Goal: Task Accomplishment & Management: Manage account settings

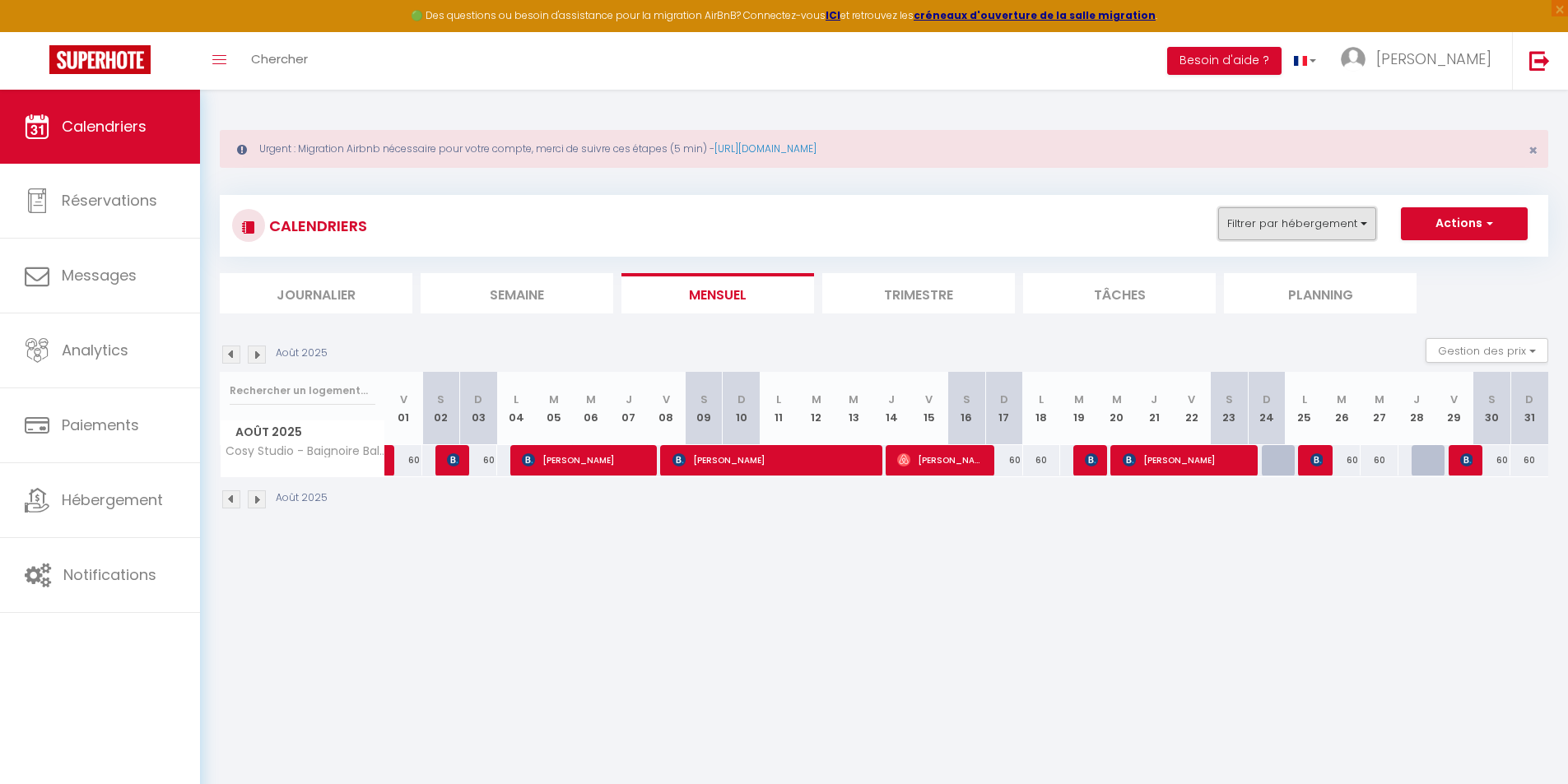
click at [1289, 227] on button "Filtrer par hébergement" at bounding box center [1297, 223] width 158 height 33
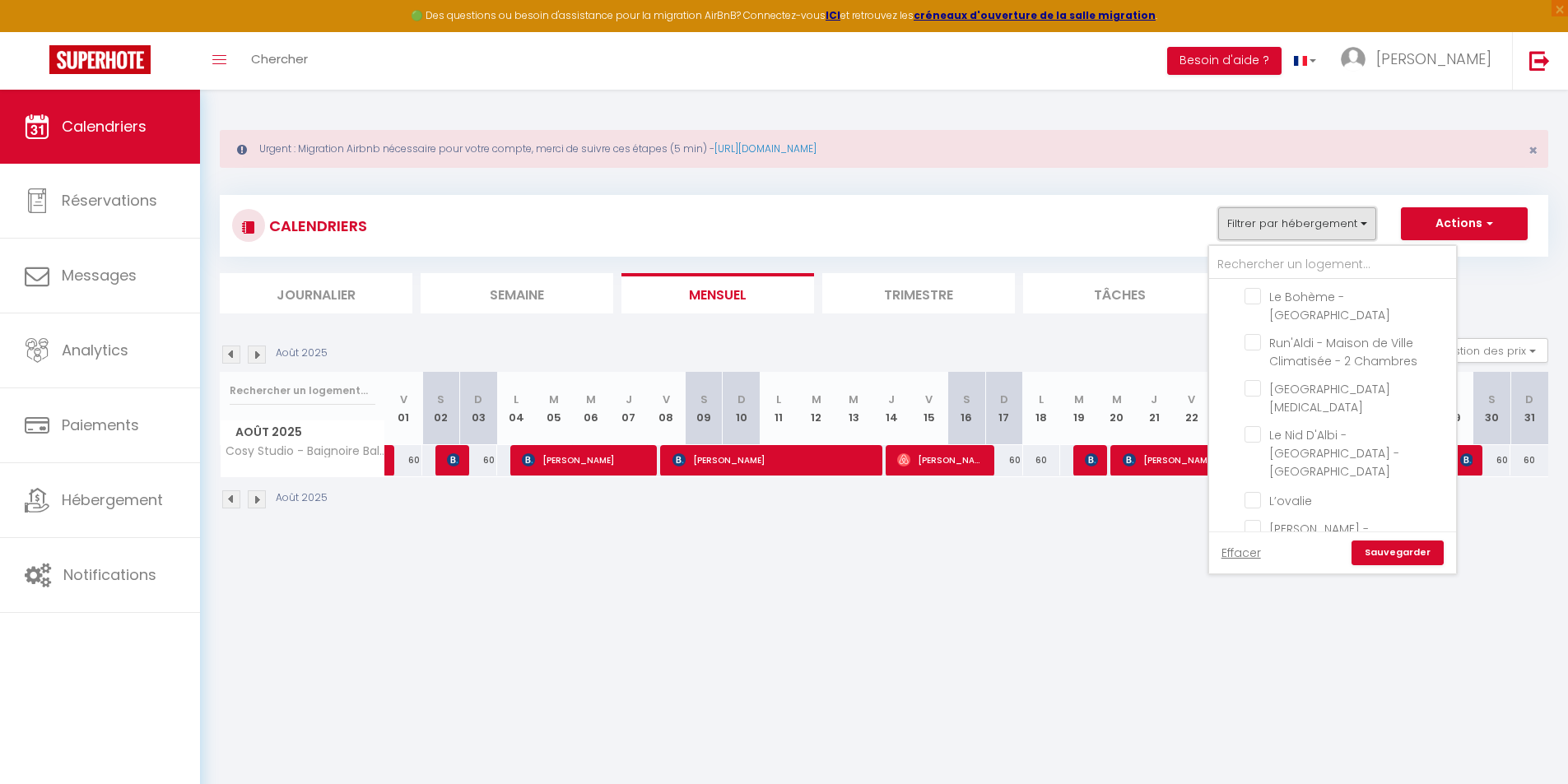
scroll to position [247, 0]
click at [1323, 435] on input "L’ovalie" at bounding box center [1347, 443] width 205 height 16
checkbox input "true"
checkbox input "false"
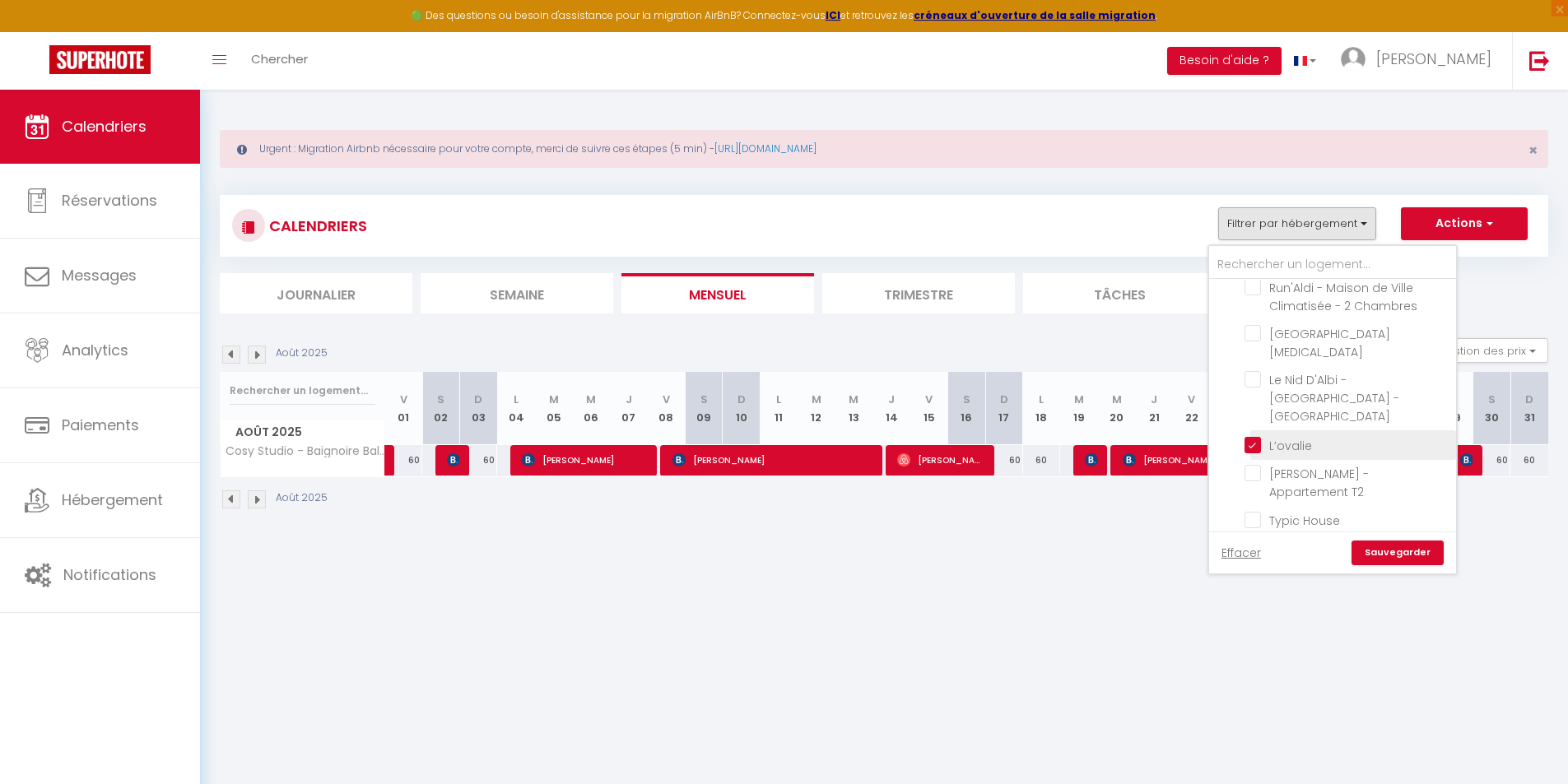
checkbox input "false"
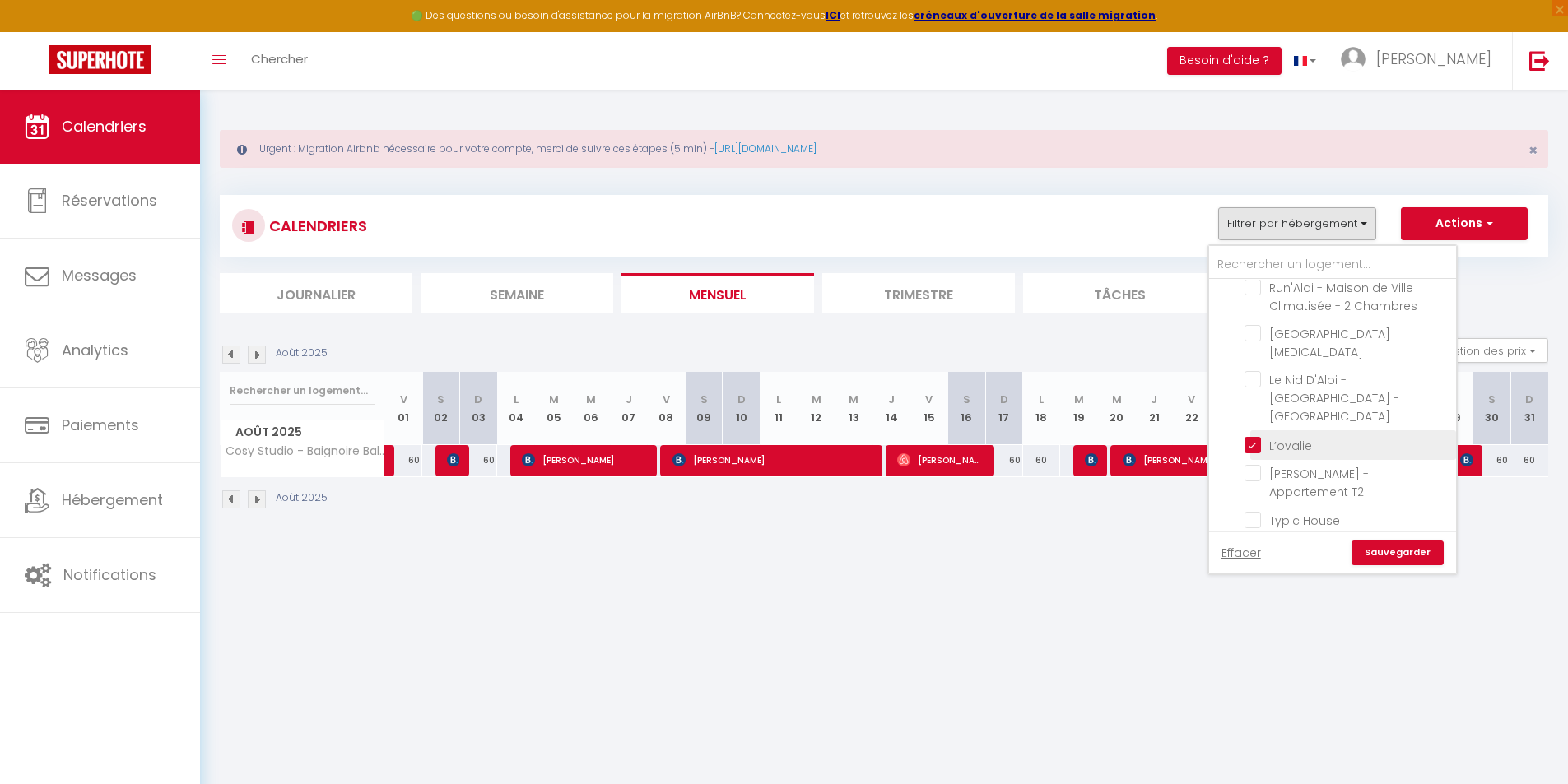
checkbox input "false"
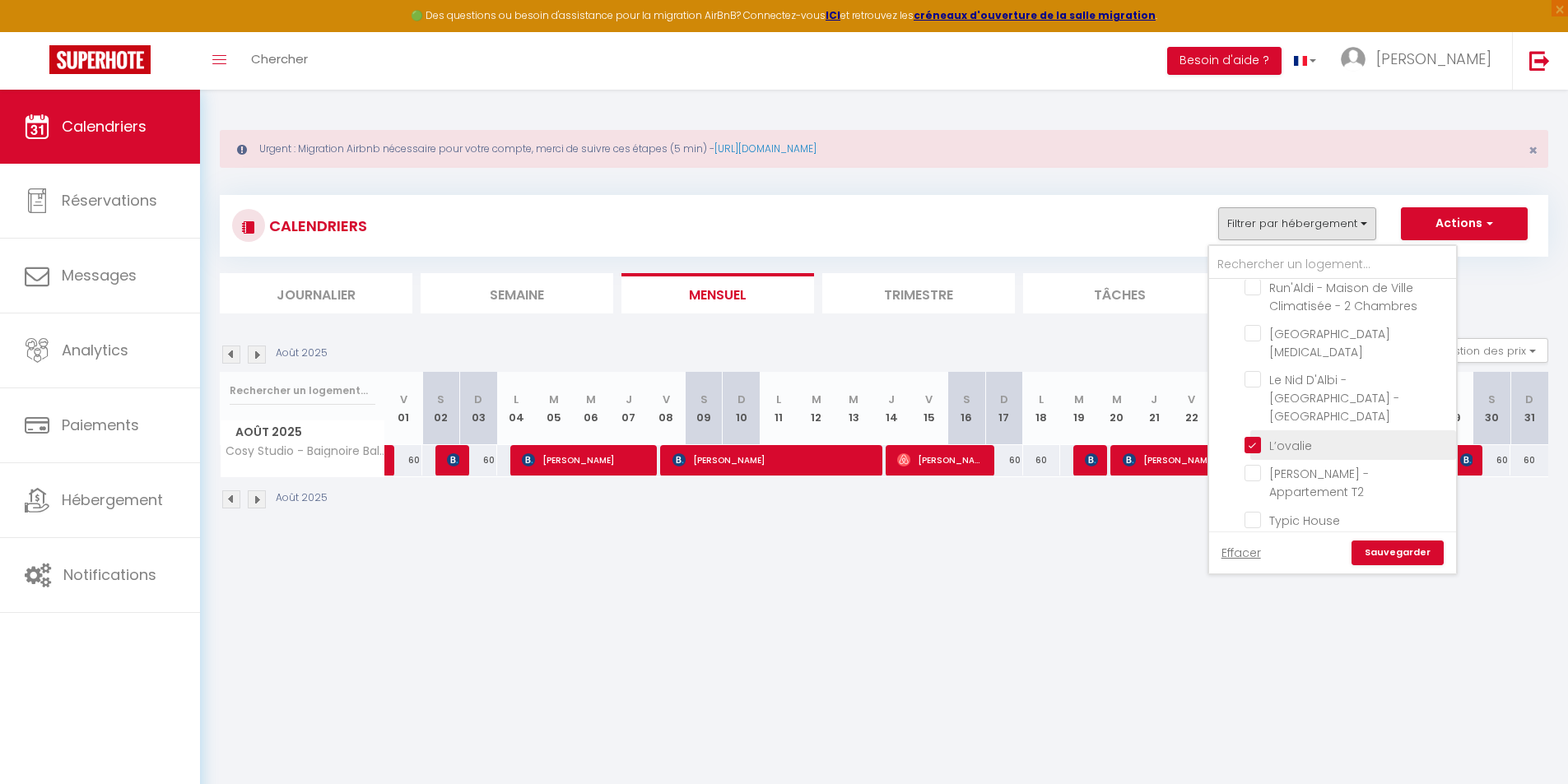
checkbox input "false"
click at [1378, 550] on link "Sauvegarder" at bounding box center [1397, 552] width 93 height 25
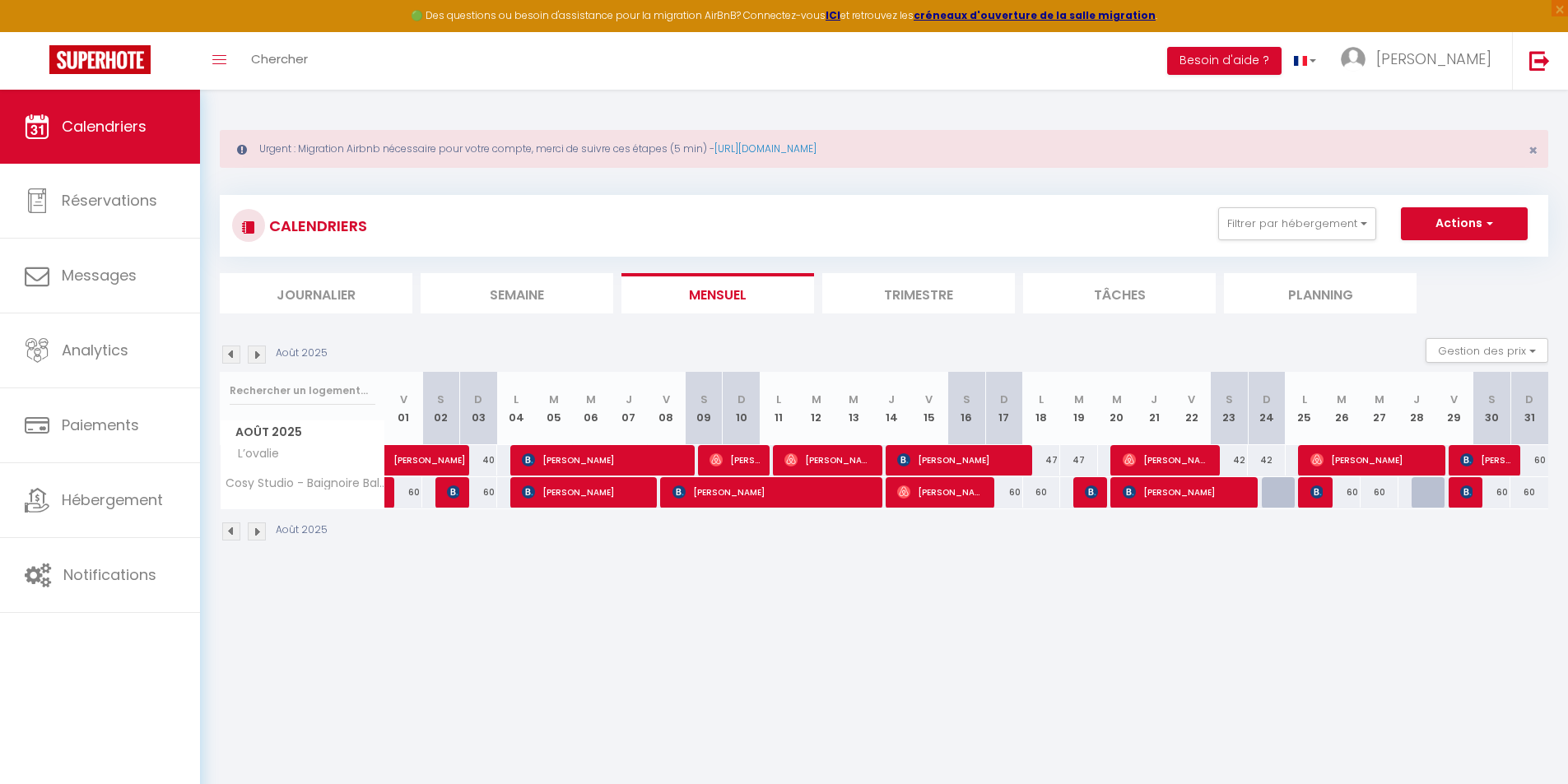
click at [260, 350] on img at bounding box center [256, 354] width 18 height 18
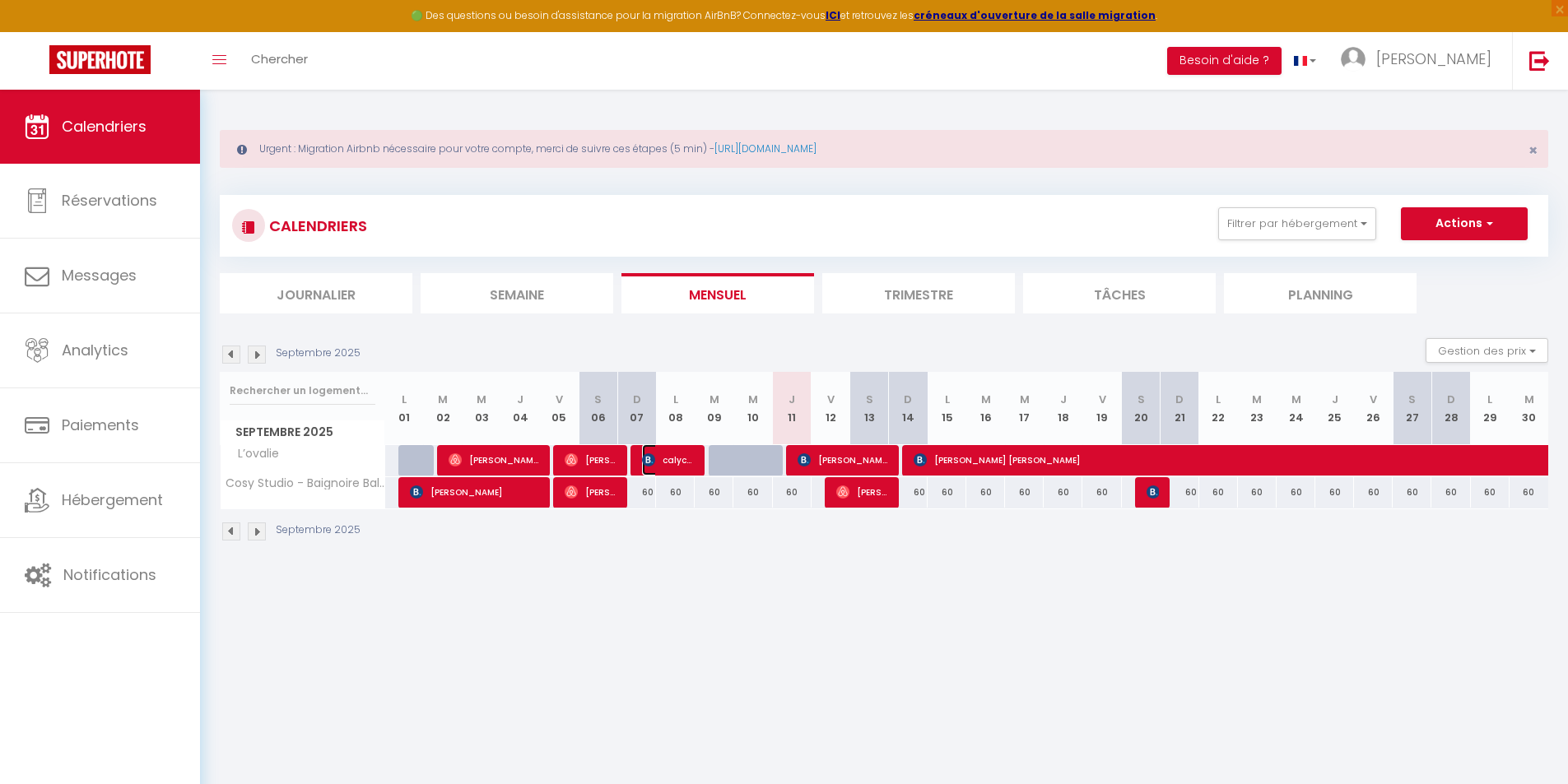
click at [677, 461] on span "calycia biri" at bounding box center [667, 460] width 52 height 31
select select "OK"
select select "KO"
select select "0"
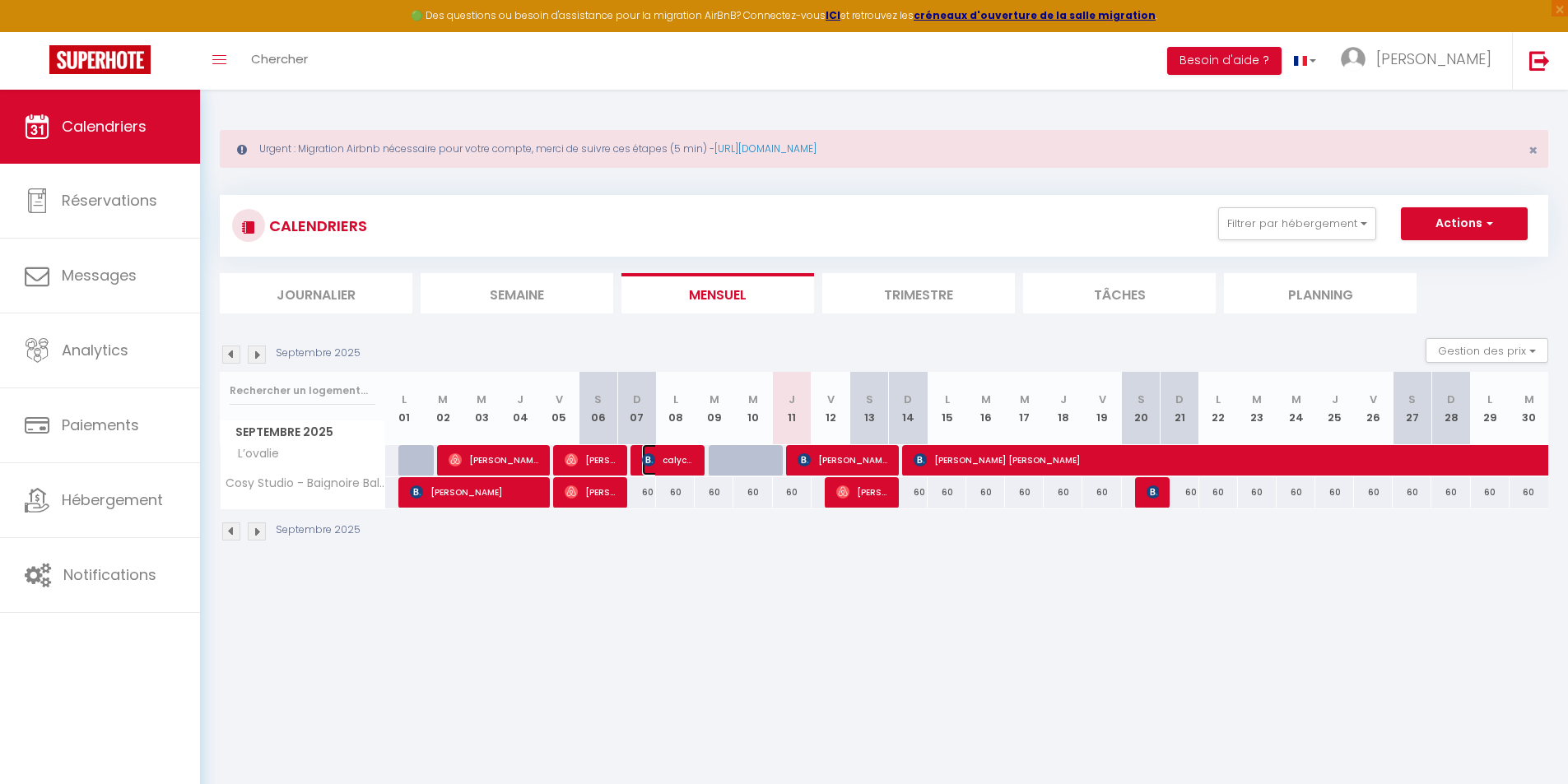
select select "1"
select select
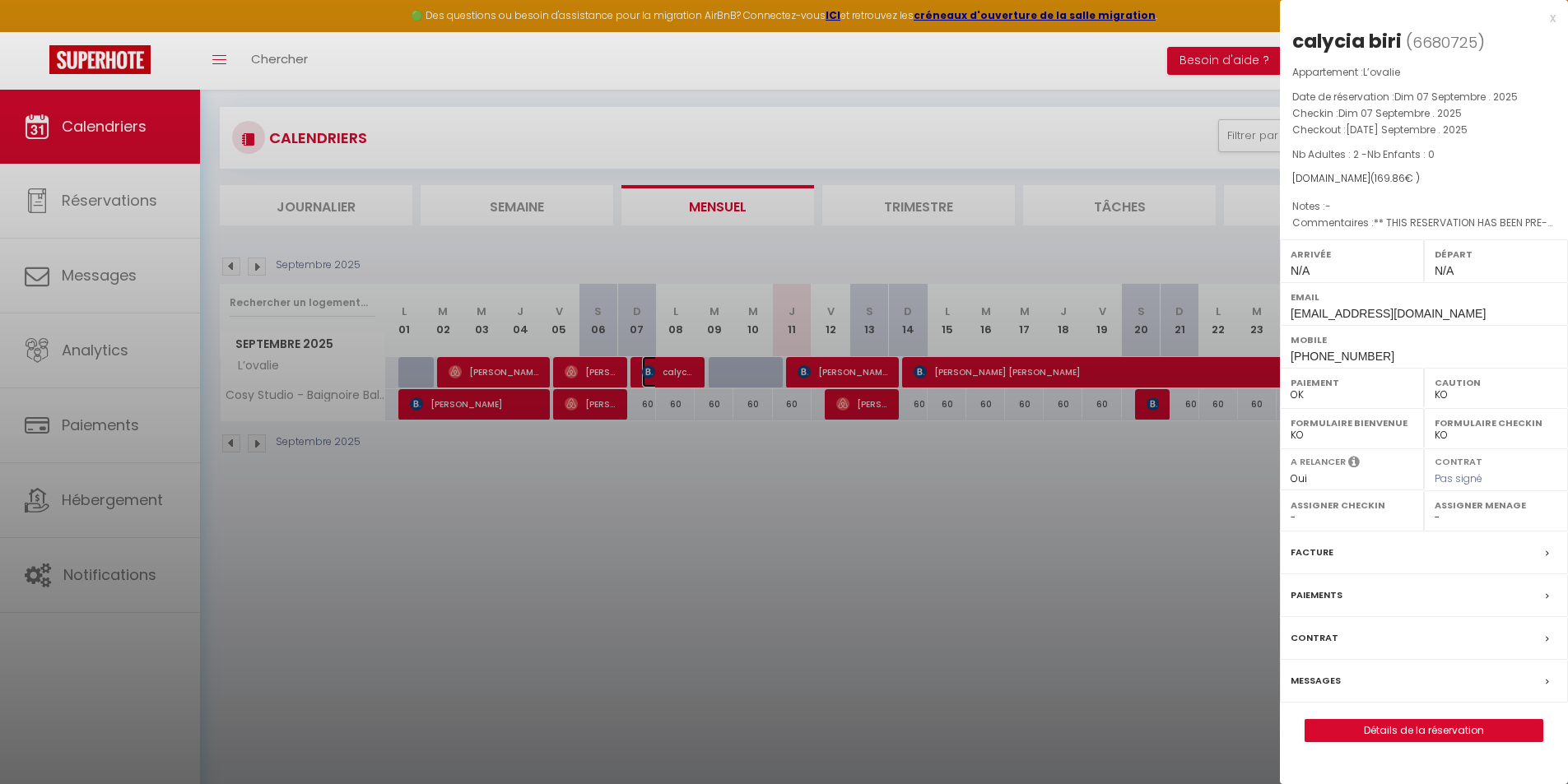
scroll to position [90, 0]
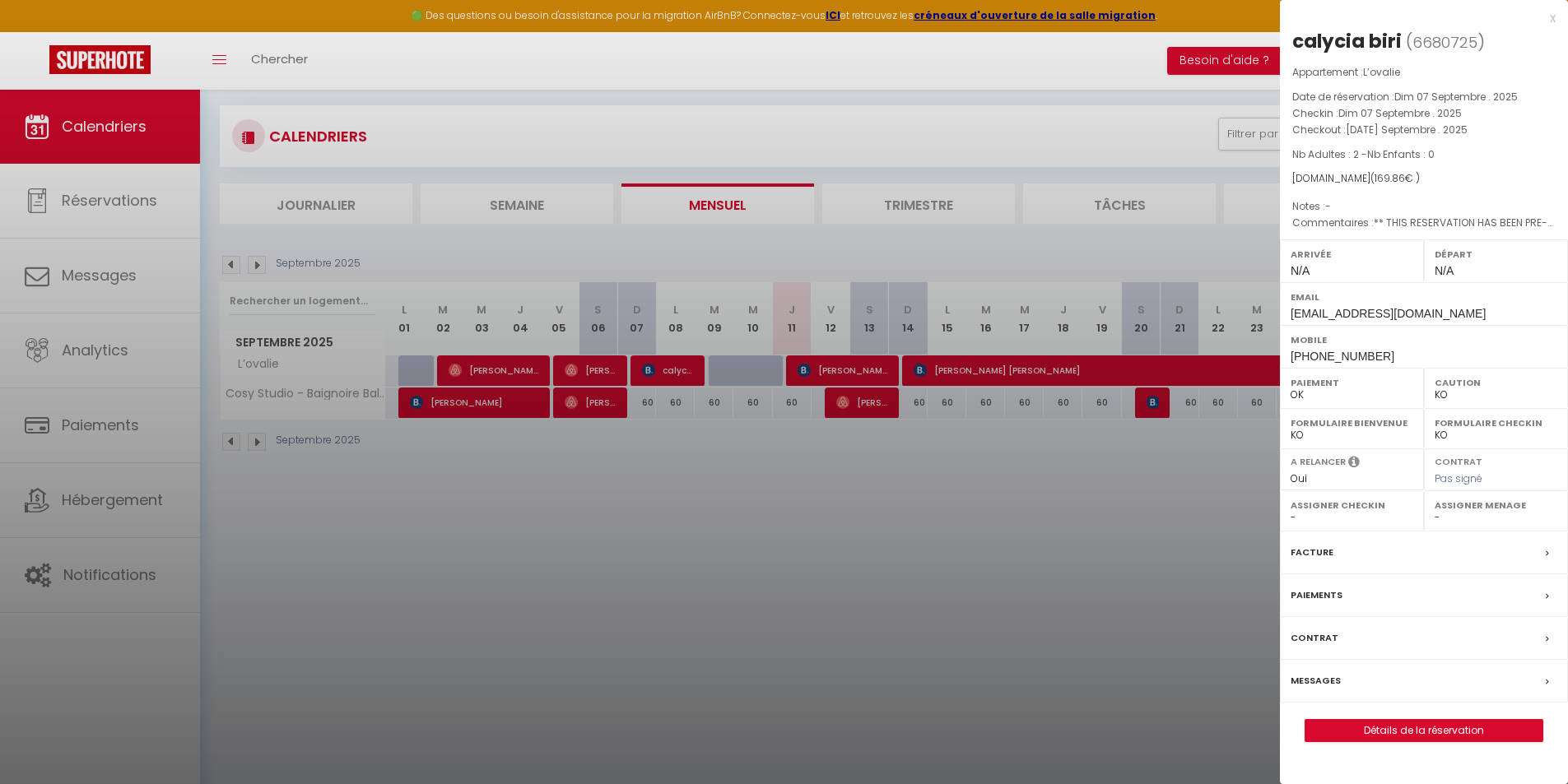
click at [1453, 431] on select "OK KO" at bounding box center [1496, 434] width 122 height 14
click at [1368, 428] on label "Formulaire Bienvenue" at bounding box center [1352, 423] width 122 height 16
click at [1162, 470] on div at bounding box center [784, 392] width 1568 height 784
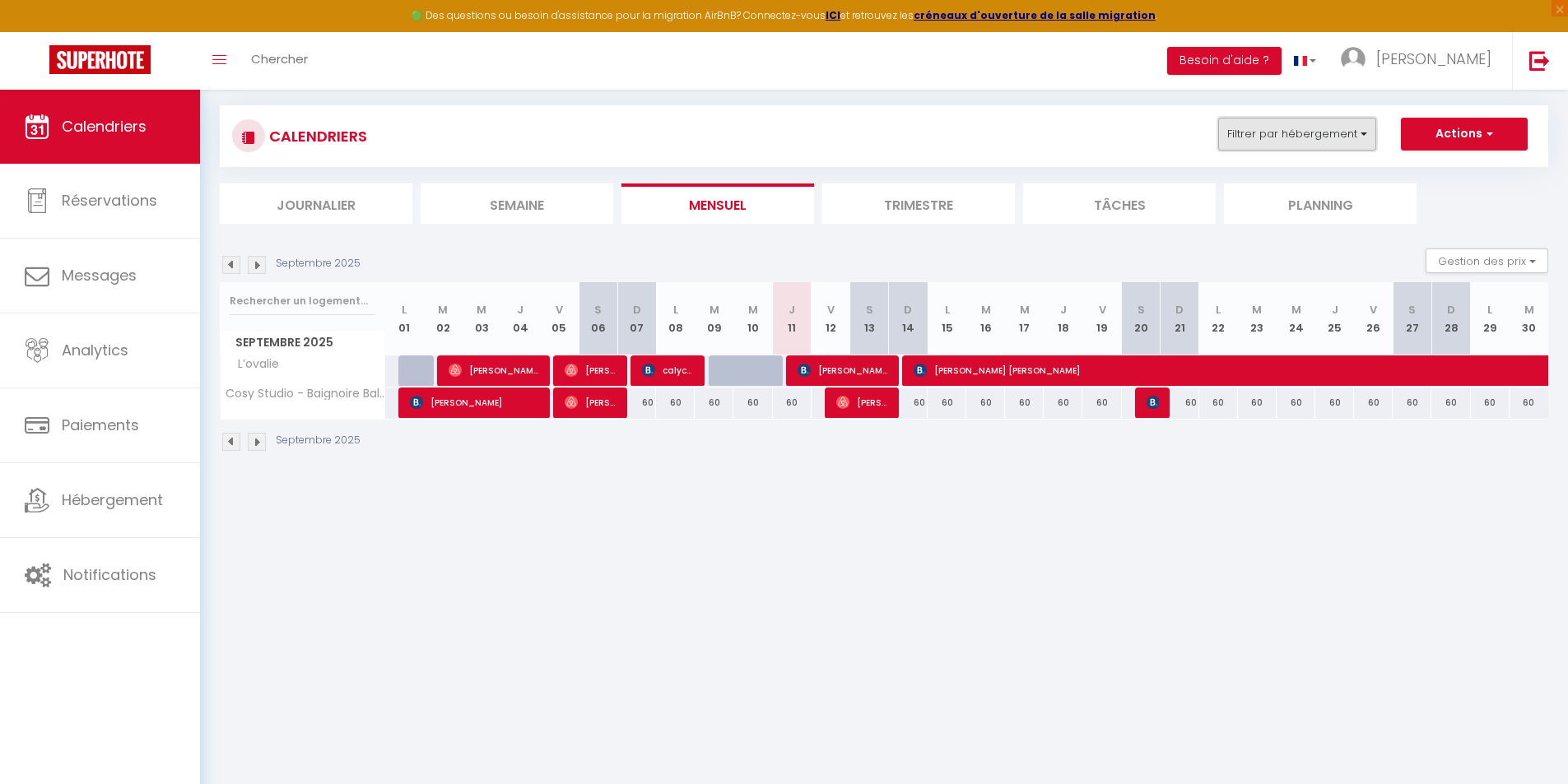
click at [1263, 139] on button "Filtrer par hébergement" at bounding box center [1297, 134] width 158 height 33
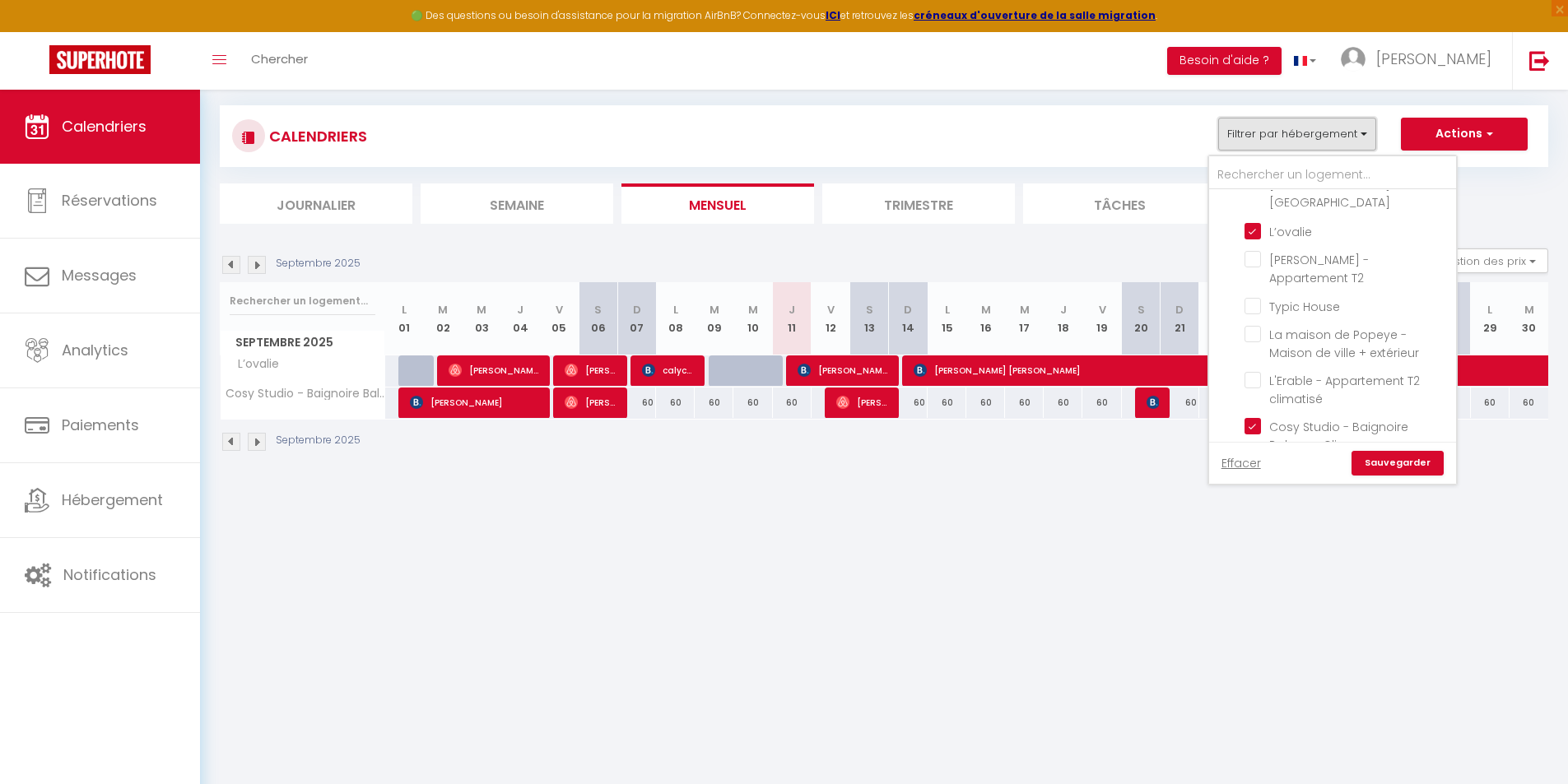
scroll to position [412, 0]
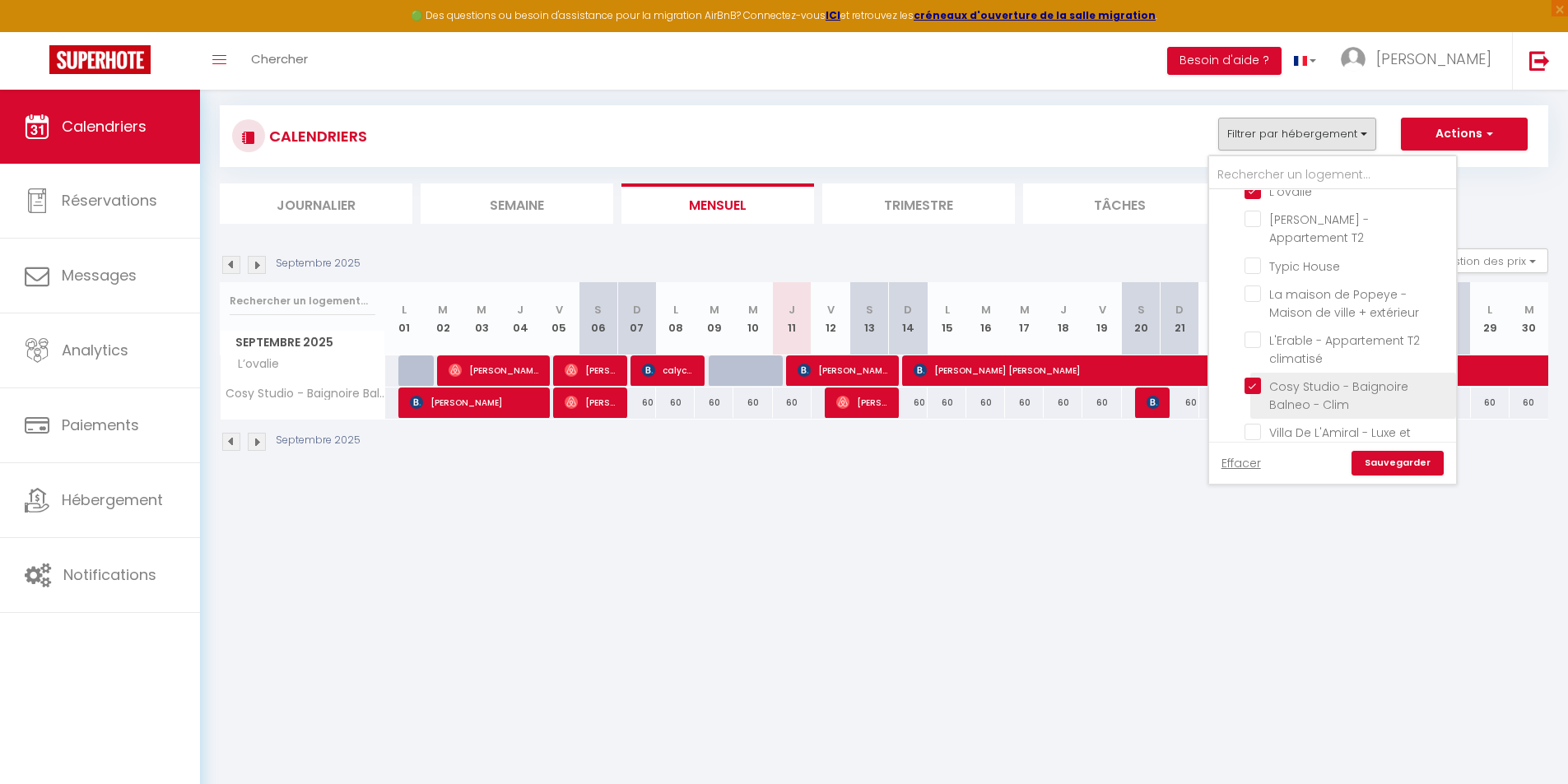
click at [1254, 378] on input "Cosy Studio - Baignoire Balneo - Clim" at bounding box center [1347, 385] width 205 height 16
checkbox input "false"
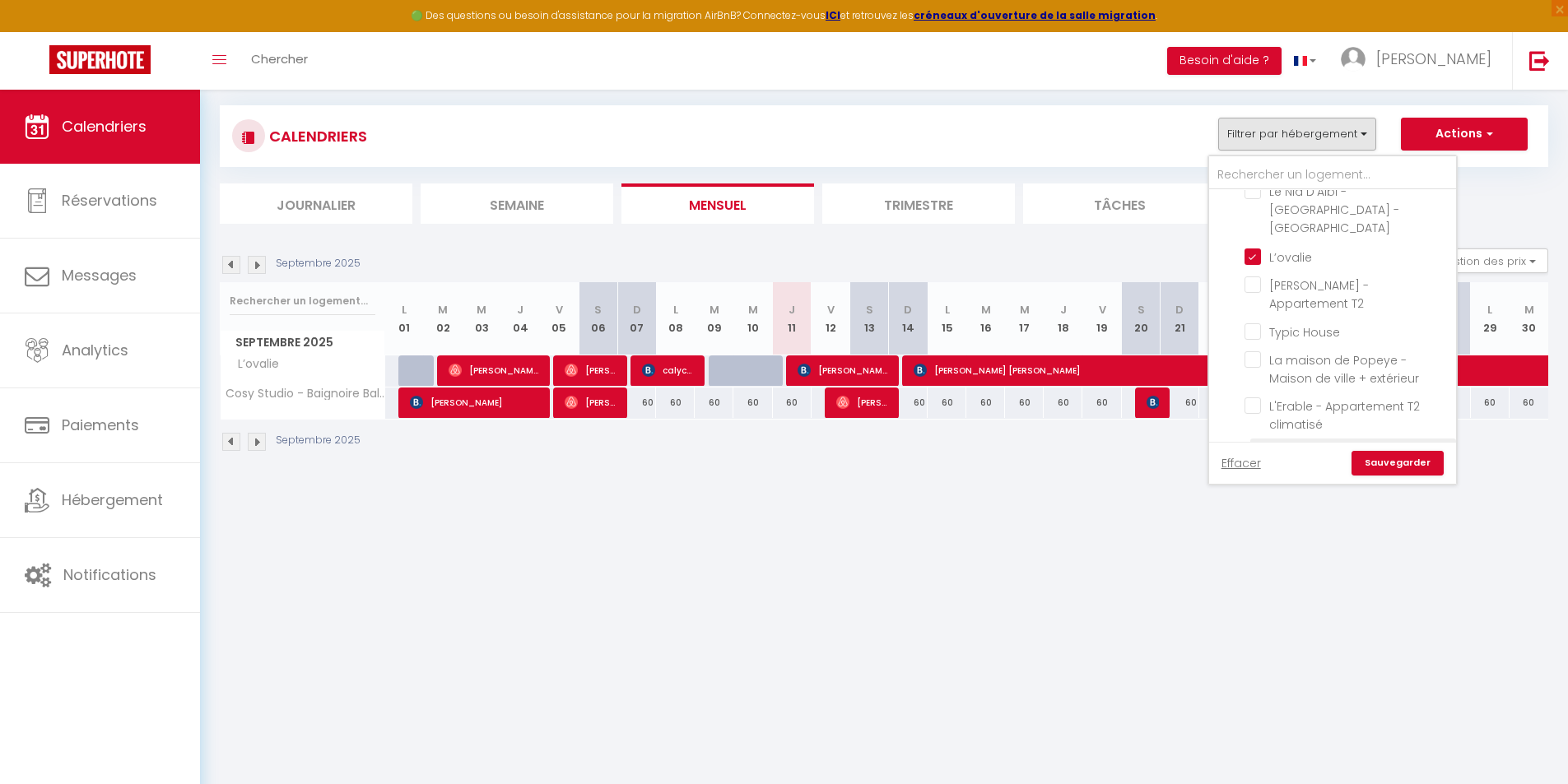
scroll to position [247, 0]
click at [1259, 345] on input "L’ovalie" at bounding box center [1347, 353] width 205 height 16
checkbox input "false"
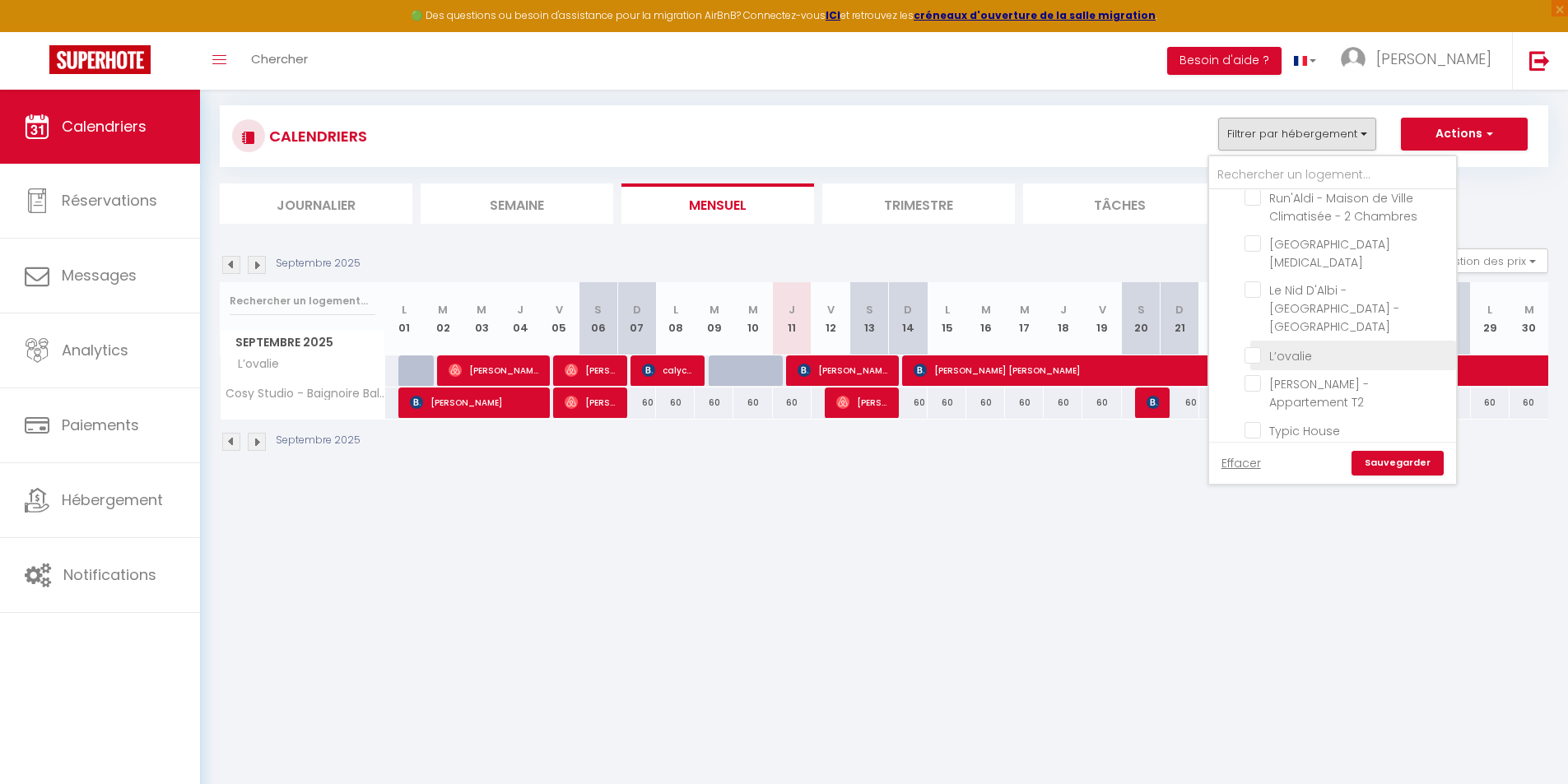
checkbox input "false"
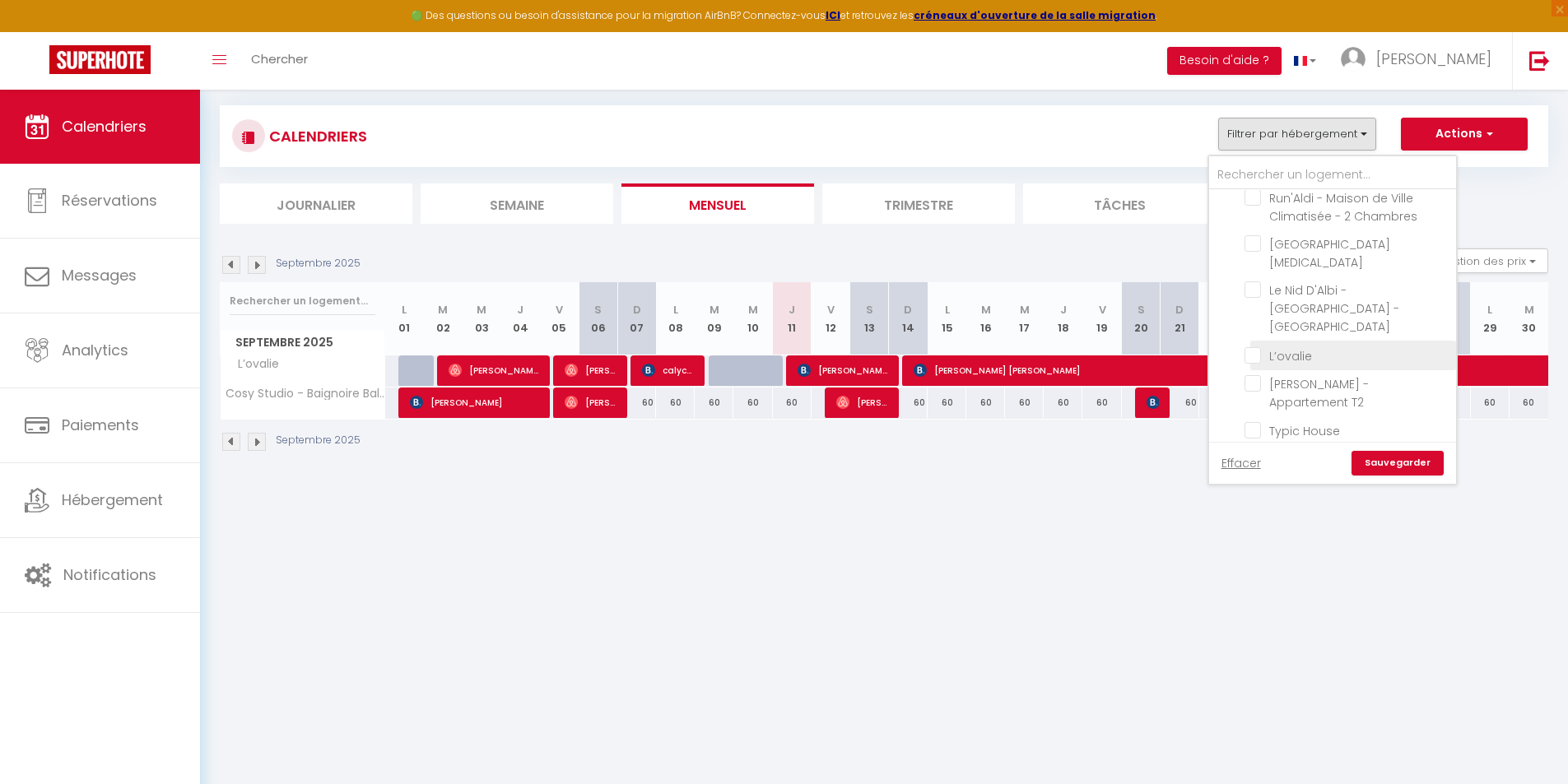
checkbox input "false"
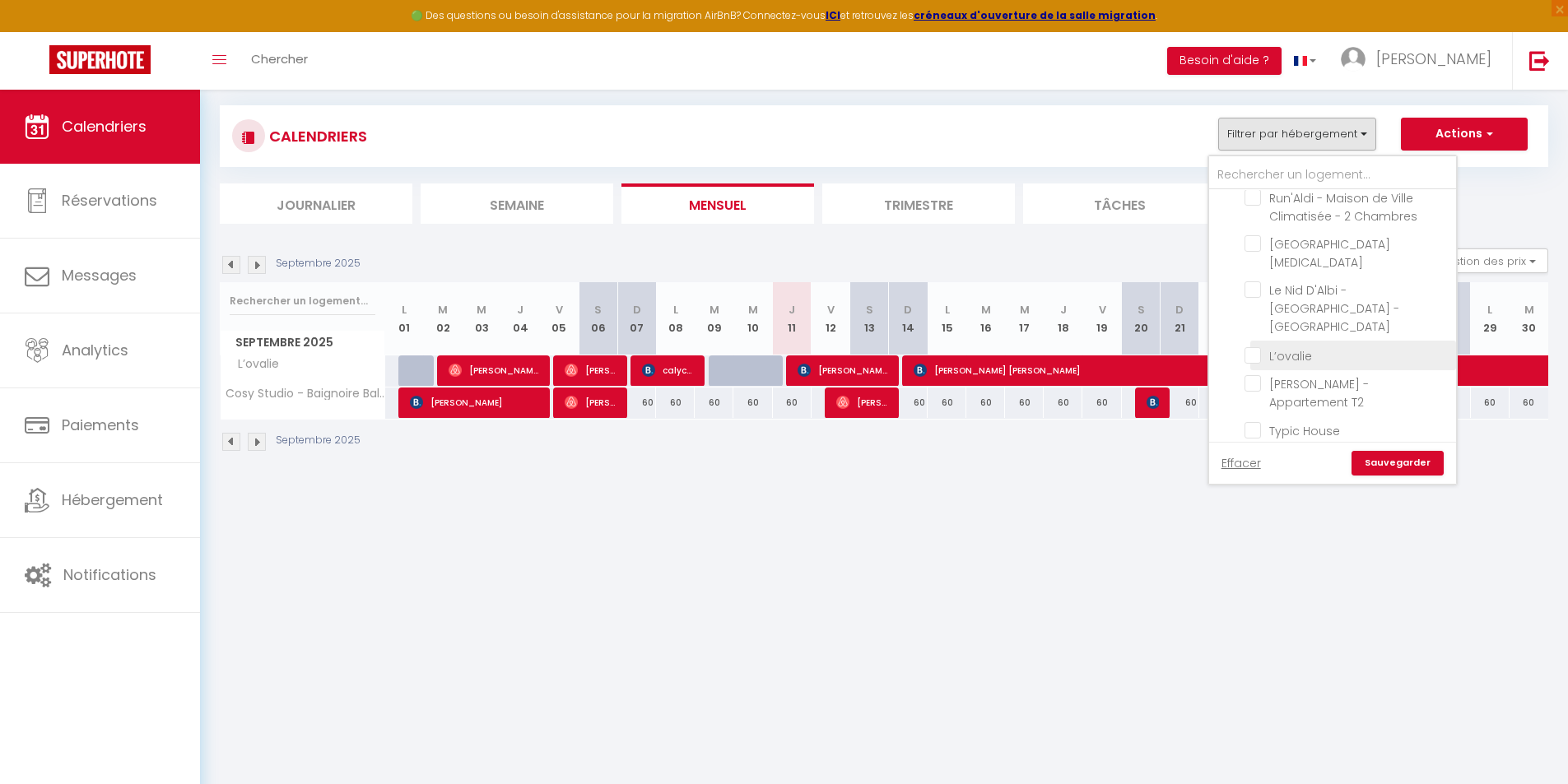
checkbox input "false"
click at [1253, 288] on input "Le Nid D'Albi - [GEOGRAPHIC_DATA] - [GEOGRAPHIC_DATA]" at bounding box center [1347, 284] width 205 height 16
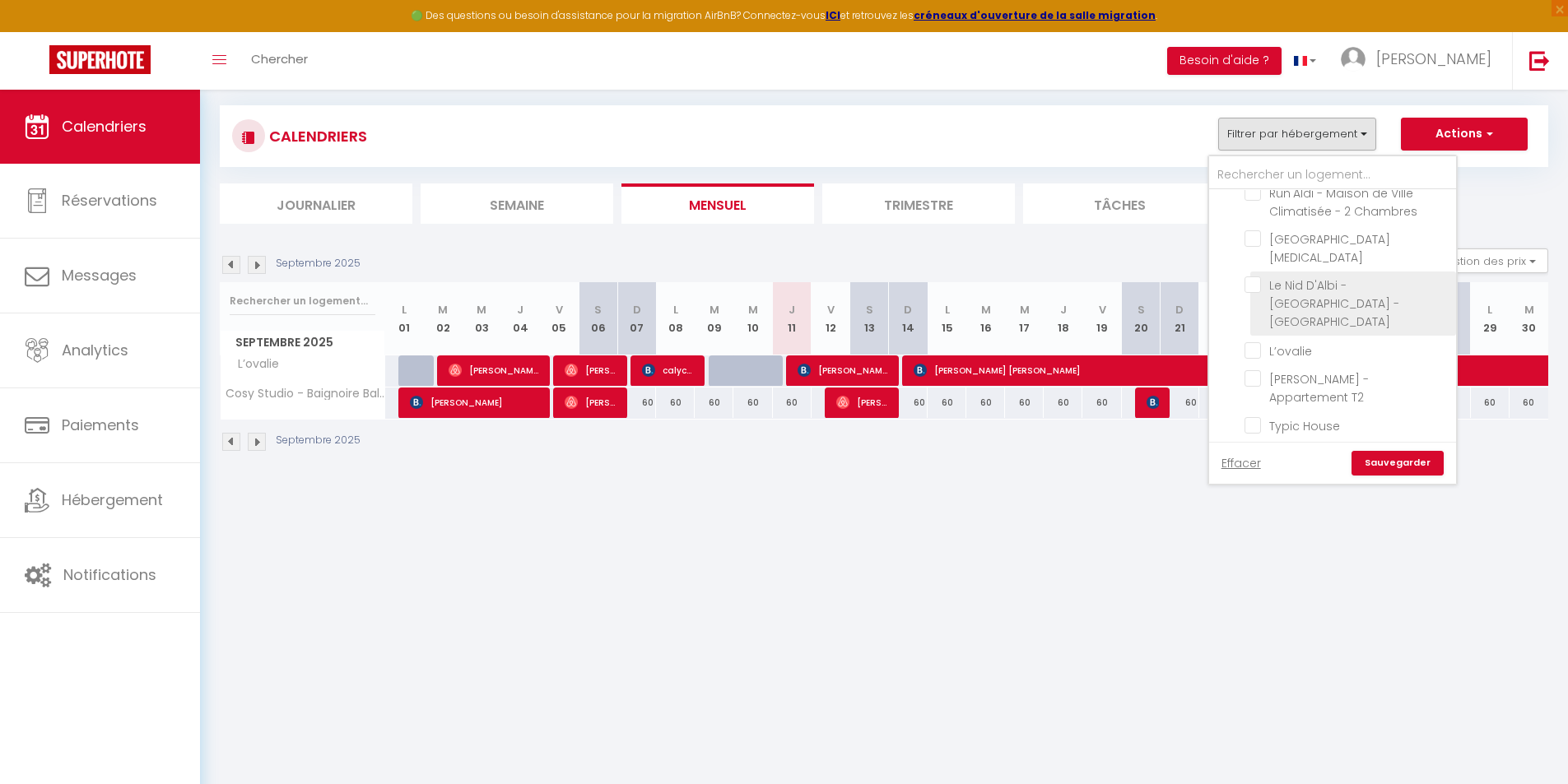
checkbox input "true"
checkbox input "false"
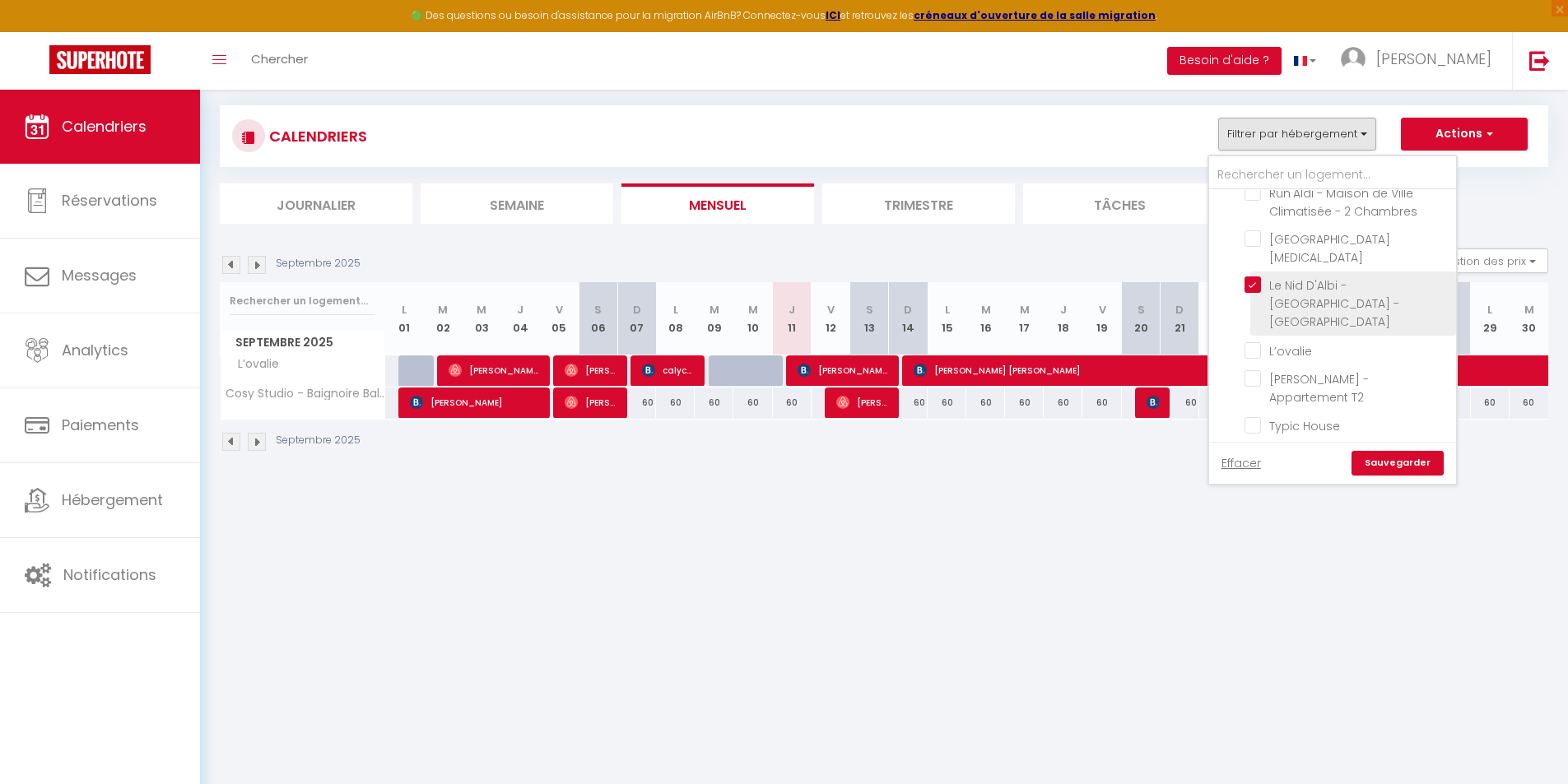
checkbox input "false"
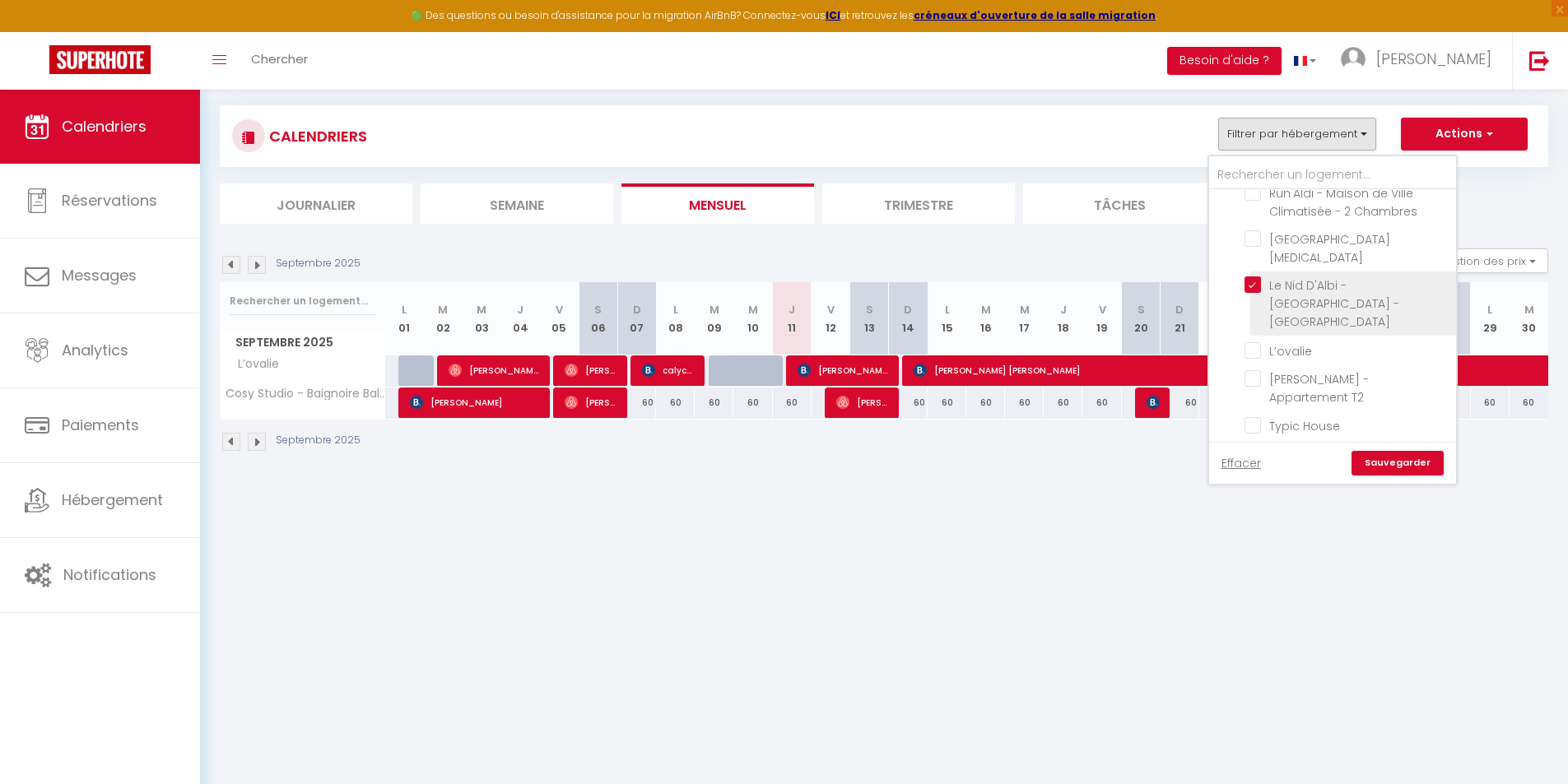
checkbox input "false"
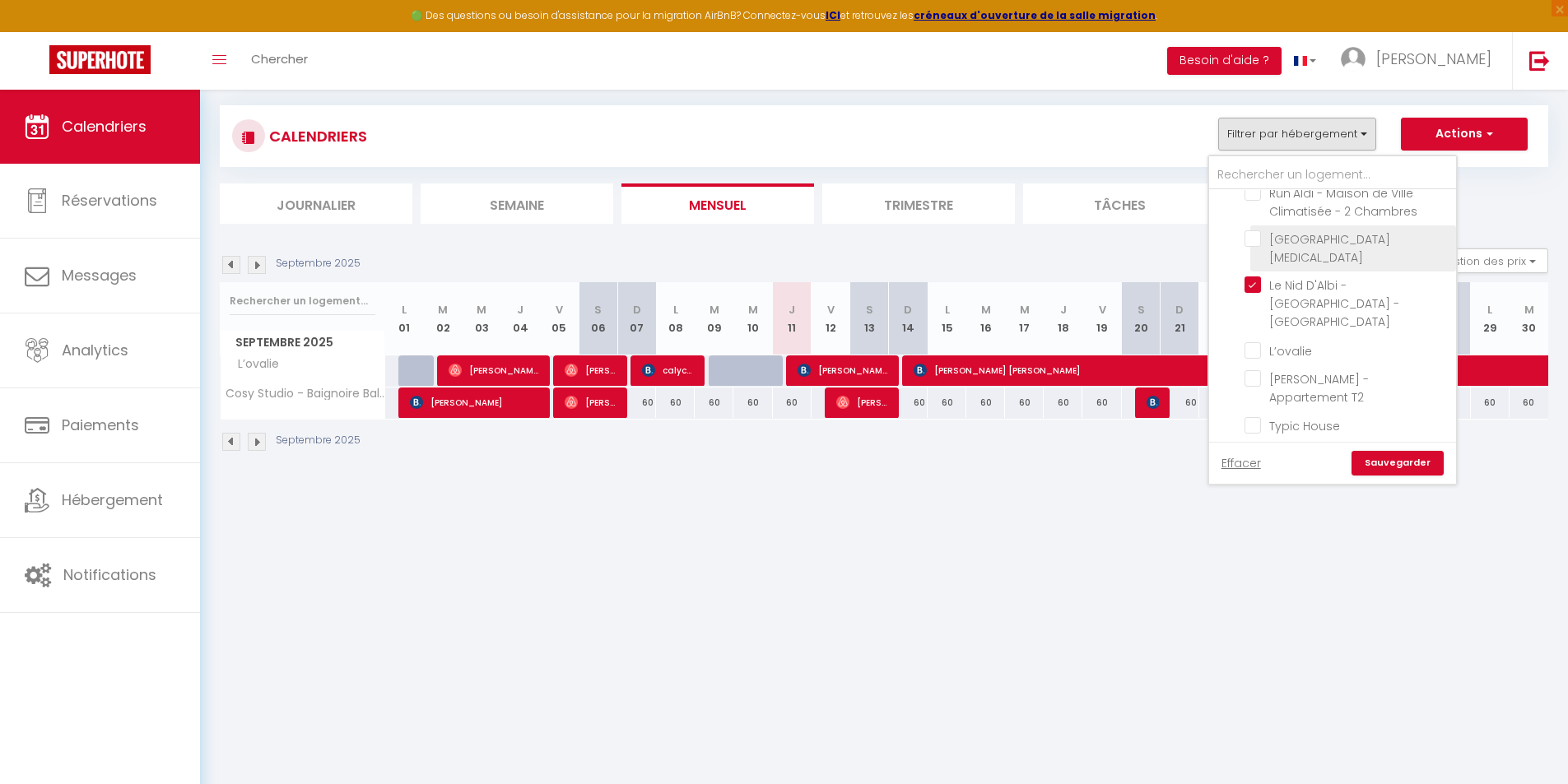
click at [1251, 238] on input "[GEOGRAPHIC_DATA][MEDICAL_DATA]" at bounding box center [1347, 238] width 205 height 16
checkbox input "true"
checkbox input "false"
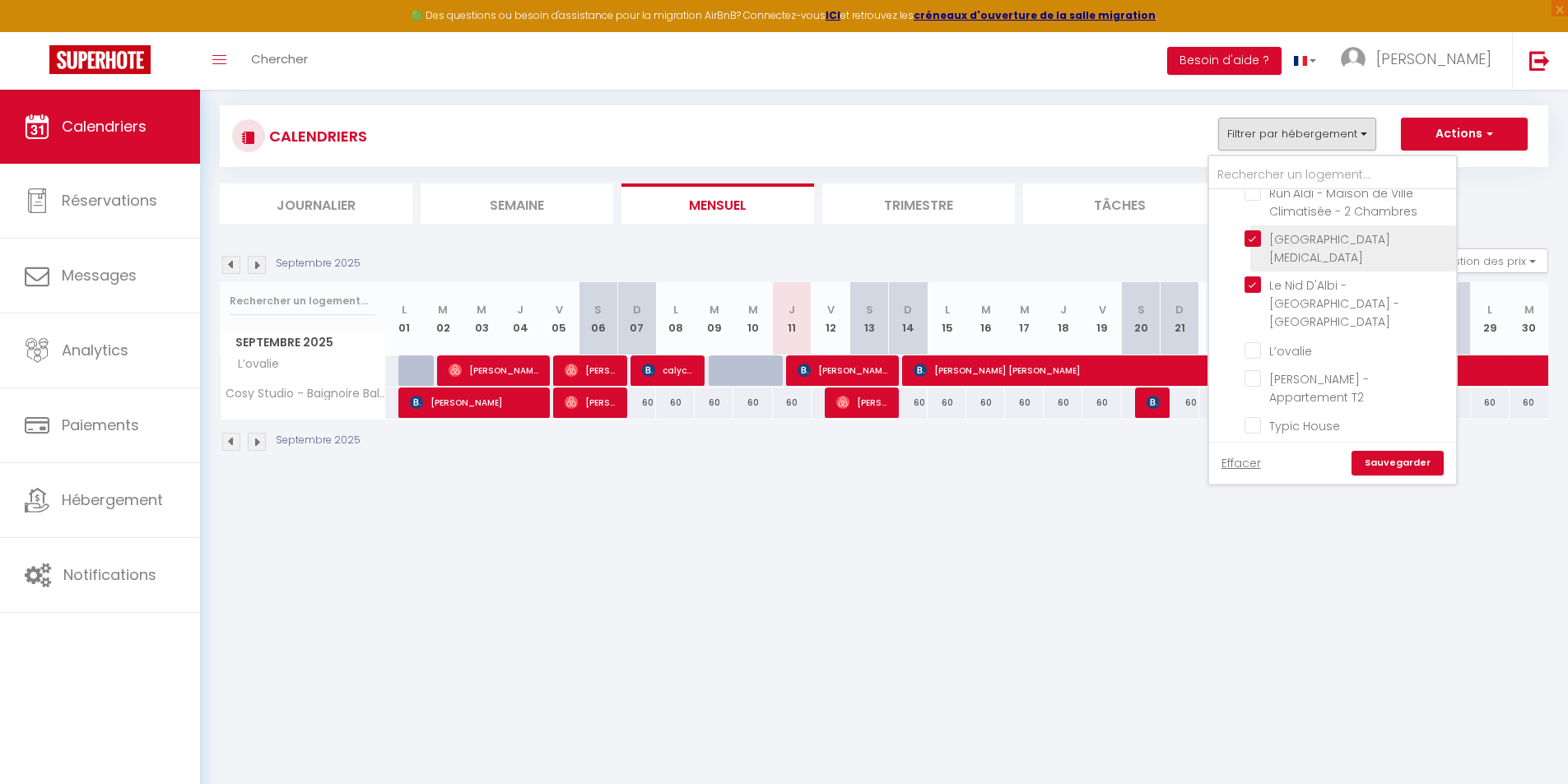
checkbox input "false"
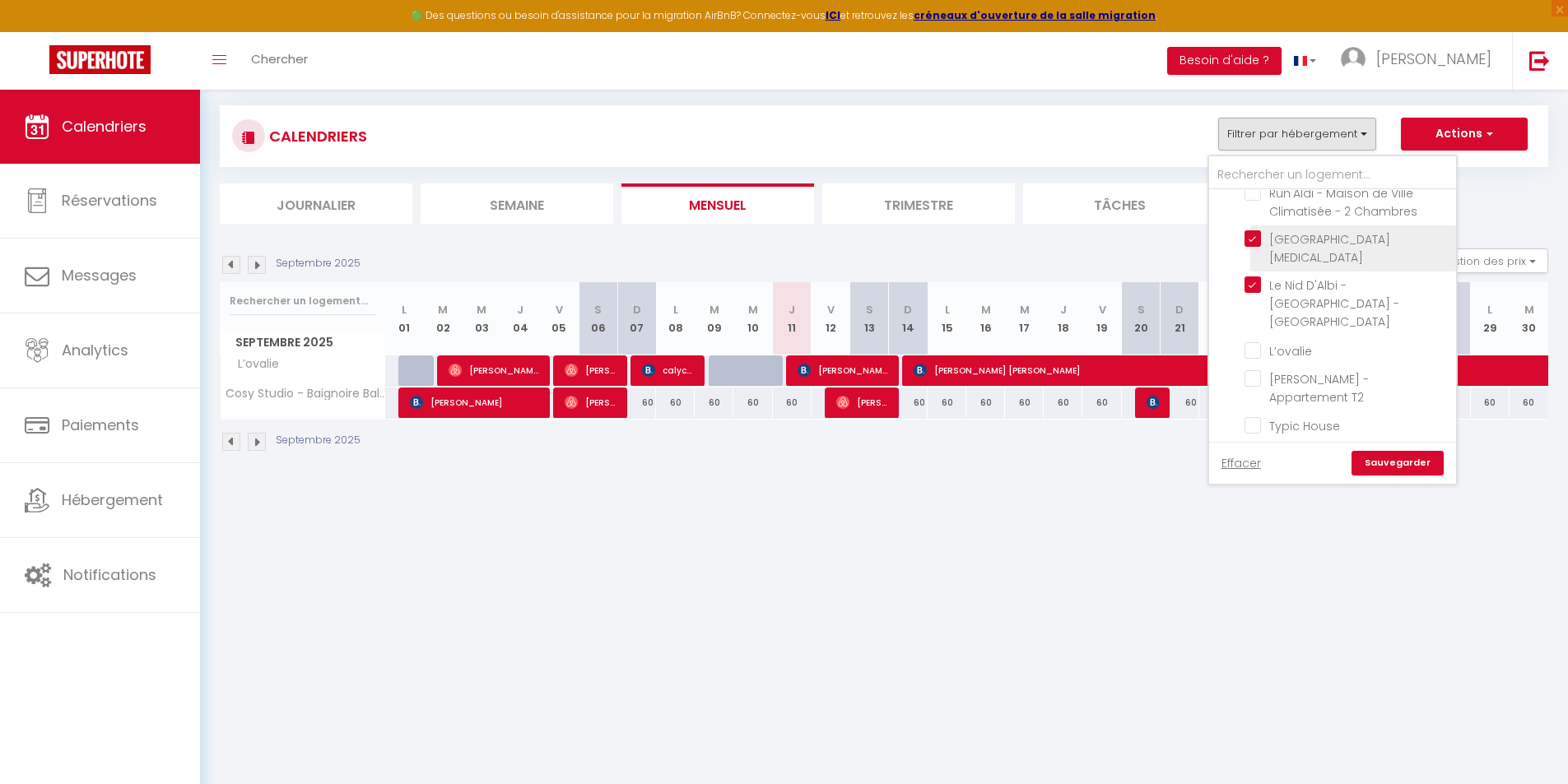
checkbox input "false"
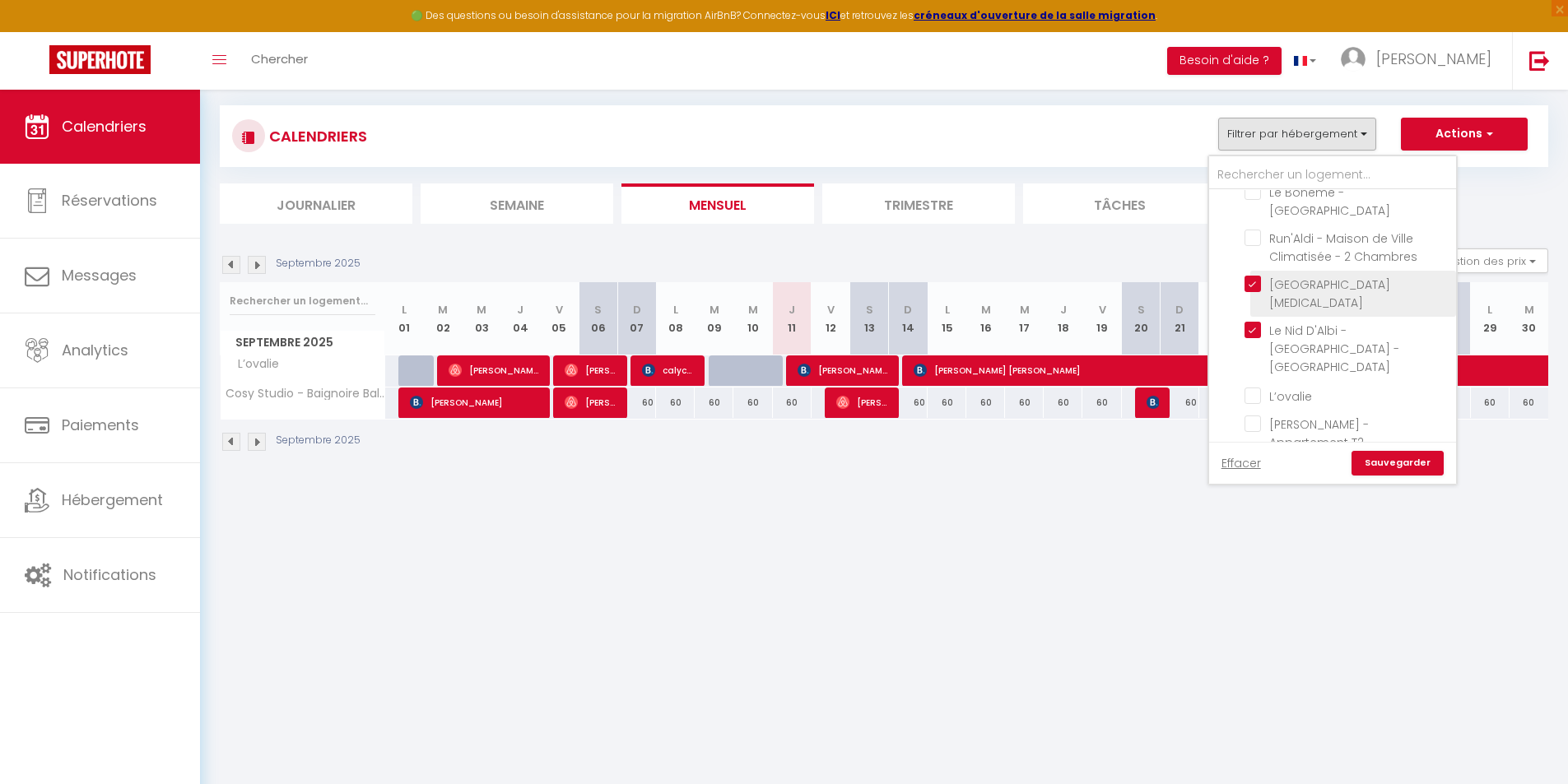
scroll to position [170, 0]
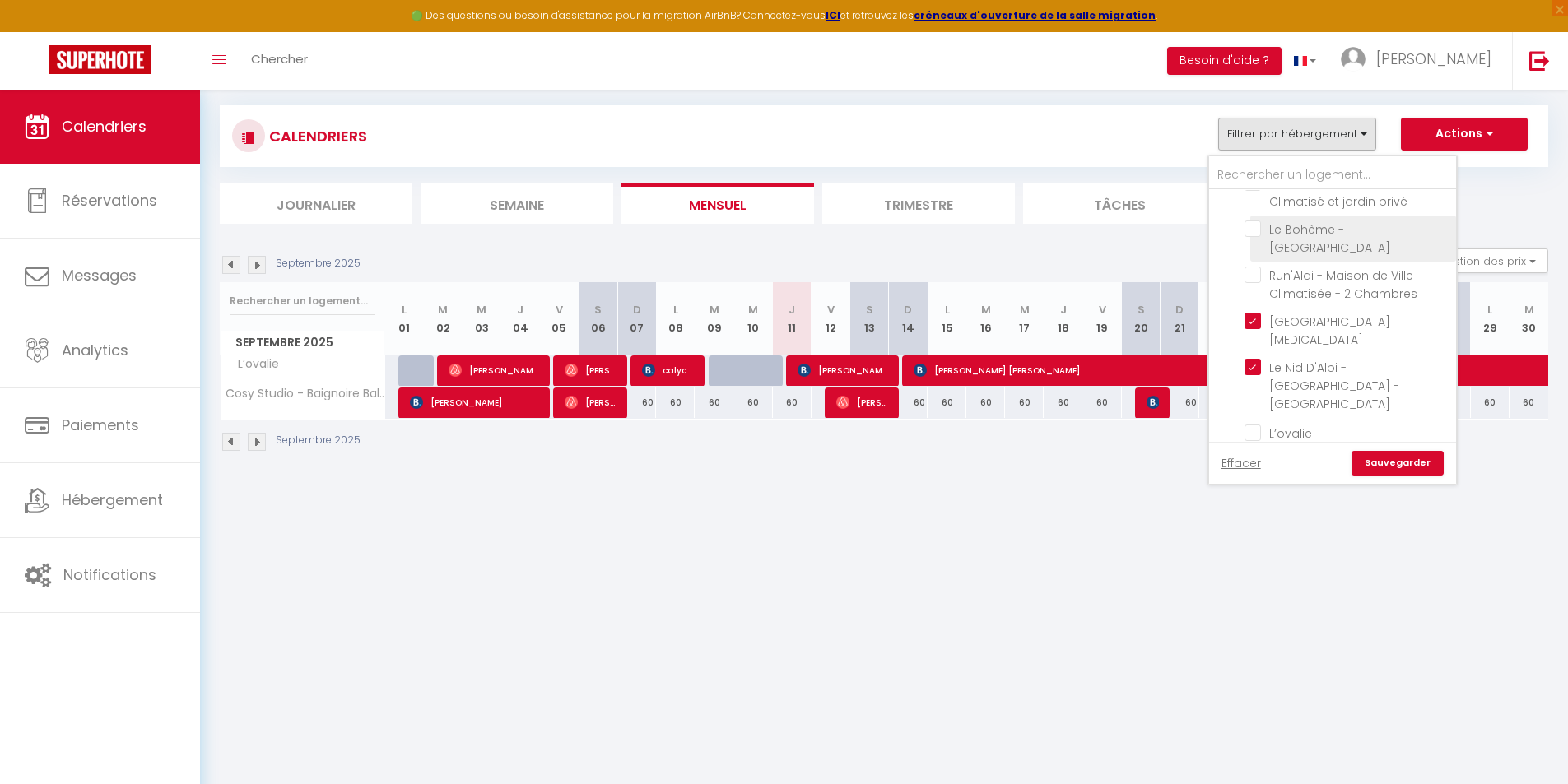
click at [1260, 227] on input "Le Bohème - [GEOGRAPHIC_DATA]" at bounding box center [1347, 228] width 205 height 16
checkbox input "true"
checkbox input "false"
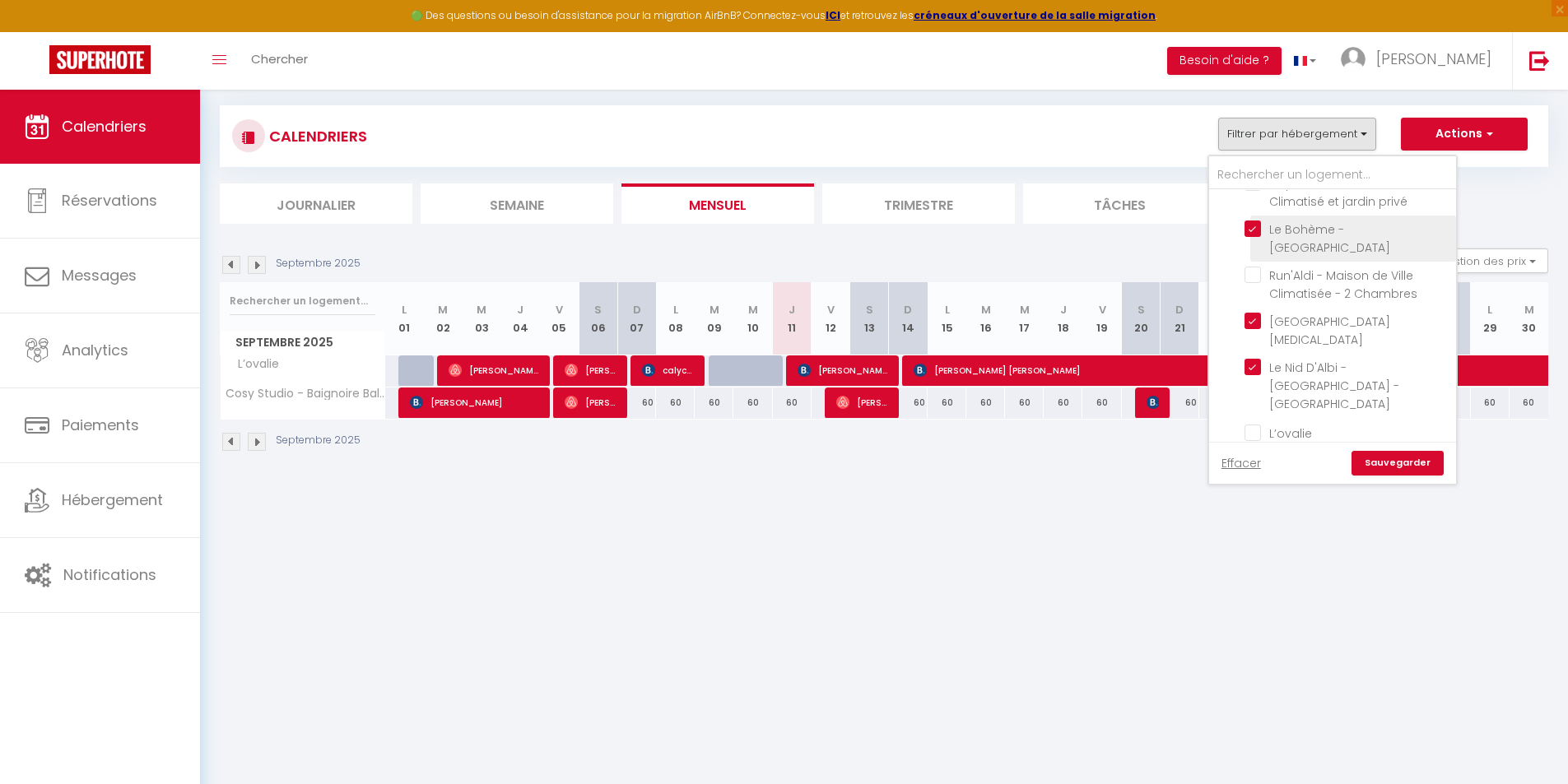
checkbox input "false"
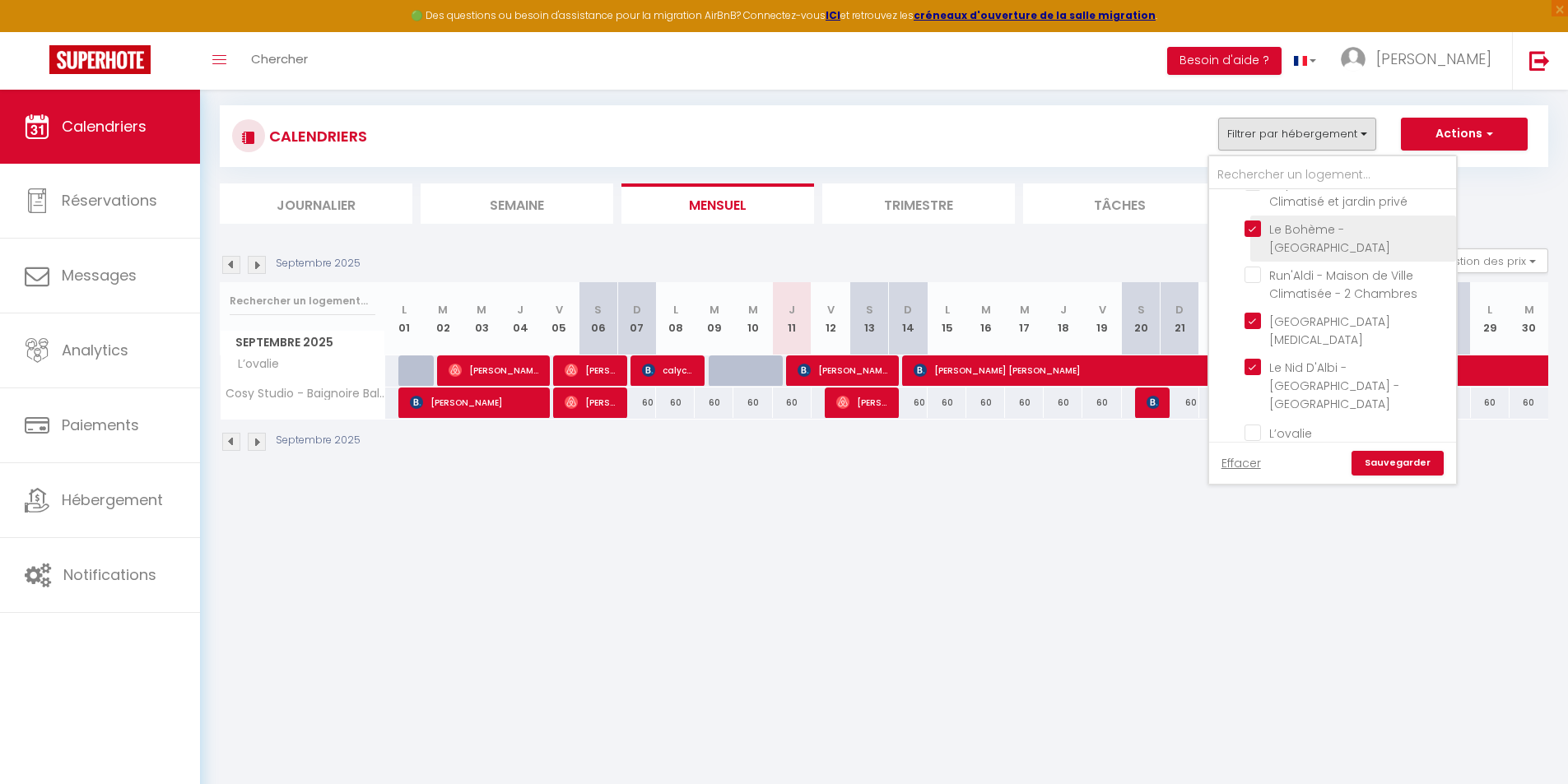
checkbox input "false"
click at [1405, 455] on link "Sauvegarder" at bounding box center [1397, 462] width 93 height 25
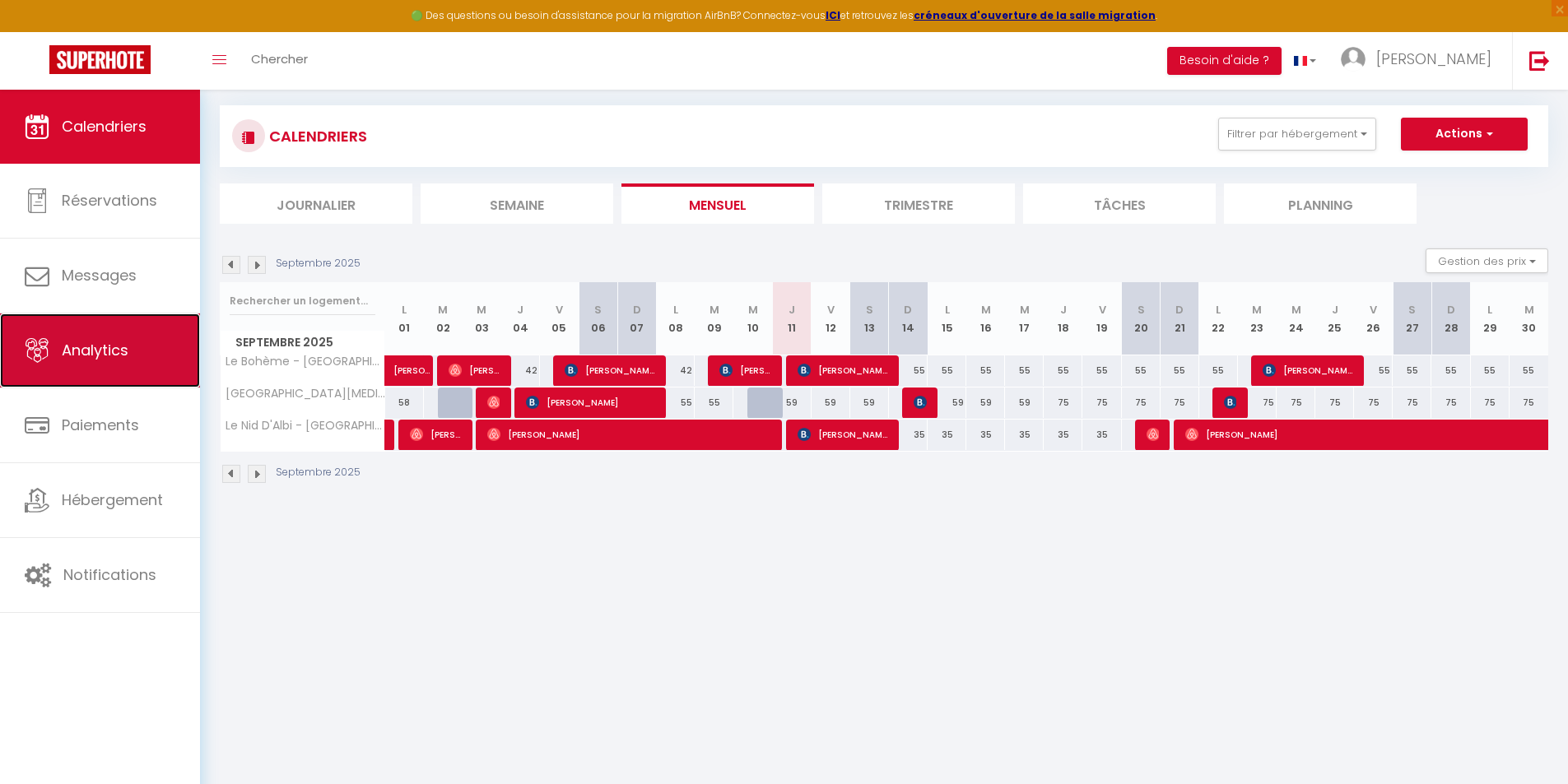
click at [157, 371] on link "Analytics" at bounding box center [100, 350] width 200 height 74
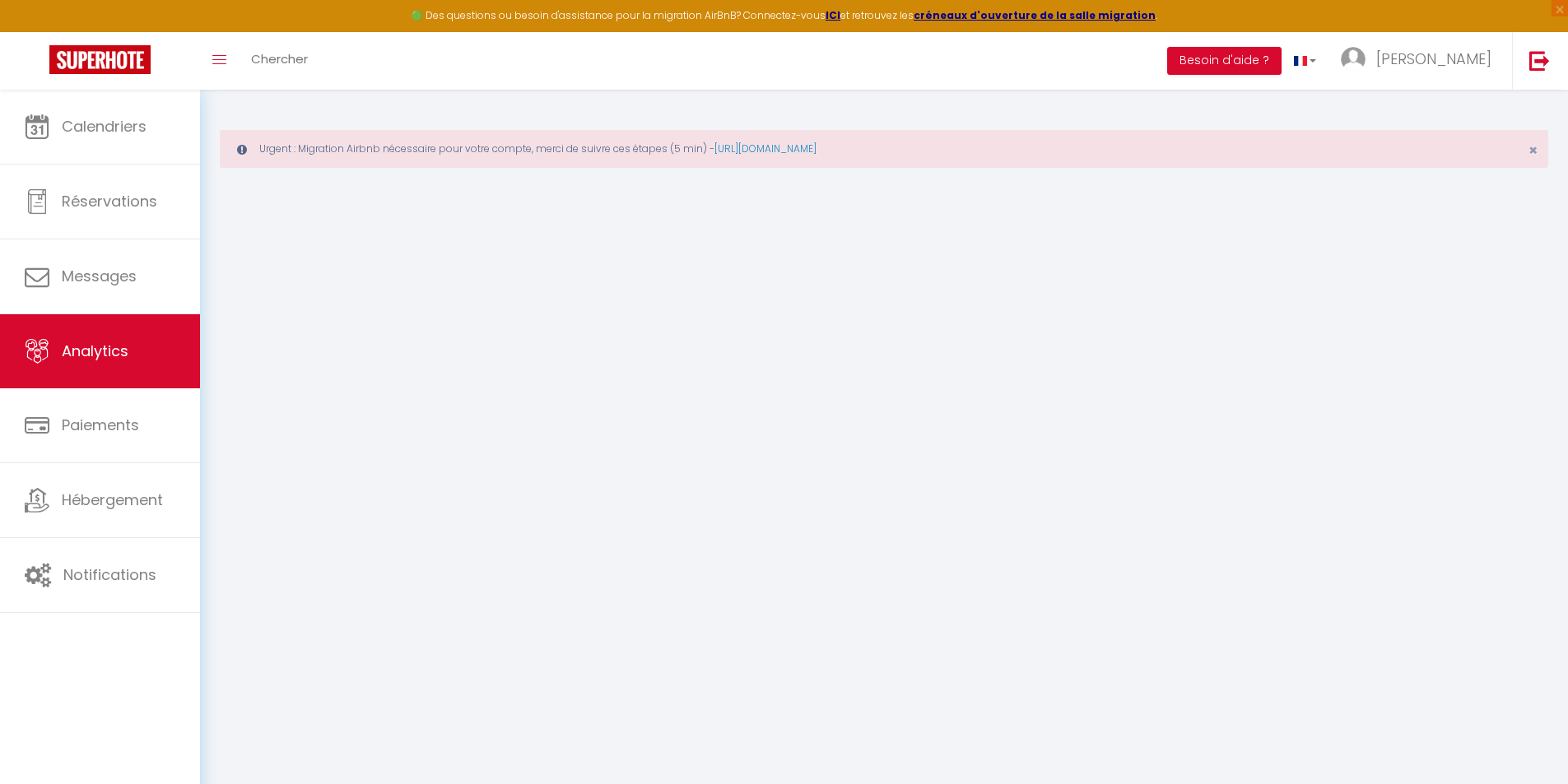
select select "2025"
select select "9"
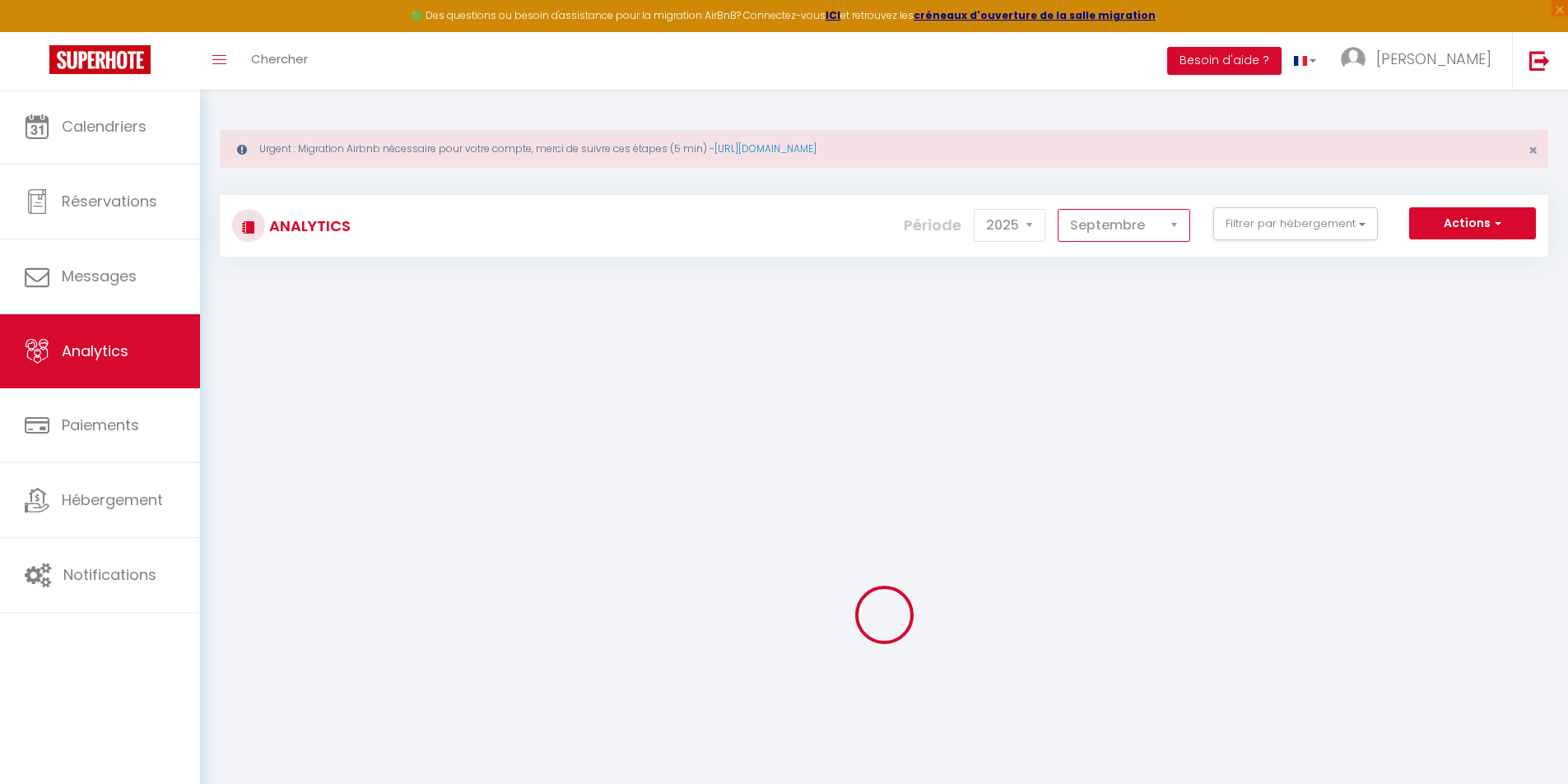
click at [1157, 238] on select "[PERSON_NAME] Mars [PERSON_NAME] Juin Juillet Août Septembre Octobre Novembre D…" at bounding box center [1124, 225] width 132 height 33
checkbox input "false"
checkbox Parking "false"
checkbox d\'Edouard "false"
checkbox T2 "false"
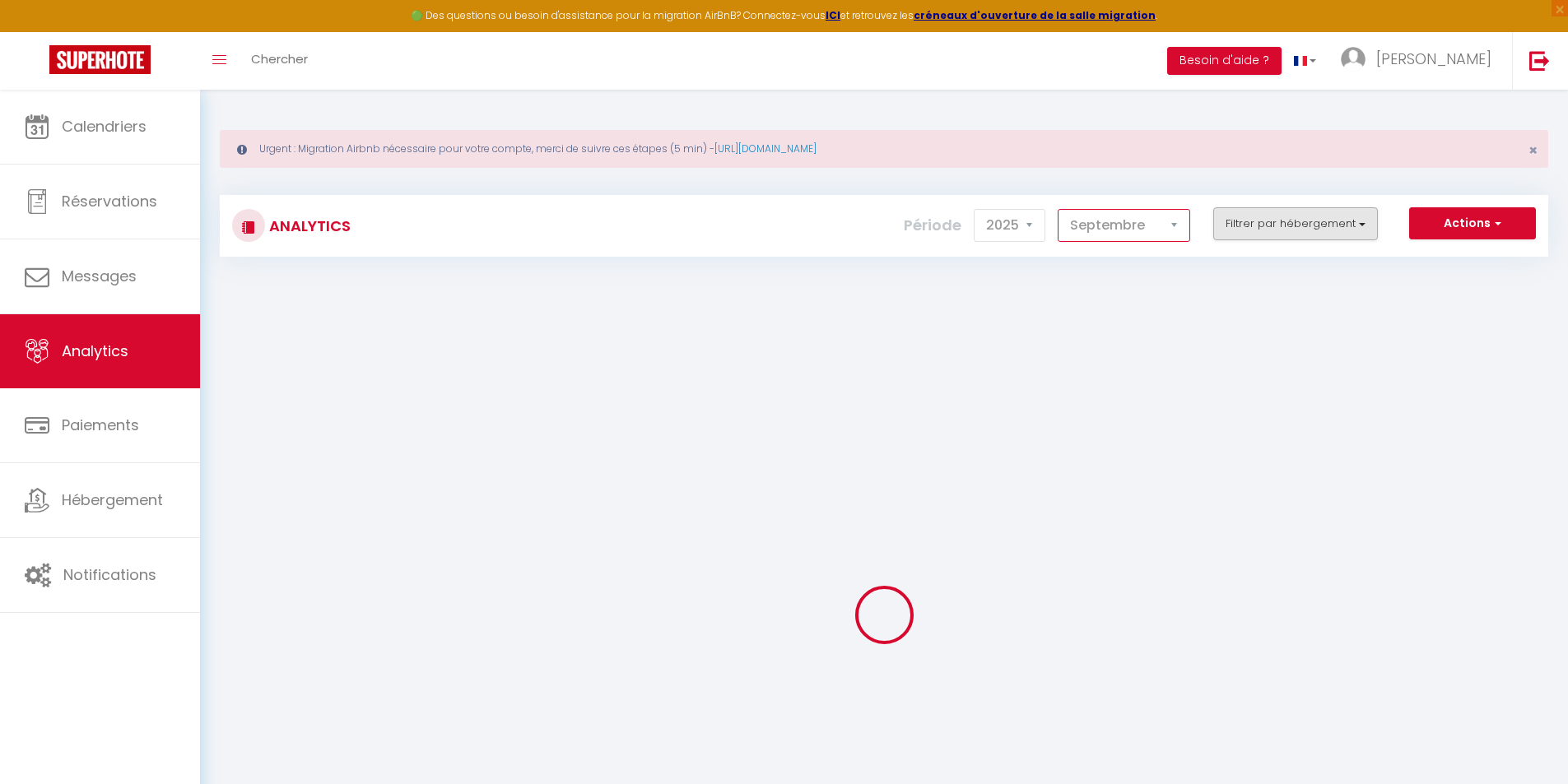
checkbox privé "false"
checkbox Parking "false"
checkbox Chambres "false"
checkbox Clim "false"
checkbox CLIM "false"
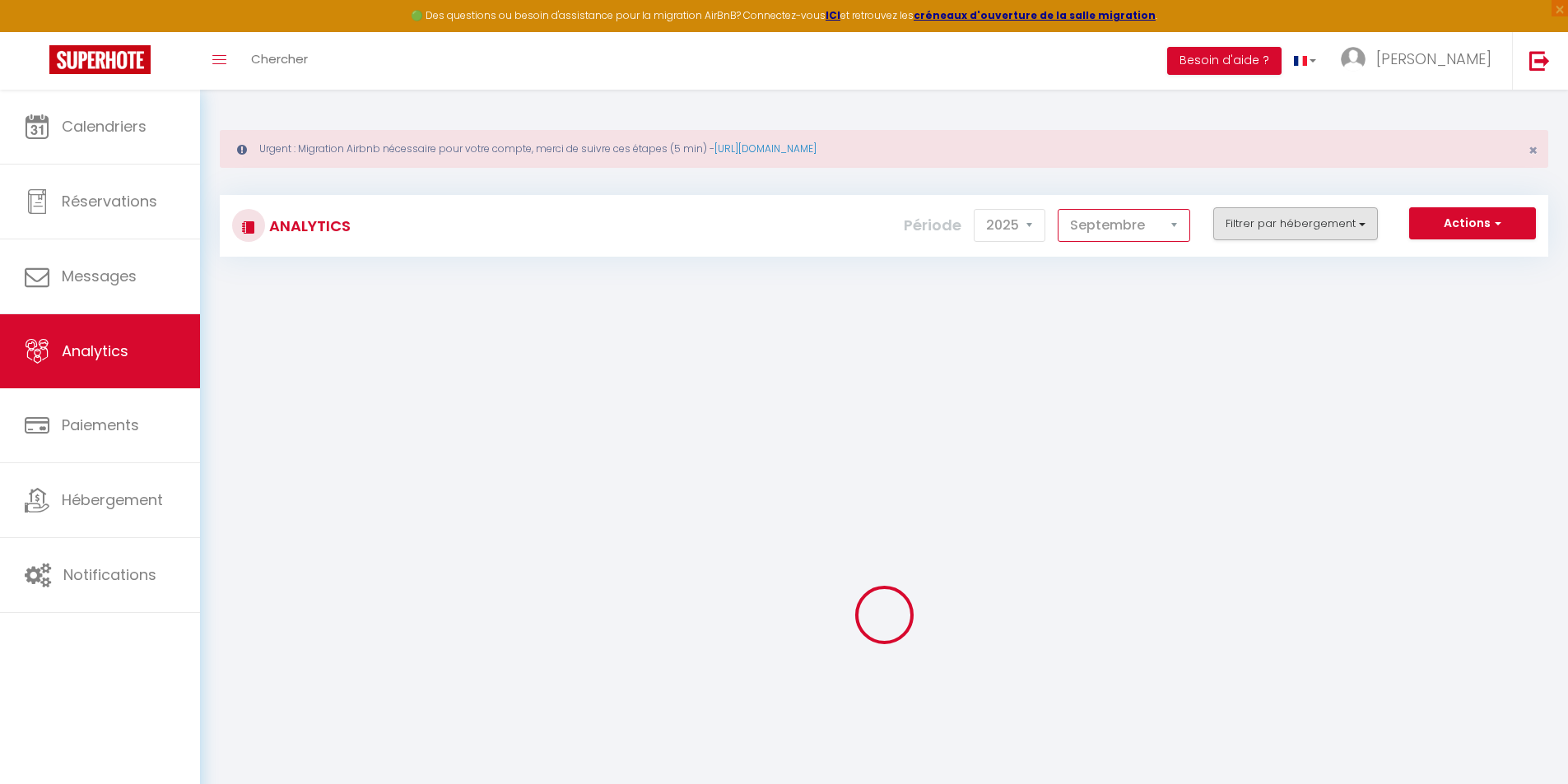
checkbox input "false"
checkbox T2 "false"
checkbox House "false"
checkbox extérieur "false"
checkbox climatisé "false"
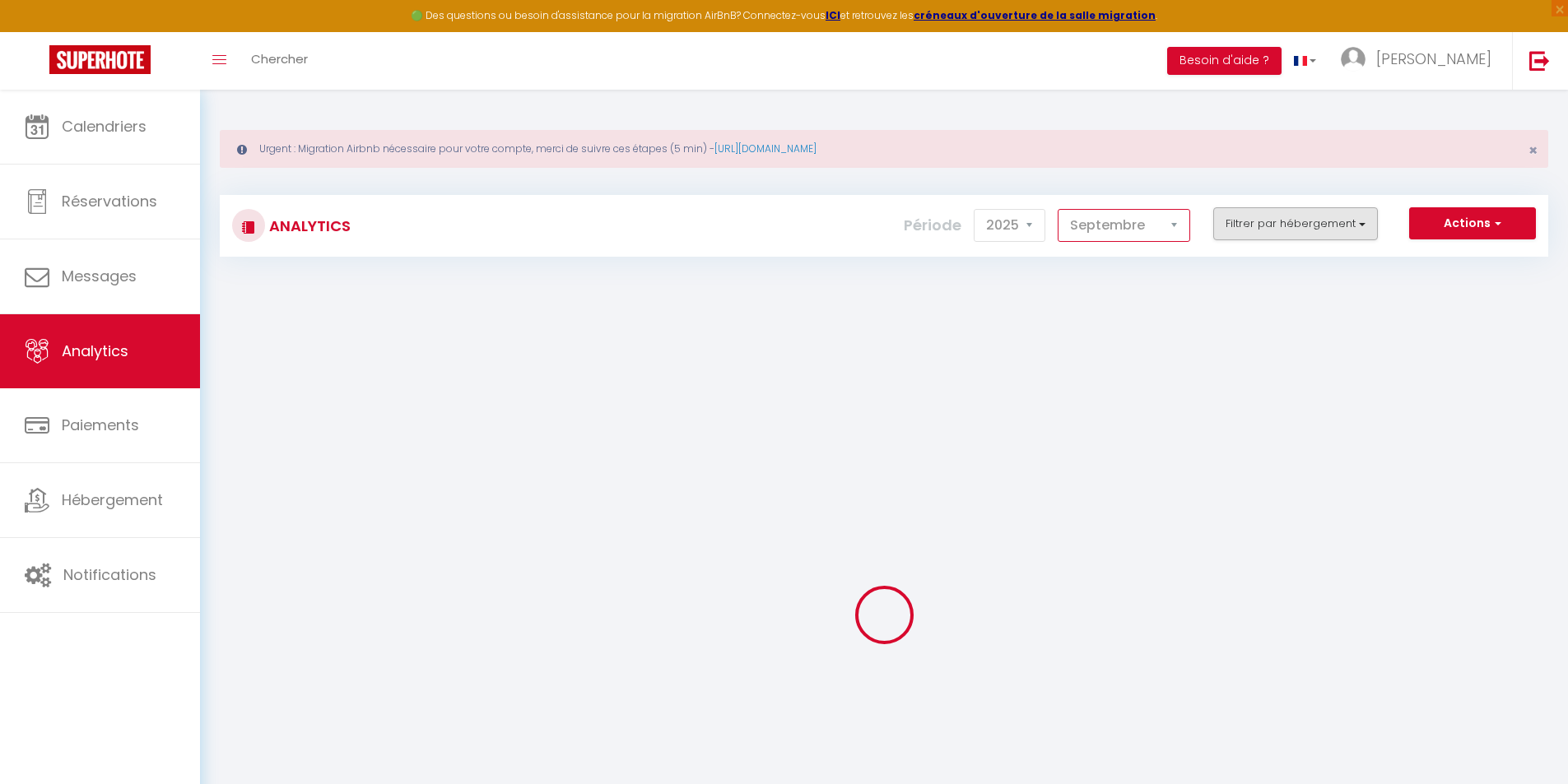
checkbox Clim "false"
checkbox Pommevic "false"
checkbox climatisé "false"
checkbox Climatisé "false"
click at [1288, 230] on button "Filtrer par hébergement" at bounding box center [1295, 223] width 165 height 33
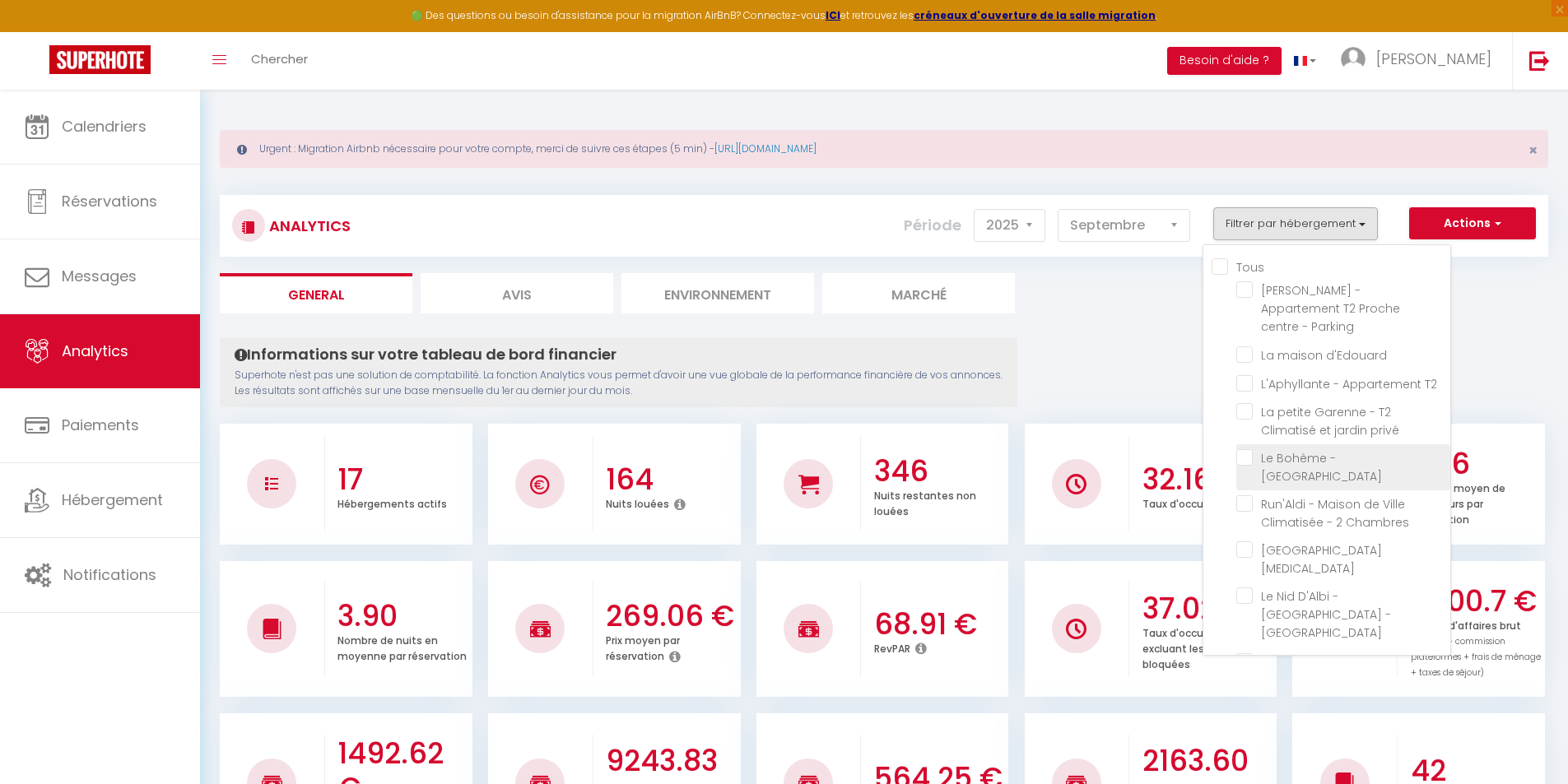
click at [1250, 449] on Parking "checkbox" at bounding box center [1343, 456] width 214 height 16
checkbox Parking "true"
checkbox Parking "false"
checkbox d\'Edouard "false"
checkbox T2 "false"
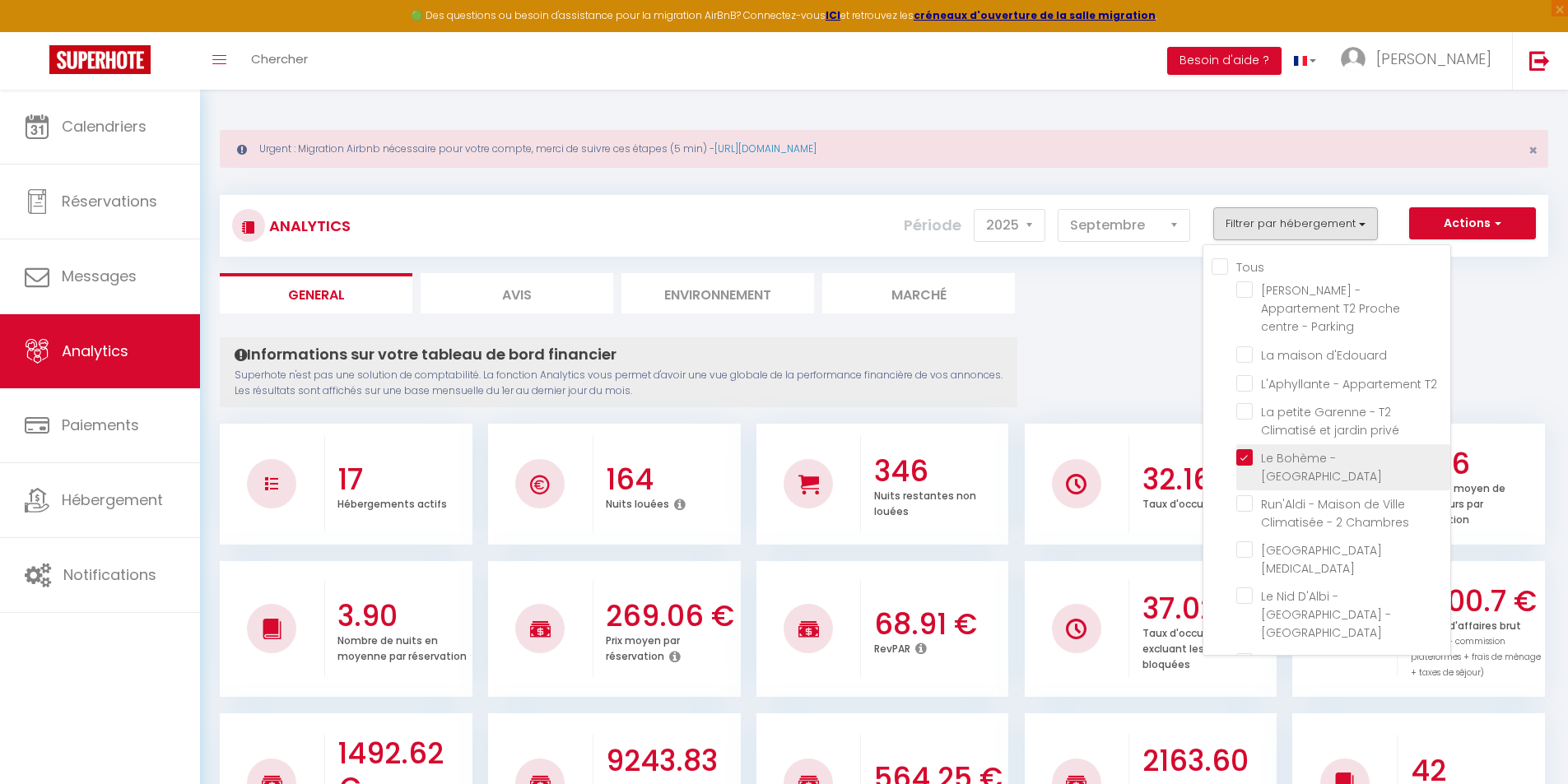
checkbox privé "false"
checkbox Chambres "false"
checkbox Clim "false"
checkbox CLIM "false"
checkbox input "false"
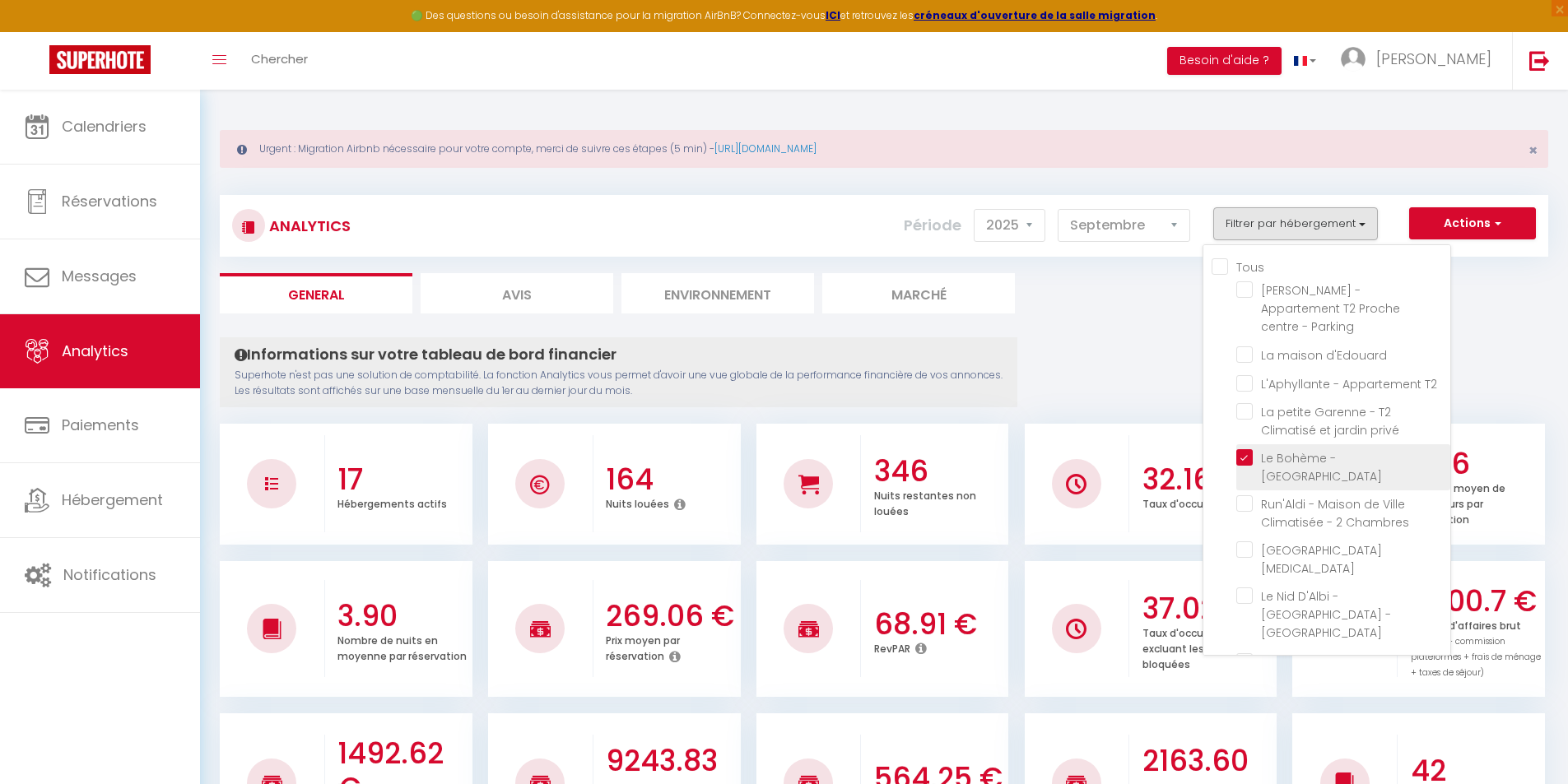
checkbox T2 "false"
checkbox House "false"
checkbox extérieur "false"
checkbox climatisé "false"
checkbox Clim "false"
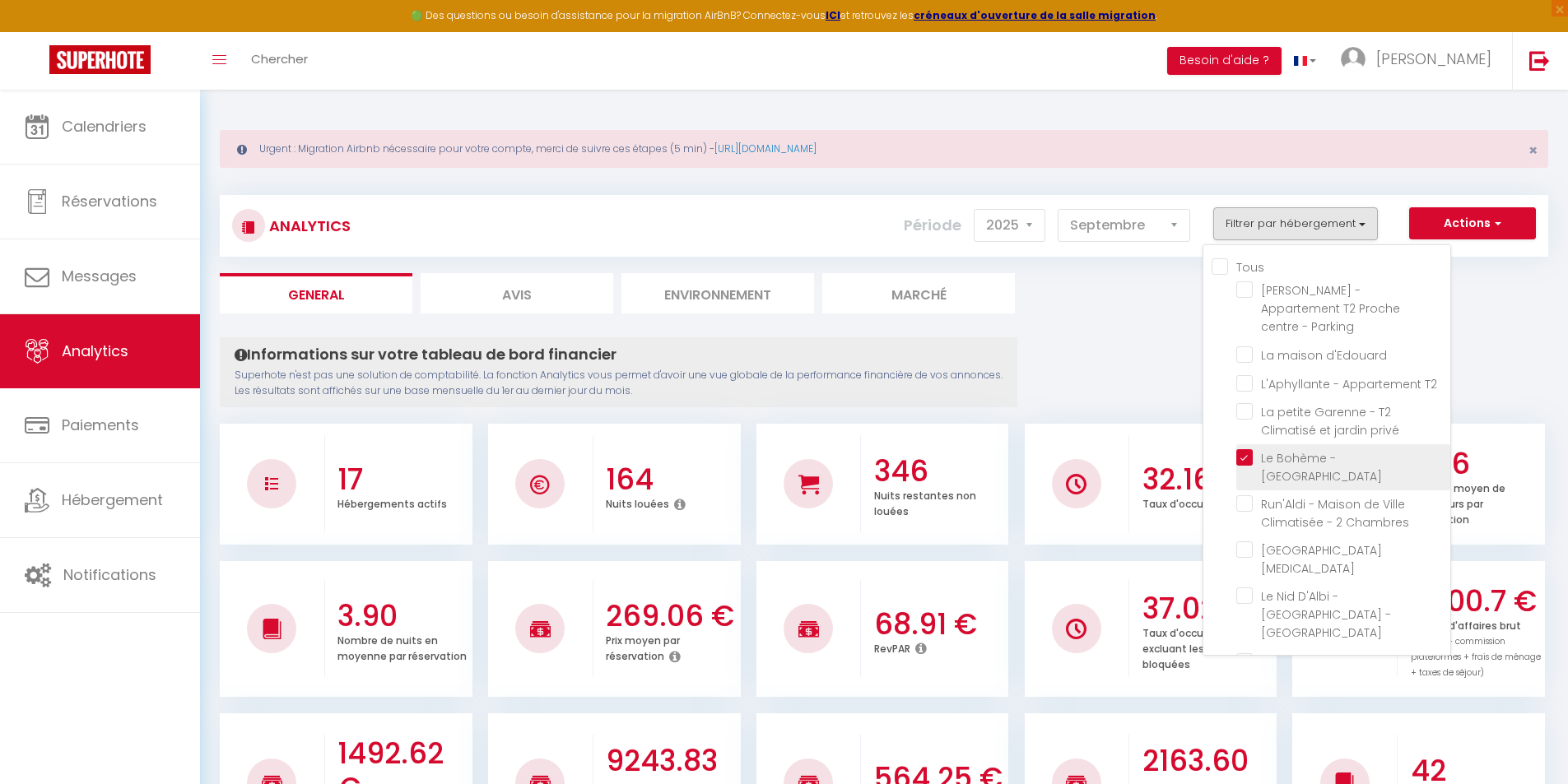
checkbox Pommevic "false"
checkbox climatisé "false"
checkbox Climatisé "false"
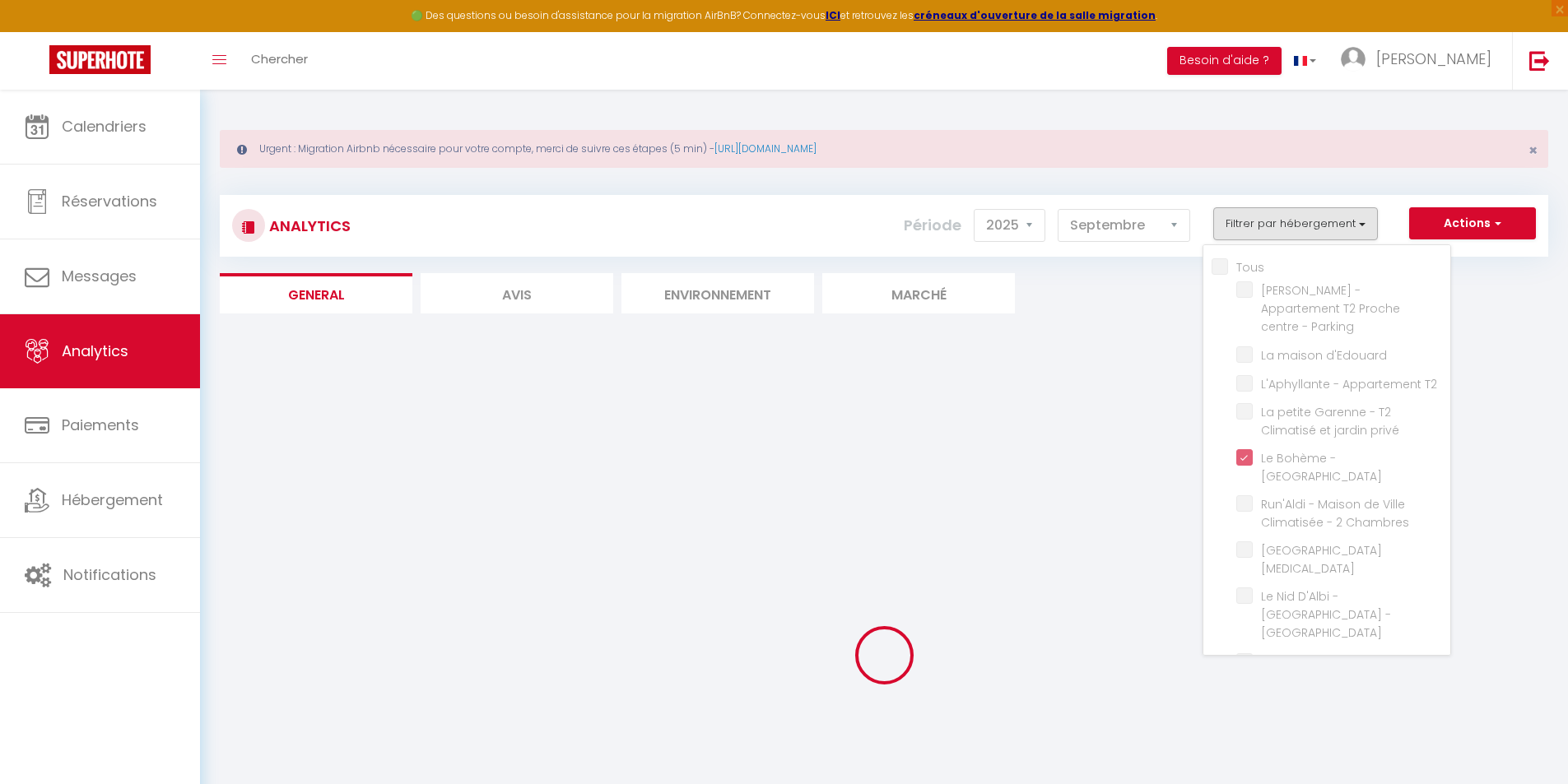
checkbox Parking "false"
checkbox d\'Edouard "false"
checkbox T2 "false"
checkbox privé "false"
checkbox Chambres "false"
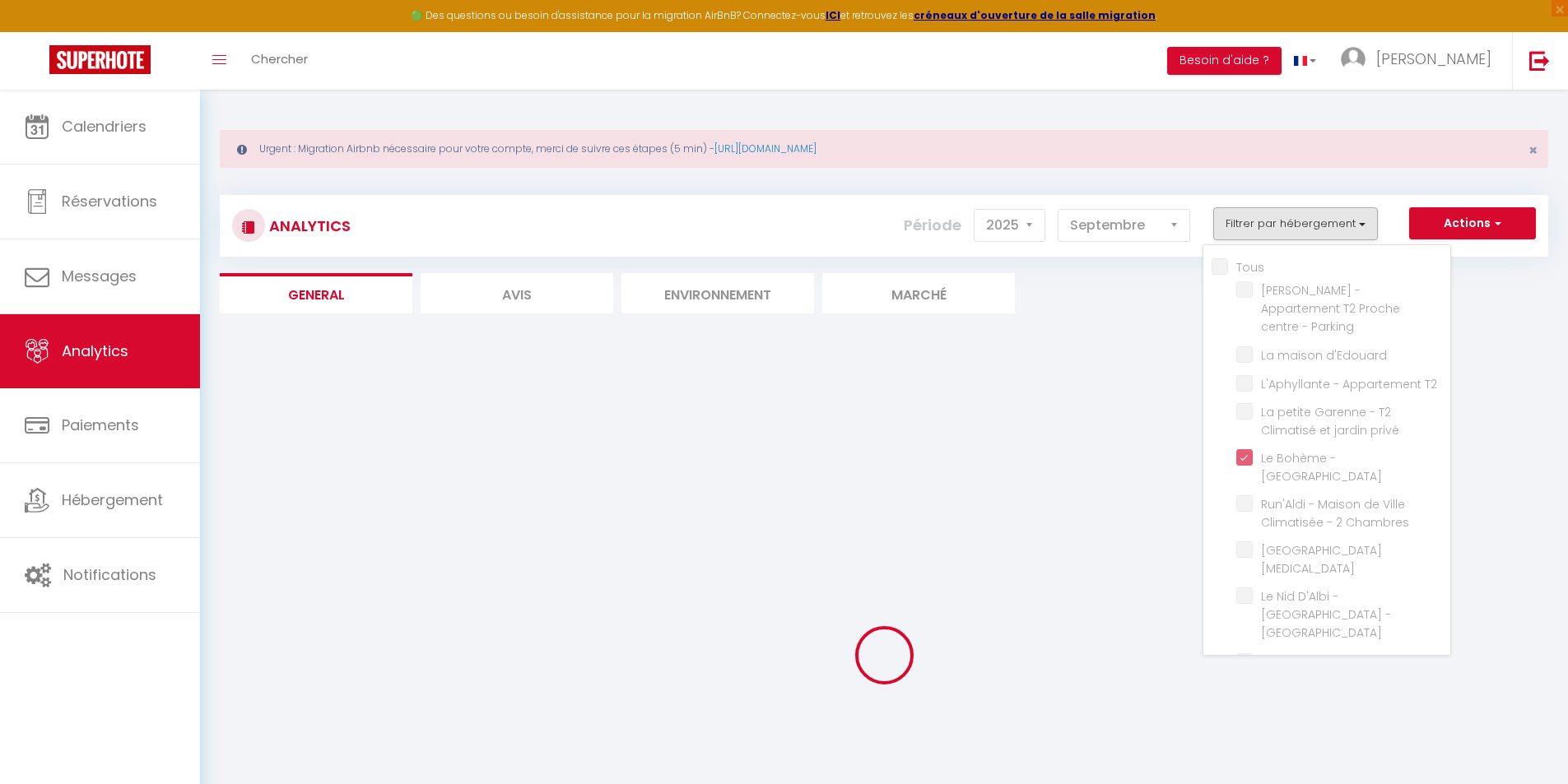
checkbox Clim "false"
checkbox CLIM "false"
checkbox input "false"
checkbox T2 "false"
checkbox House "false"
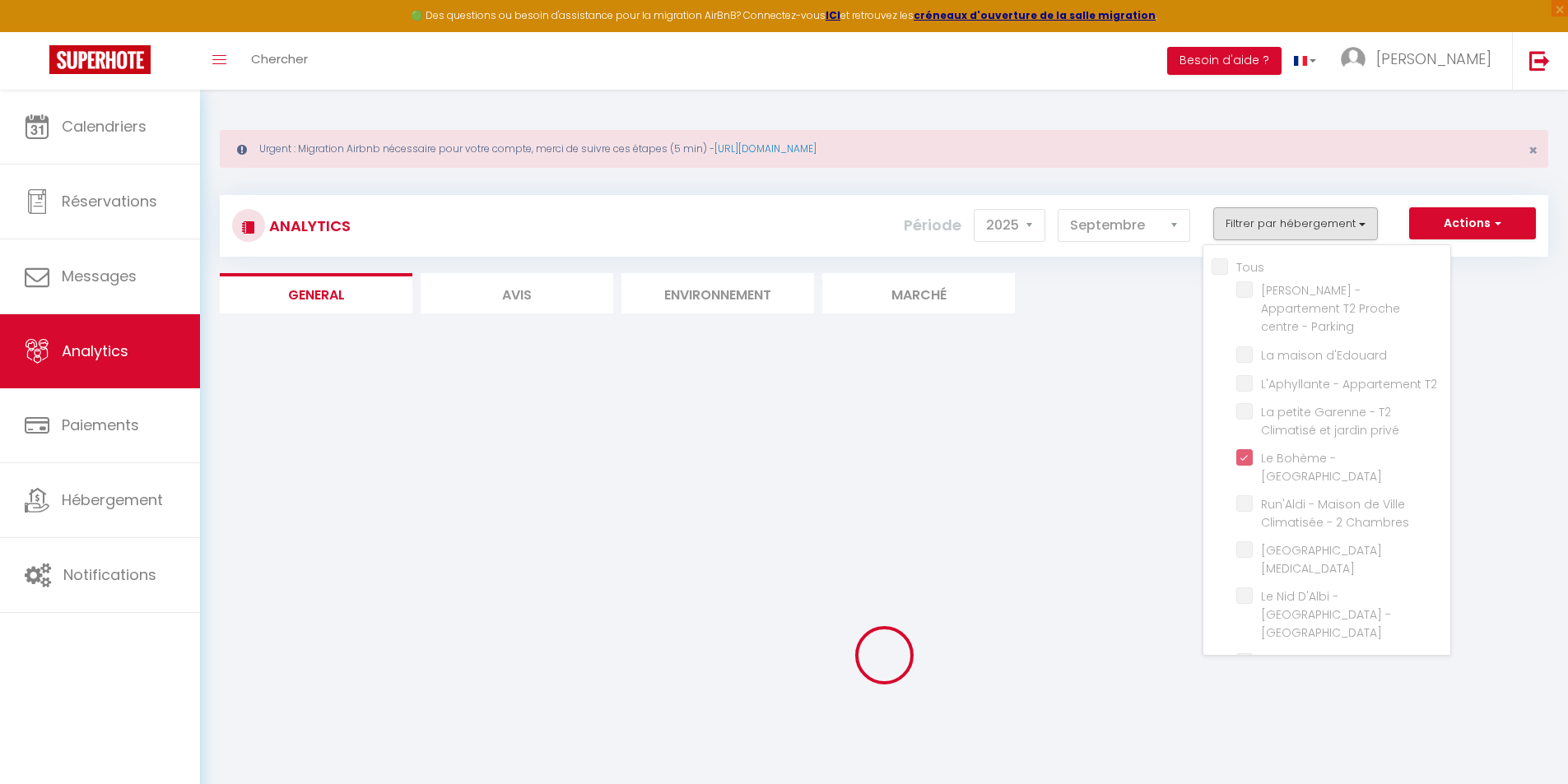
checkbox extérieur "false"
checkbox climatisé "false"
checkbox Clim "false"
checkbox Pommevic "false"
checkbox climatisé "false"
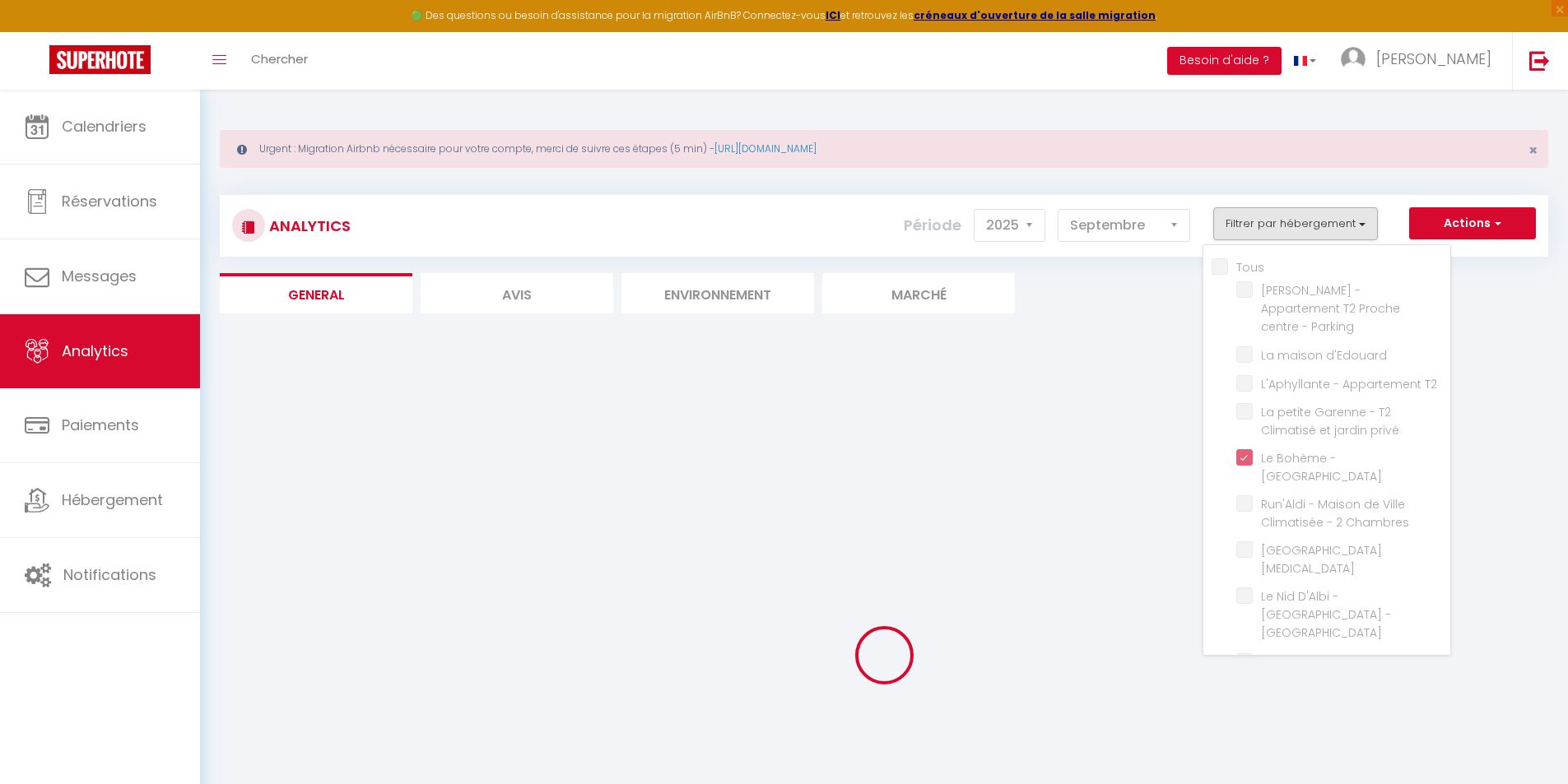
checkbox Climatisé "false"
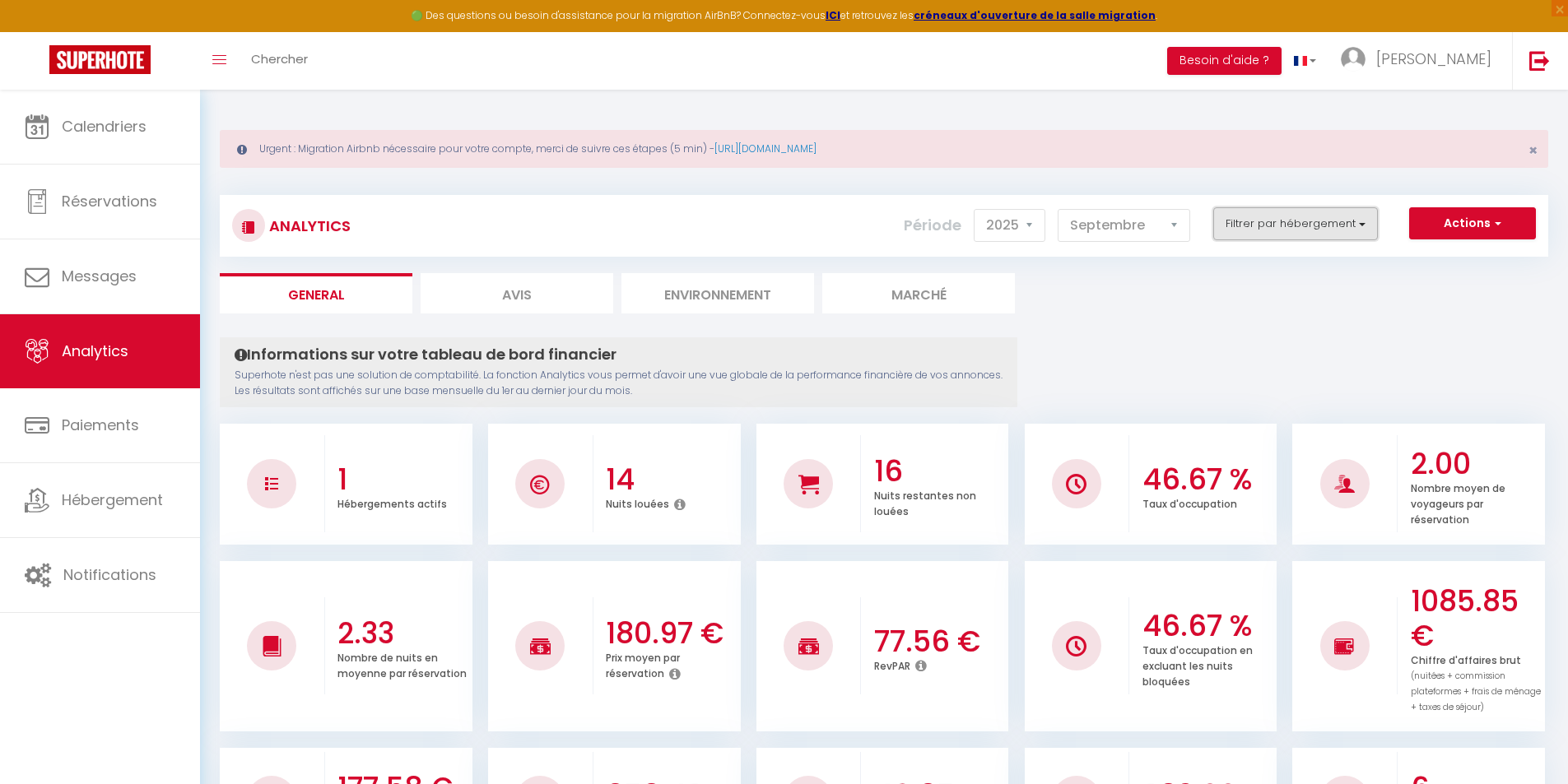
click at [1257, 227] on button "Filtrer par hébergement" at bounding box center [1295, 223] width 165 height 33
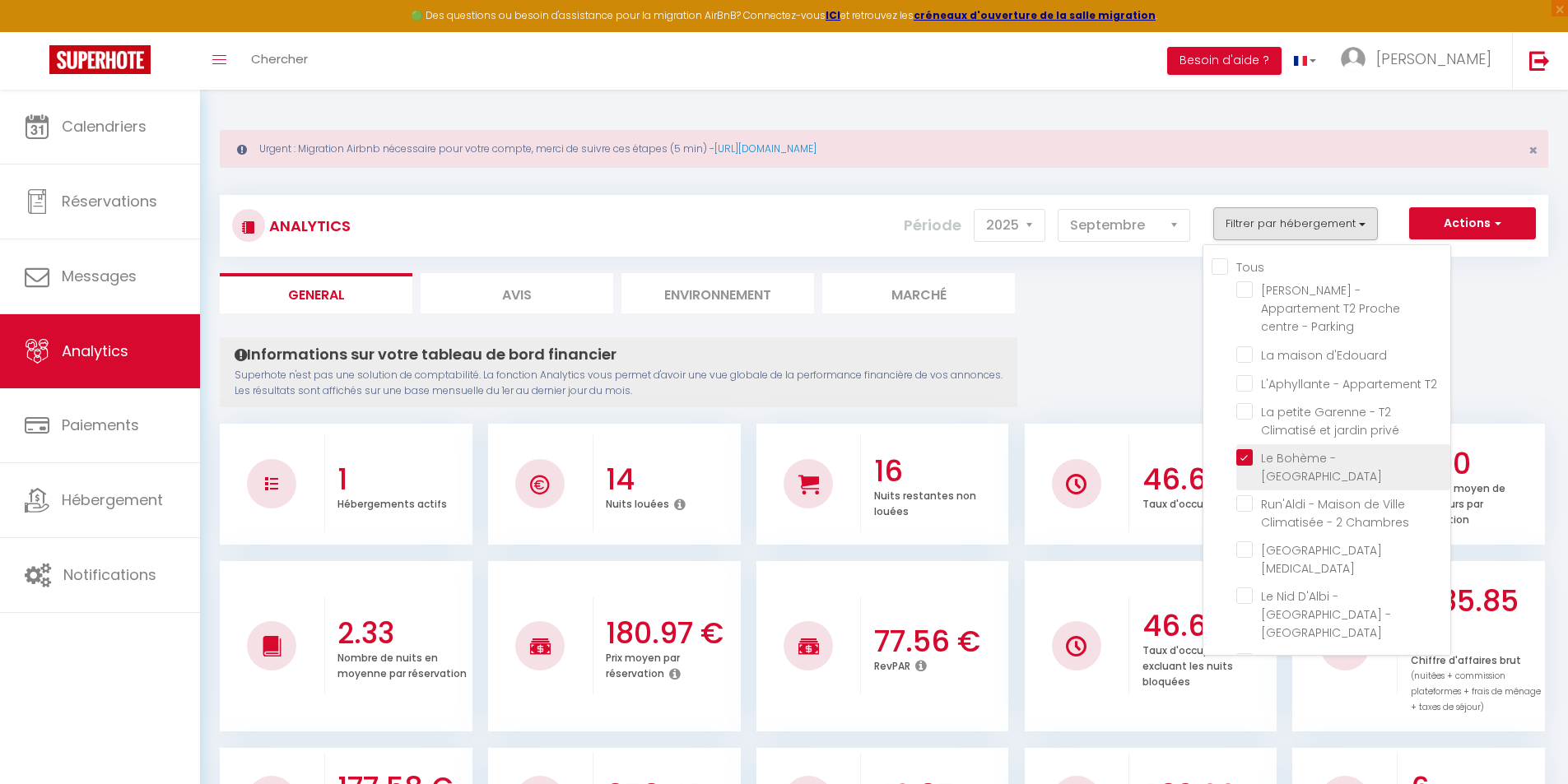
click at [1243, 449] on Parking "checkbox" at bounding box center [1343, 456] width 214 height 16
checkbox Parking "false"
checkbox d\'Edouard "false"
checkbox T2 "false"
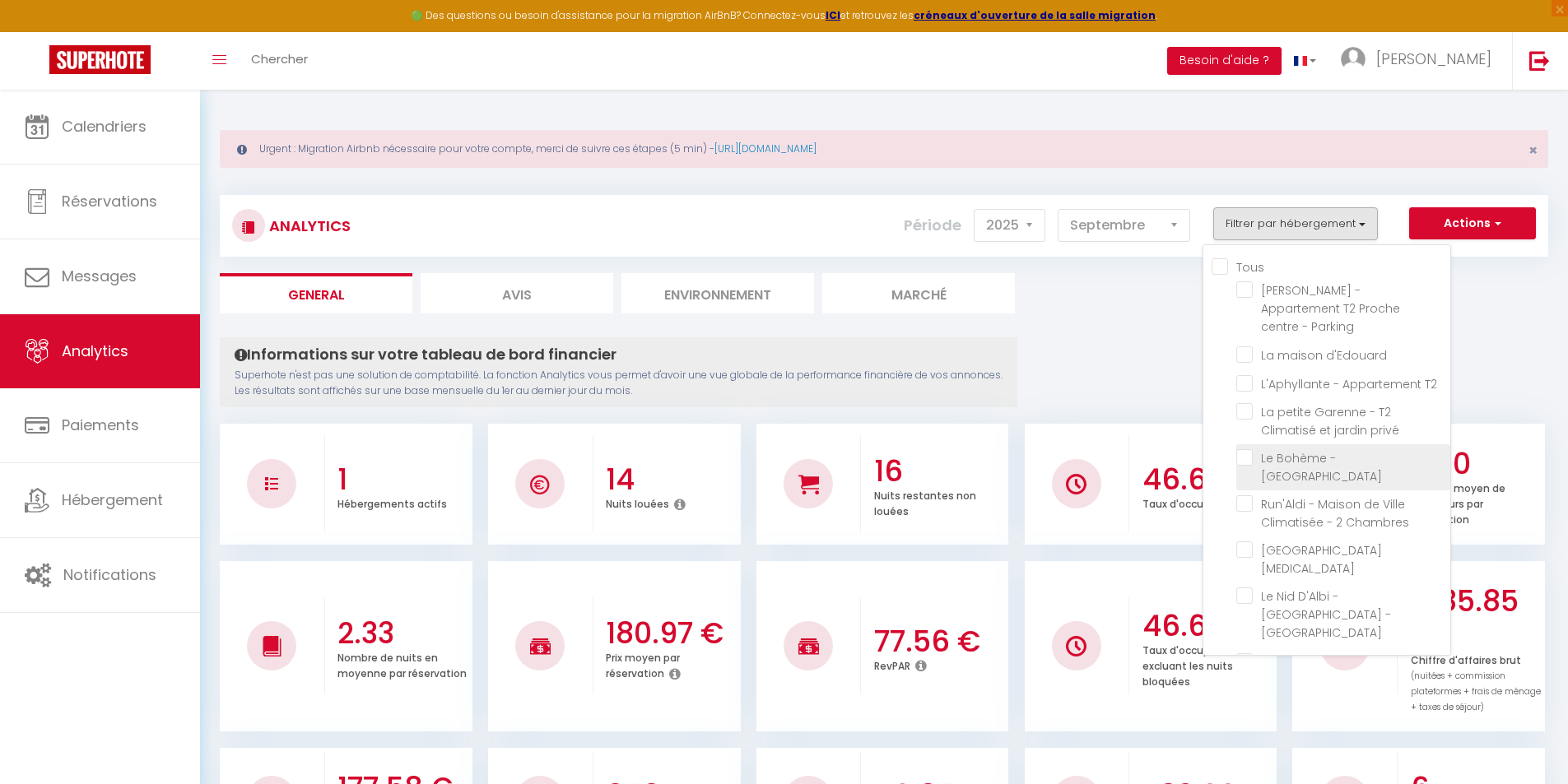
checkbox privé "false"
checkbox Chambres "false"
checkbox Clim "false"
checkbox CLIM "false"
checkbox input "false"
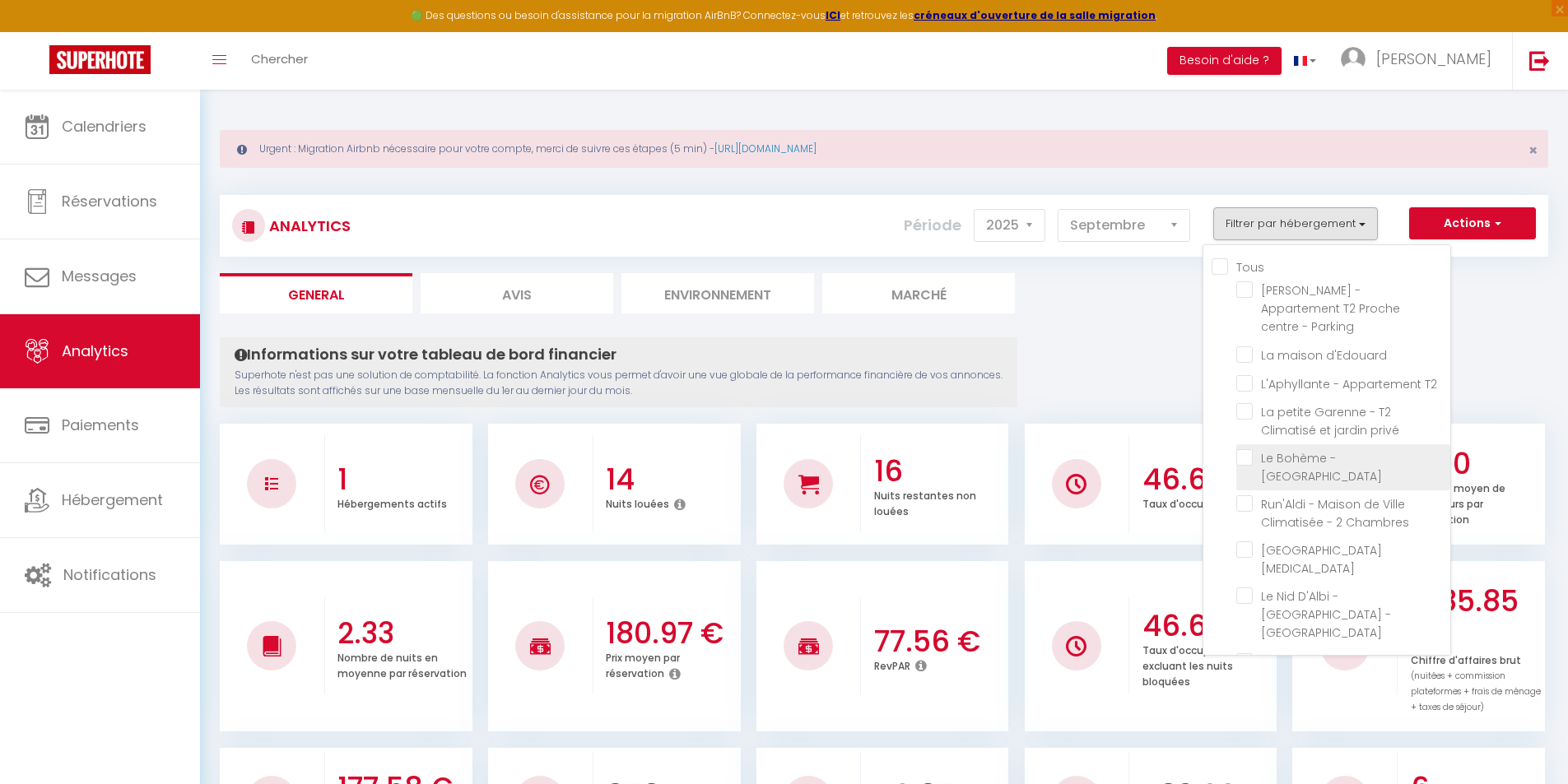
checkbox T2 "false"
checkbox House "false"
checkbox extérieur "false"
checkbox climatisé "false"
checkbox Clim "false"
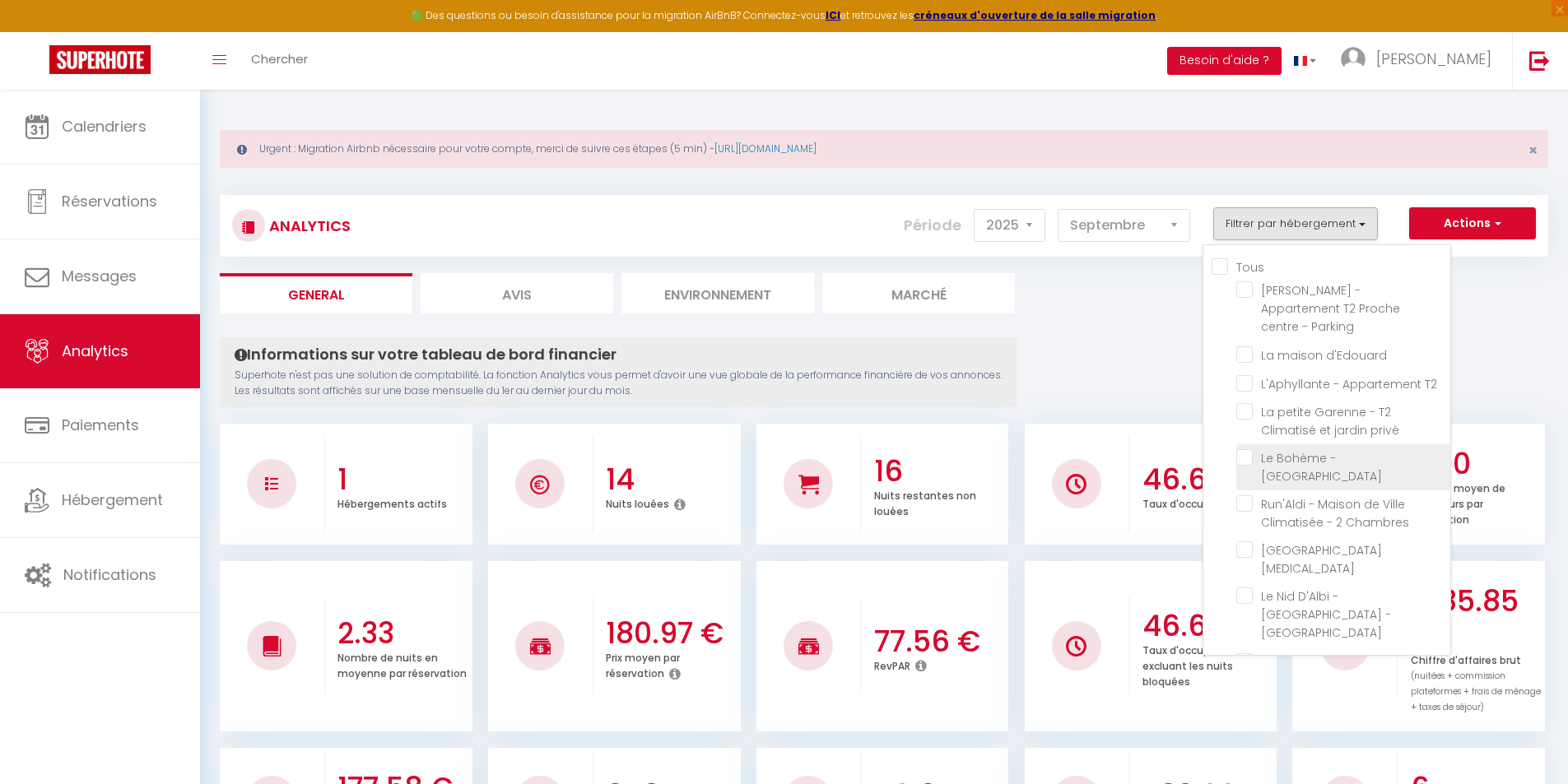
checkbox Pommevic "false"
checkbox climatisé "false"
checkbox Climatisé "false"
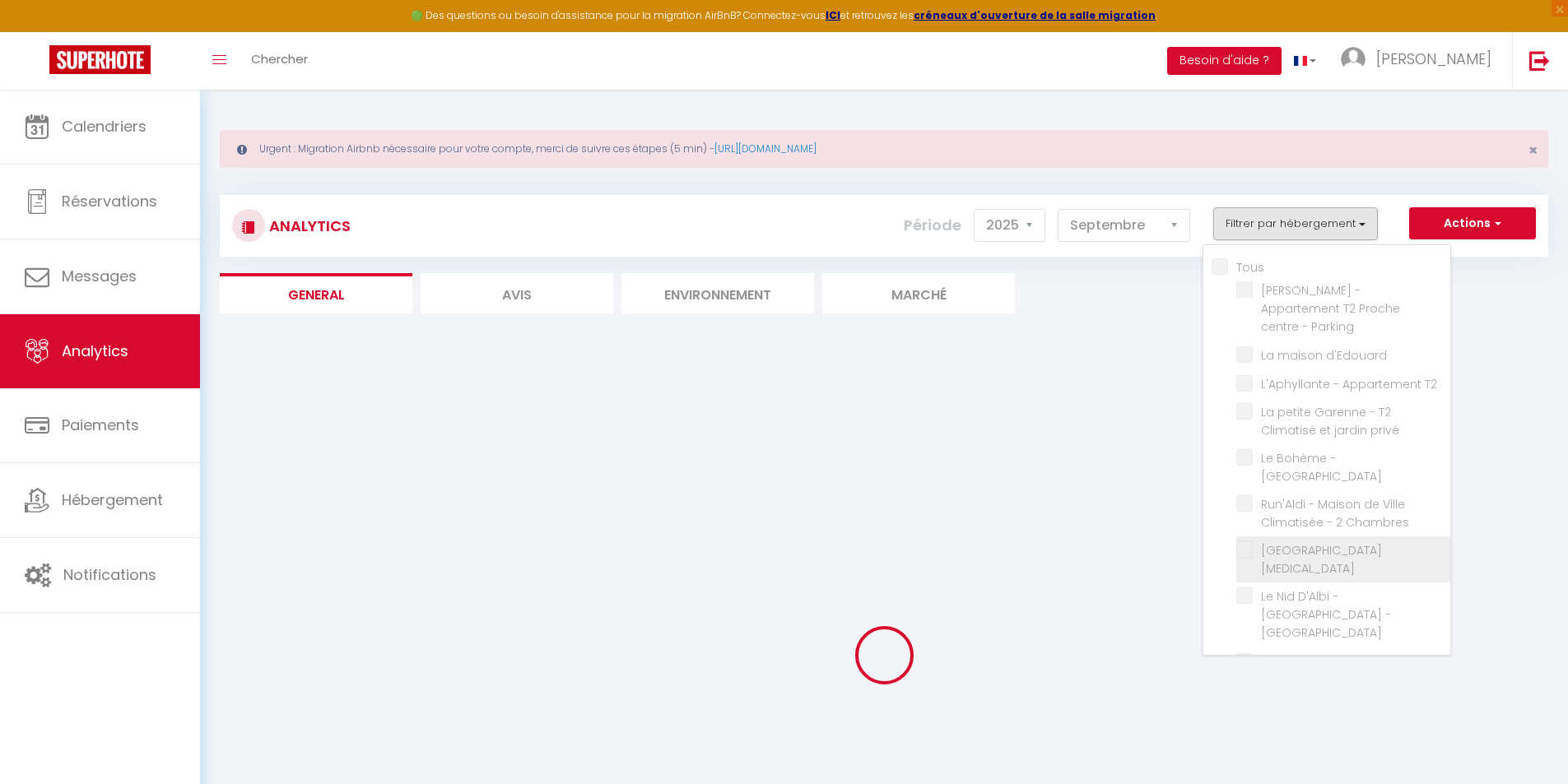
checkbox Parking "false"
checkbox d\'Edouard "false"
checkbox T2 "false"
checkbox privé "false"
checkbox Chambres "false"
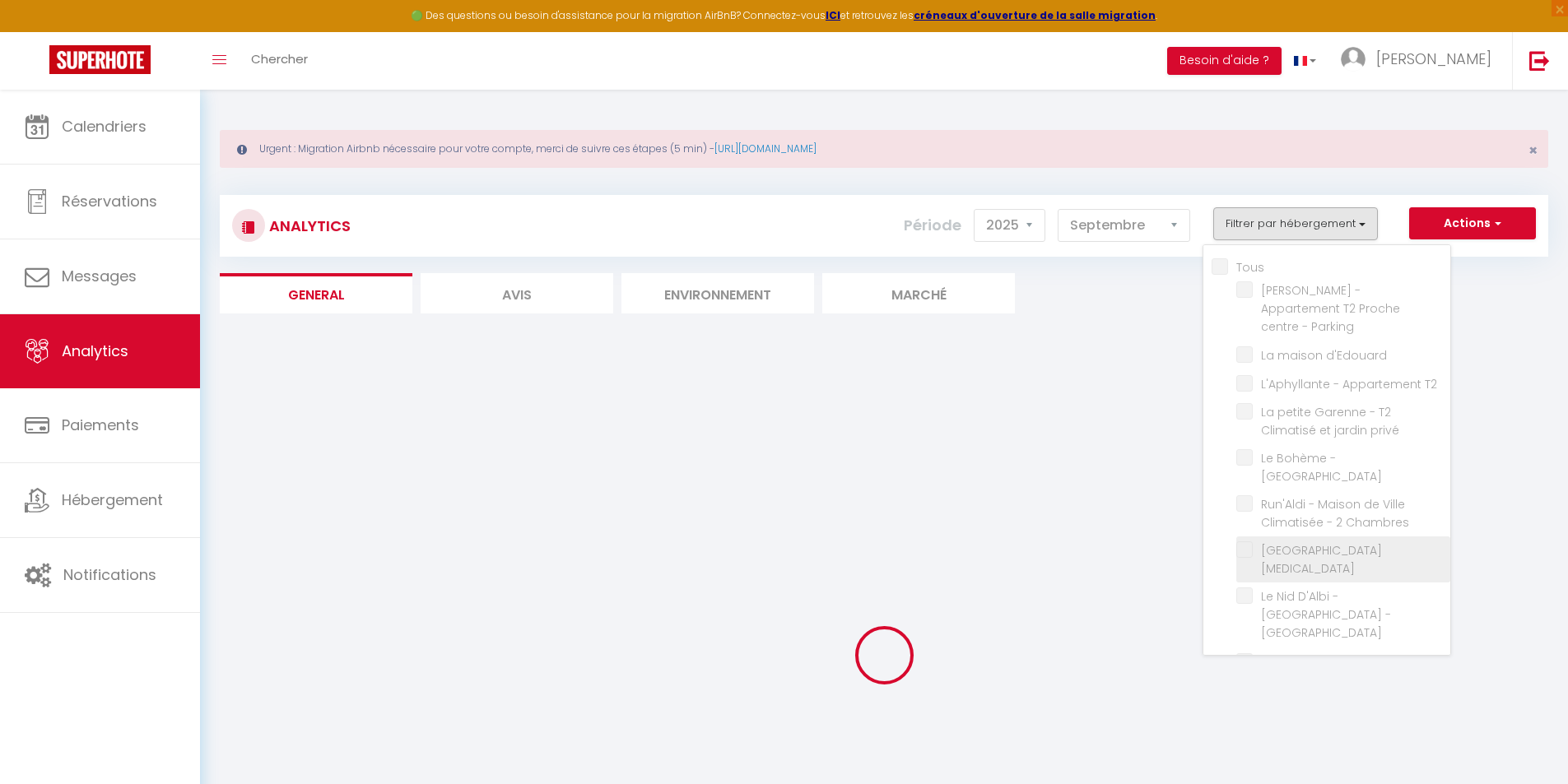
checkbox Clim "false"
checkbox CLIM "false"
checkbox input "false"
checkbox T2 "false"
checkbox House "false"
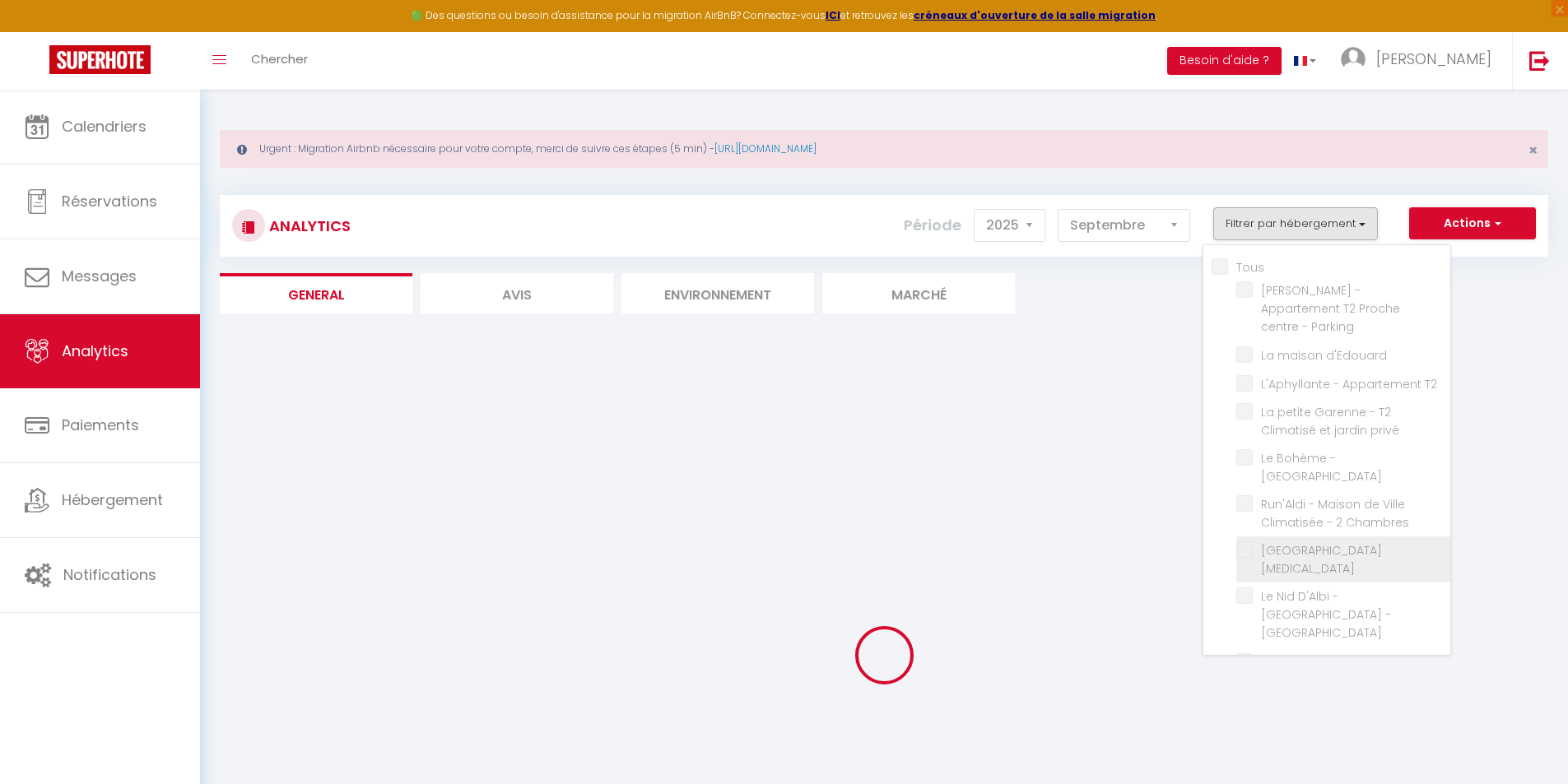
checkbox extérieur "false"
checkbox climatisé "false"
checkbox Clim "false"
checkbox Pommevic "false"
checkbox climatisé "false"
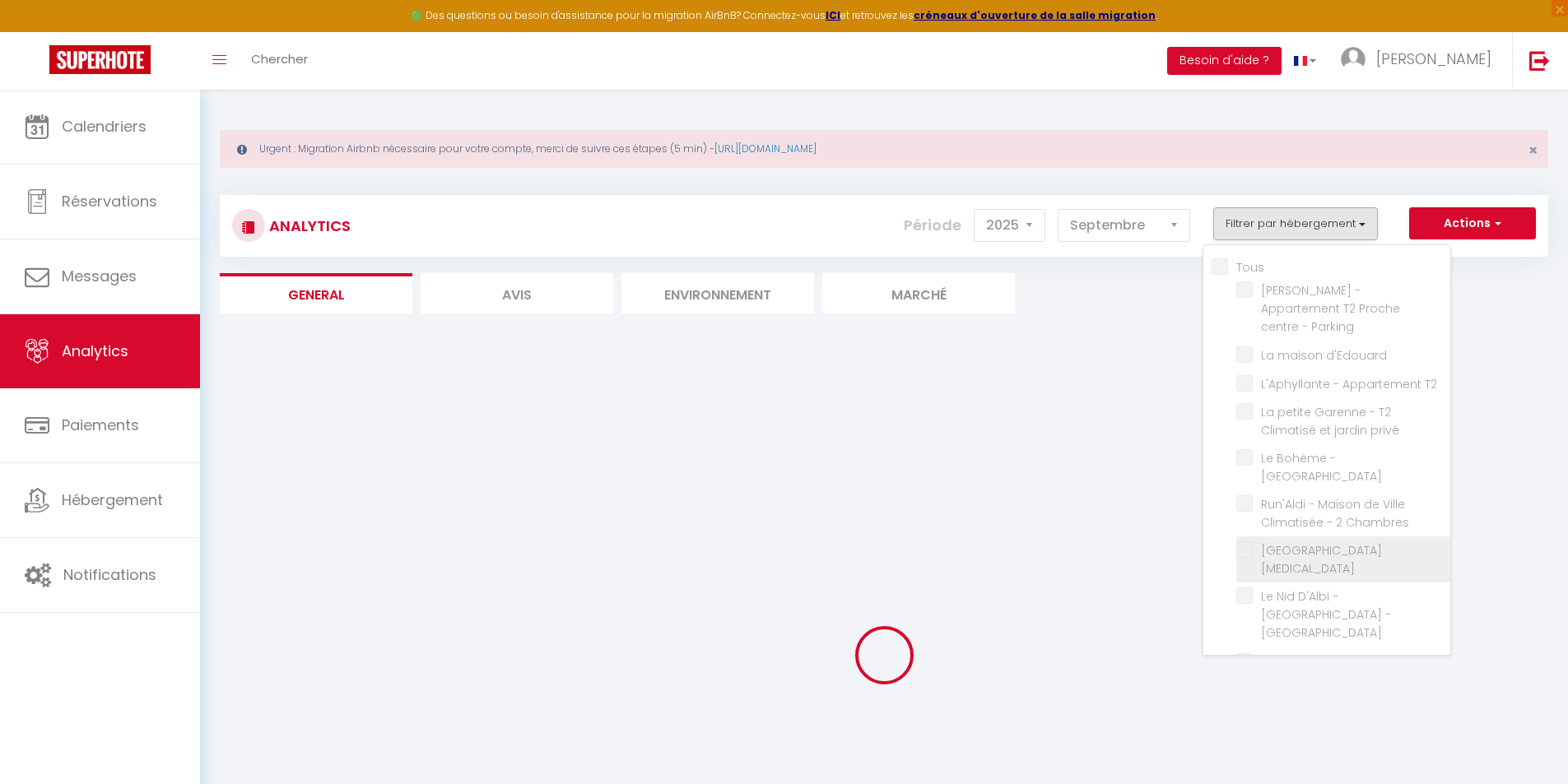
checkbox Climatisé "false"
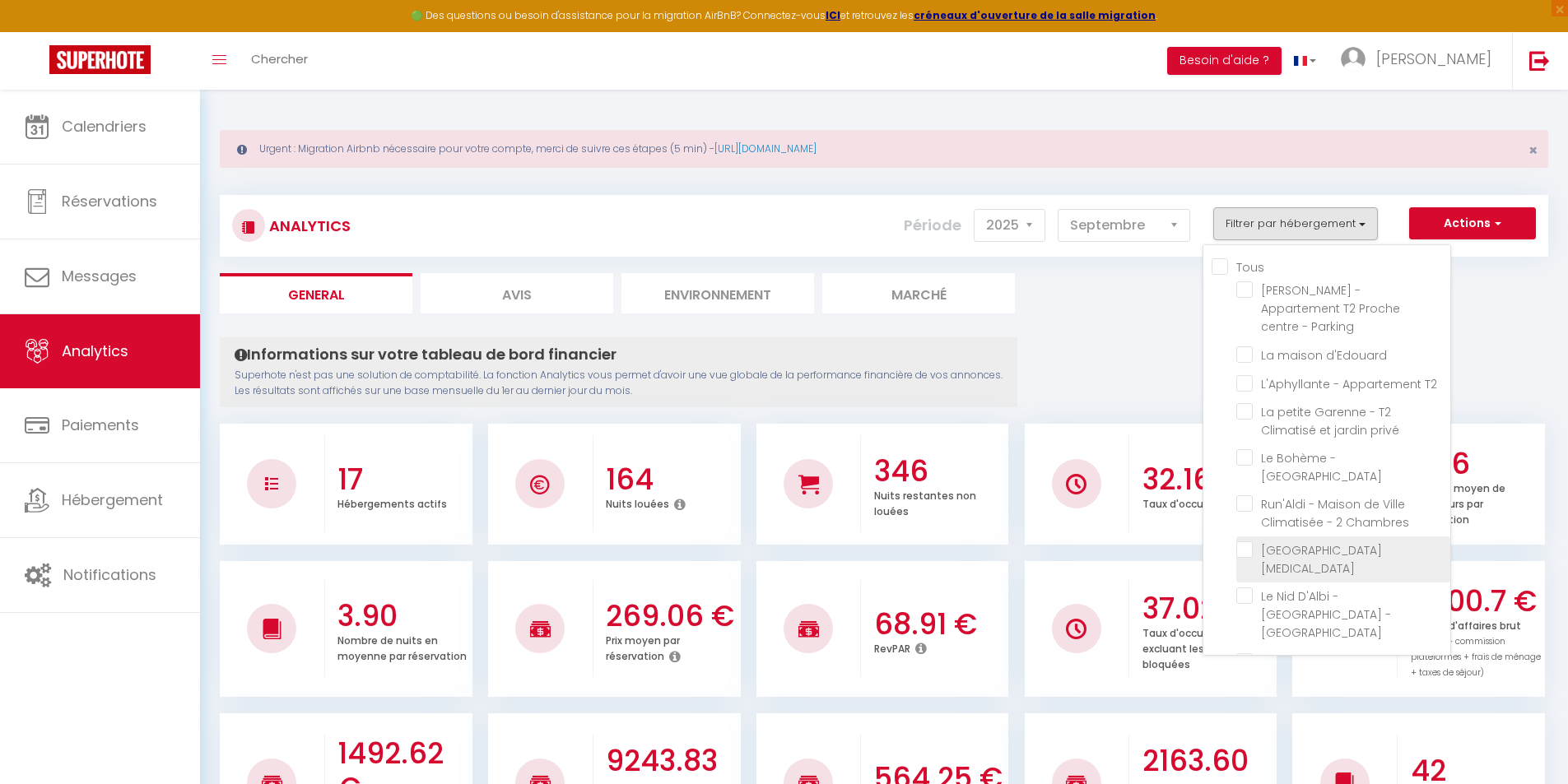
click at [1250, 541] on Clim "checkbox" at bounding box center [1343, 549] width 214 height 16
checkbox Clim "true"
checkbox Parking "false"
checkbox d\'Edouard "false"
checkbox T2 "false"
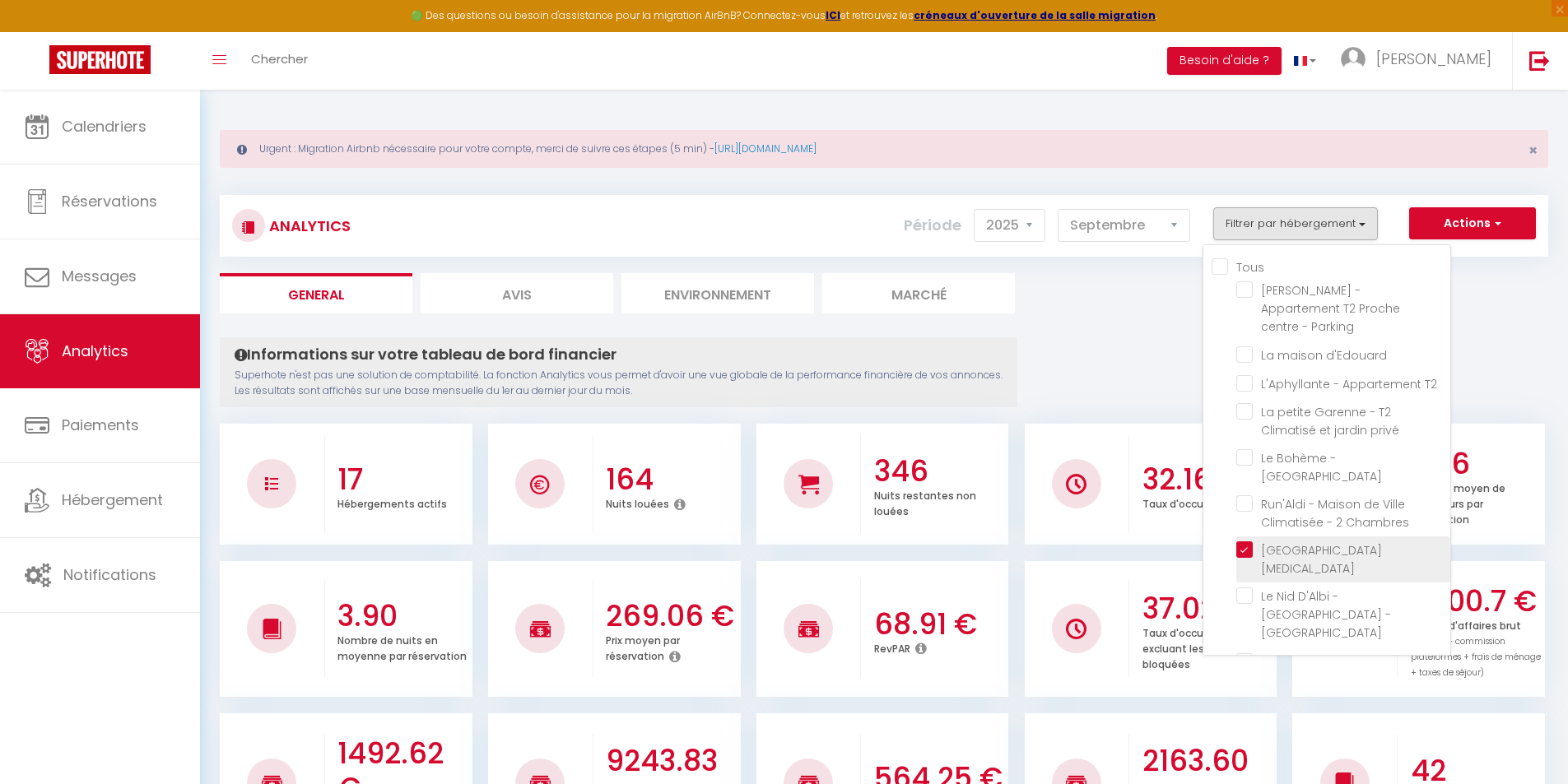
checkbox privé "false"
checkbox Chambres "false"
checkbox CLIM "false"
checkbox input "false"
checkbox T2 "false"
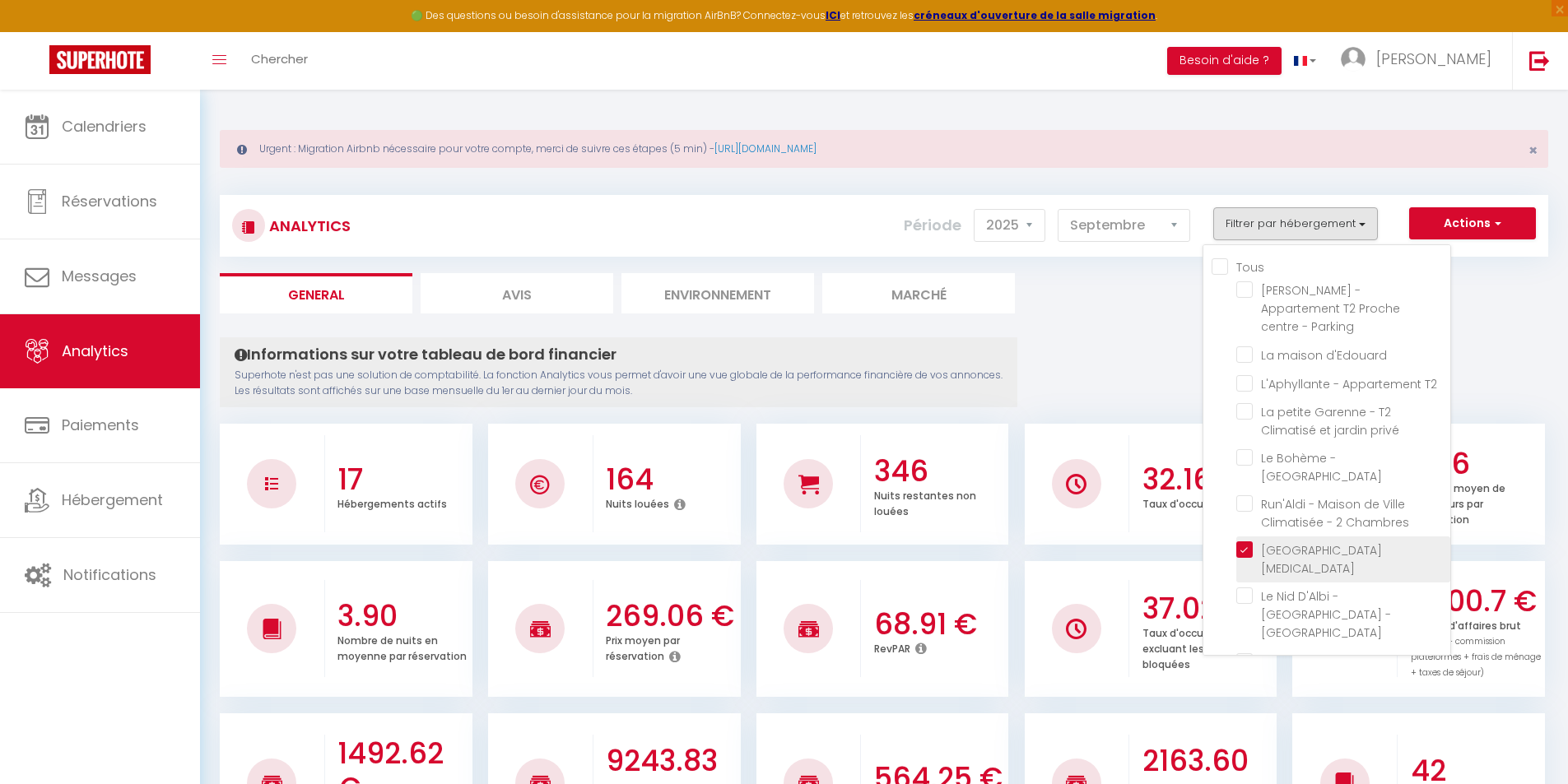
checkbox House "false"
checkbox extérieur "false"
checkbox climatisé "false"
checkbox Clim "false"
checkbox Pommevic "false"
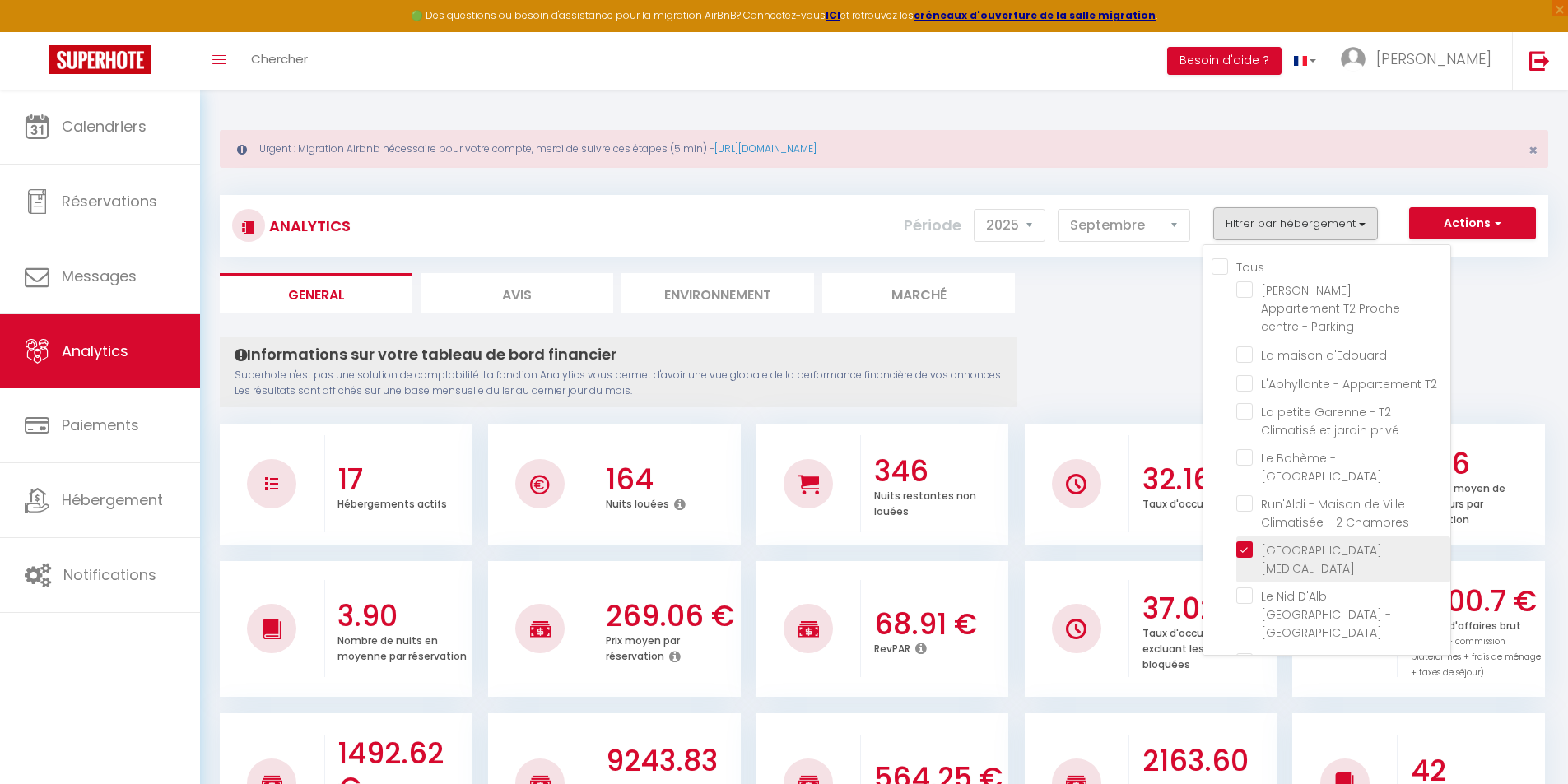
checkbox climatisé "false"
checkbox Climatisé "false"
checkbox Parking "false"
checkbox d\'Edouard "false"
checkbox T2 "false"
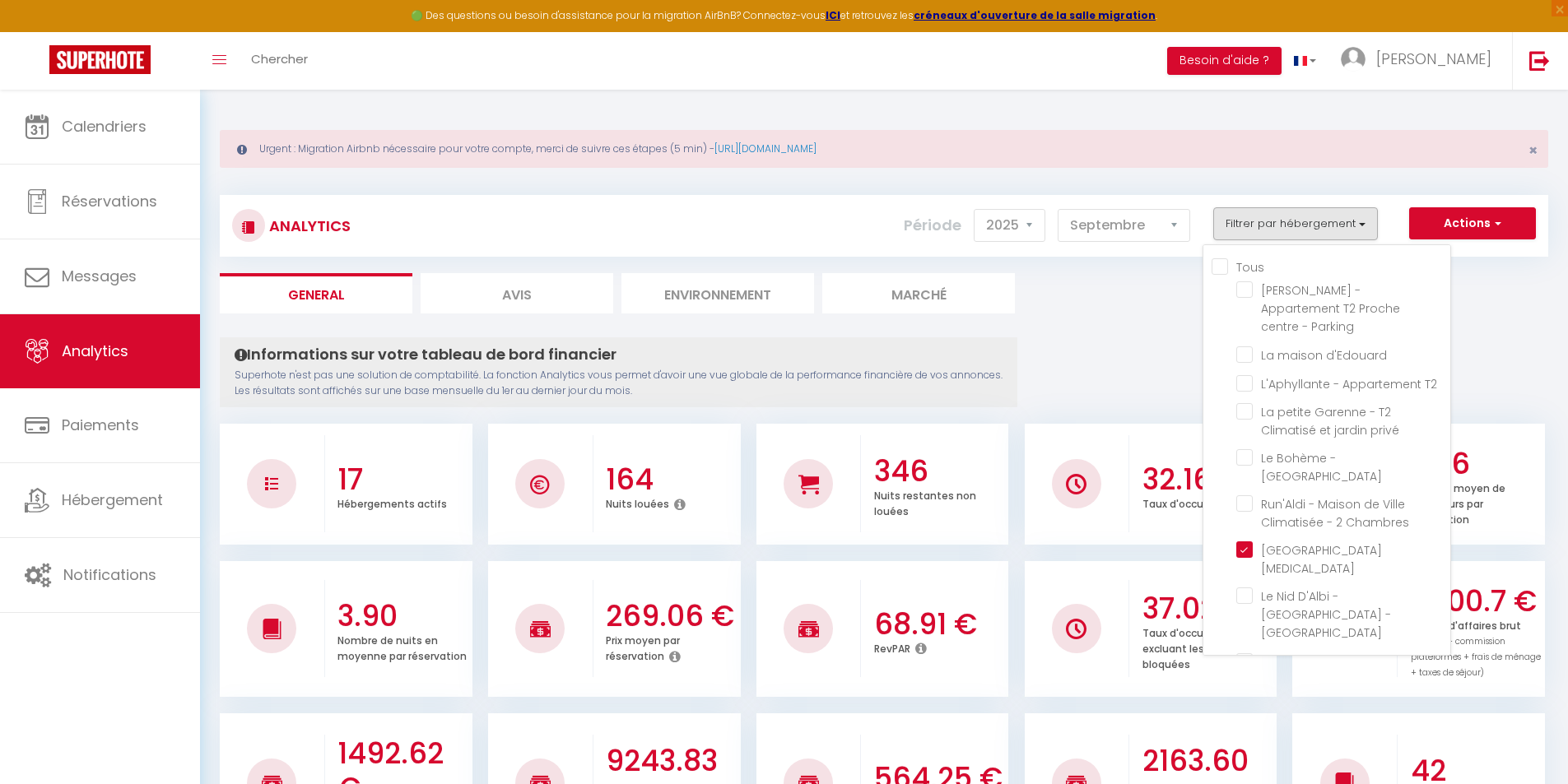
checkbox privé "false"
checkbox Chambres "false"
checkbox CLIM "false"
checkbox input "false"
checkbox T2 "false"
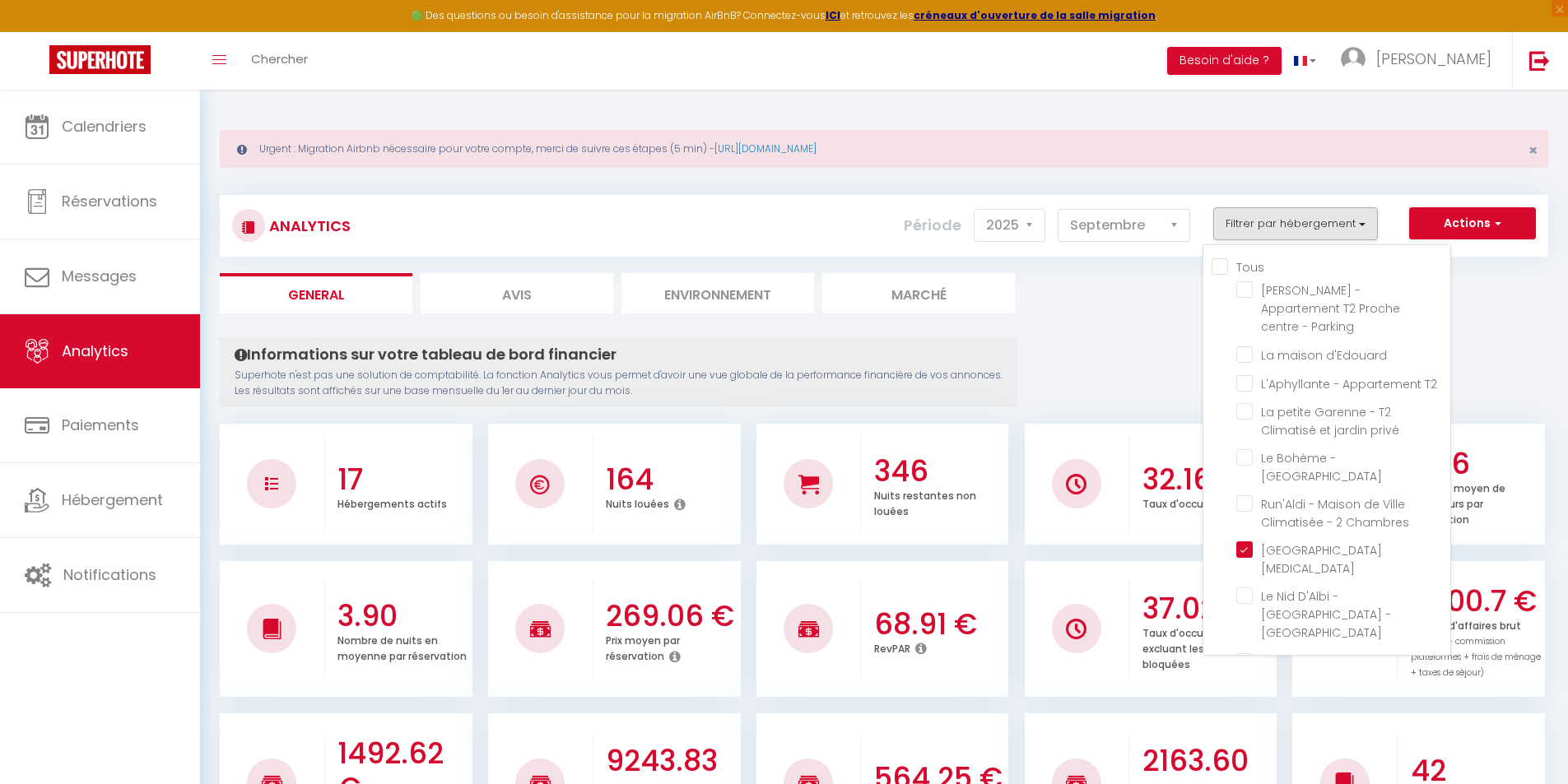
checkbox House "false"
checkbox extérieur "false"
checkbox climatisé "false"
checkbox Clim "false"
checkbox Pommevic "false"
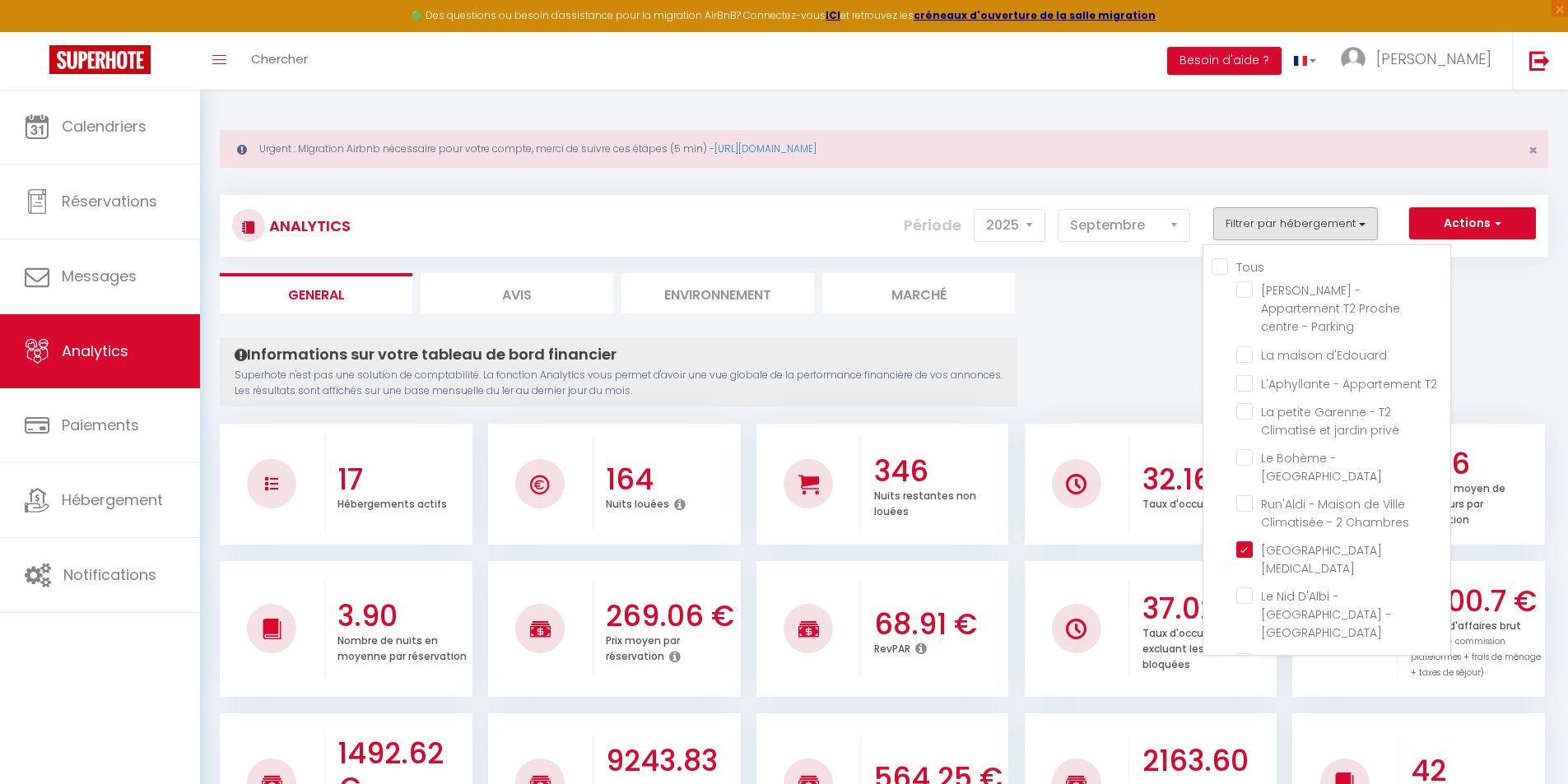
checkbox climatisé "false"
checkbox Climatisé "false"
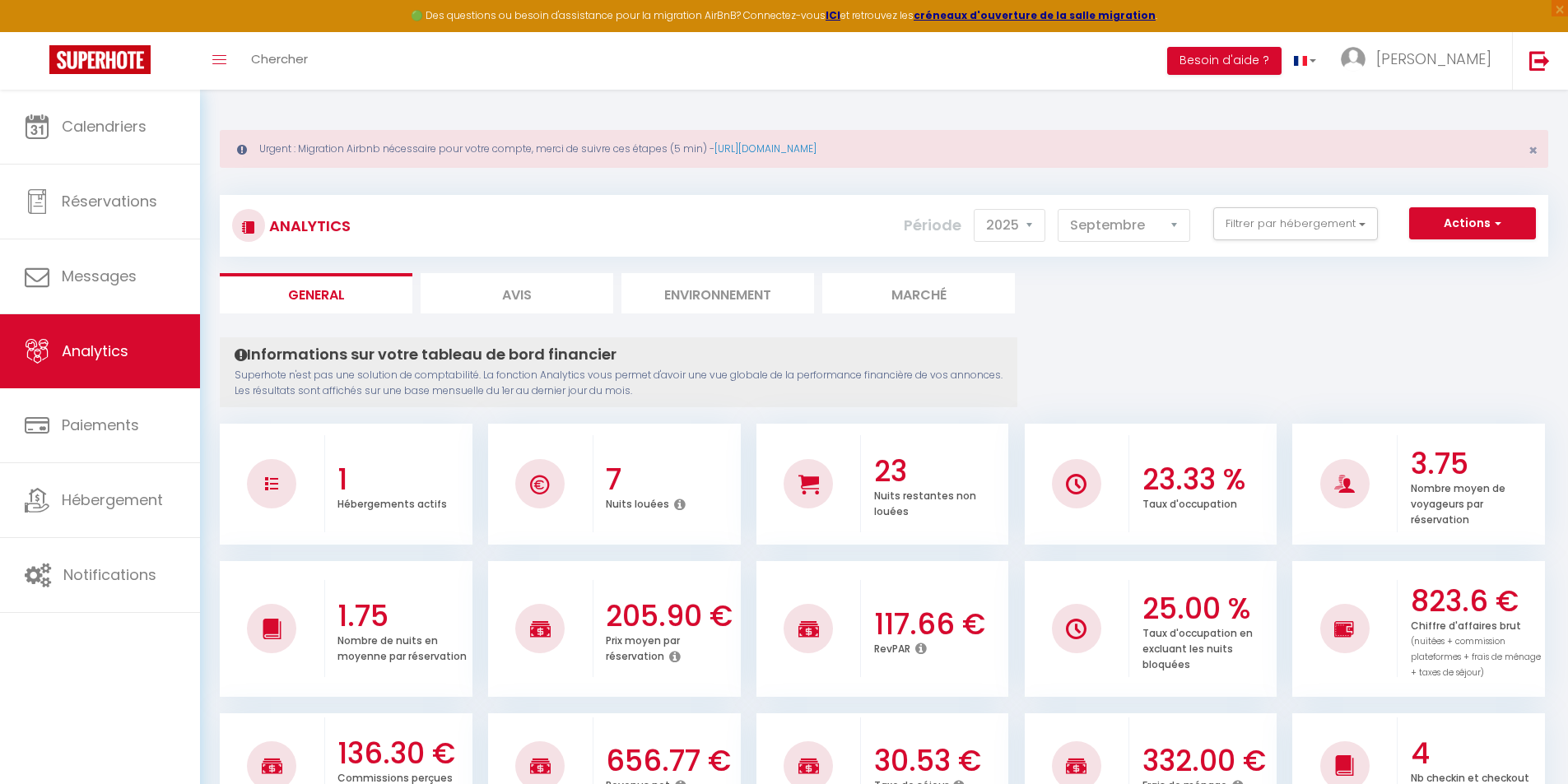
click at [1275, 198] on div "Analytics Actions Génération SuperConciergerie Génération SuperAnalyzer Générat…" at bounding box center [884, 226] width 1329 height 62
click at [1273, 209] on button "Filtrer par hébergement" at bounding box center [1295, 223] width 165 height 33
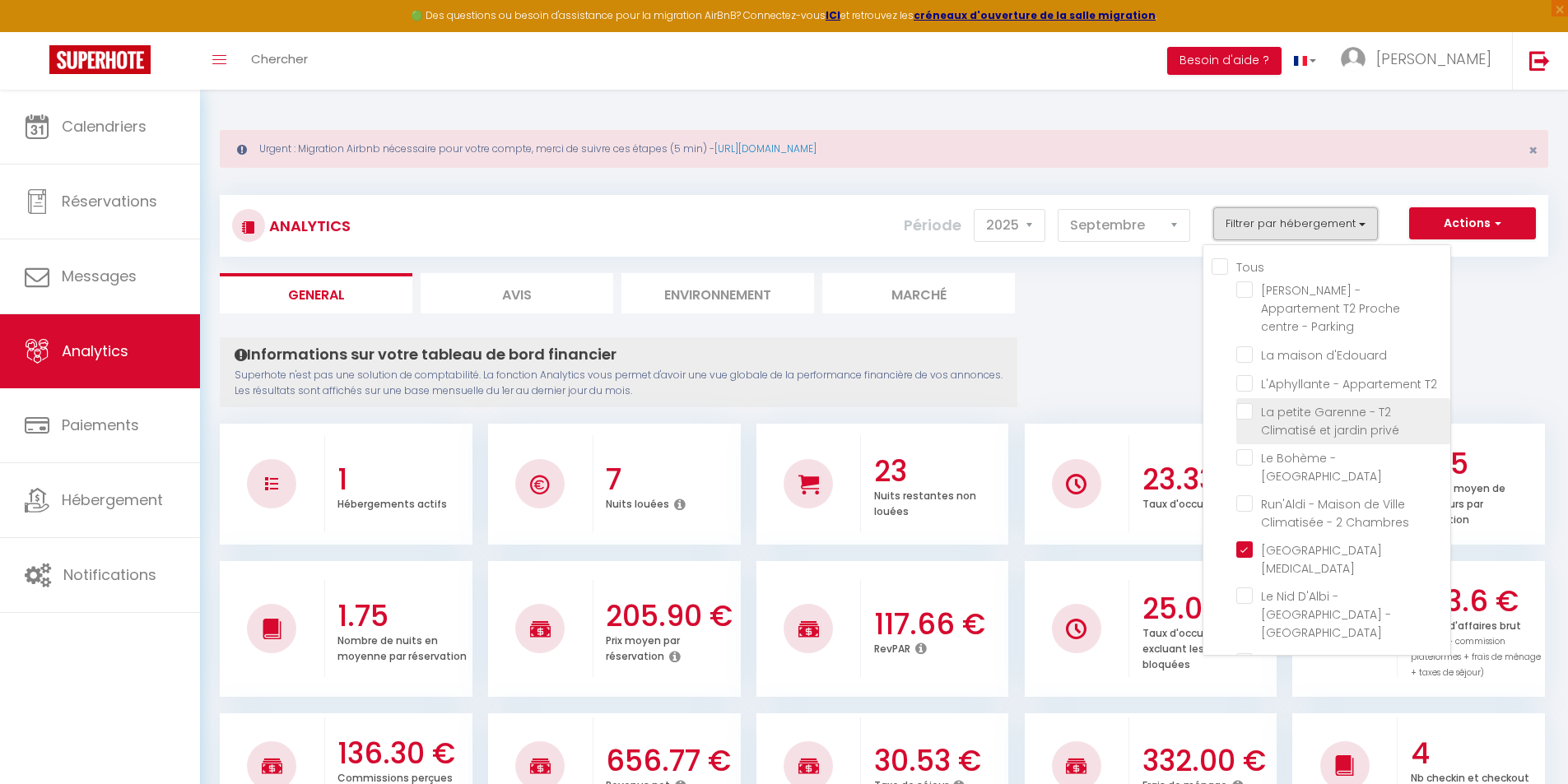
scroll to position [82, 0]
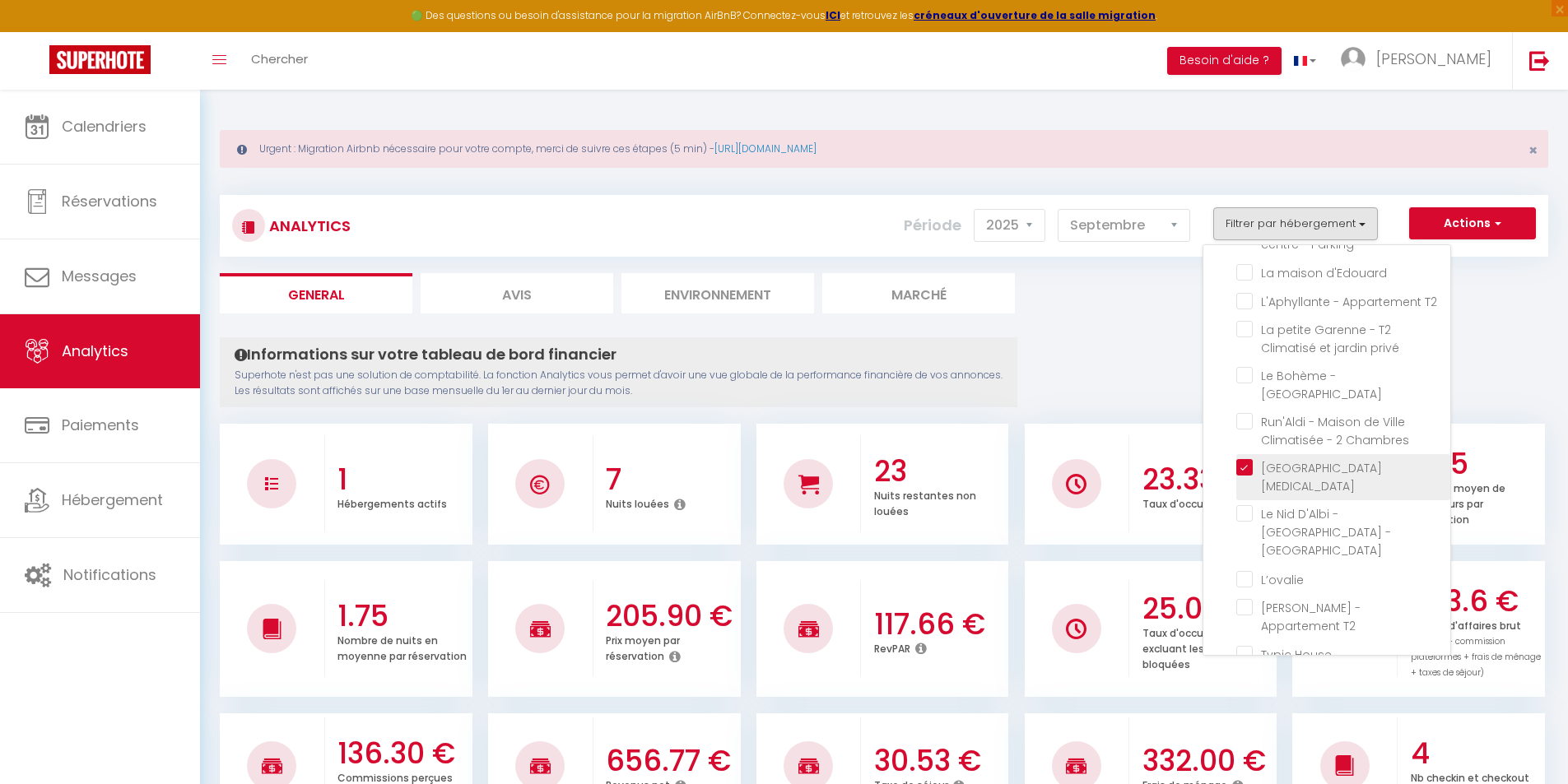
click at [1244, 459] on Clim "checkbox" at bounding box center [1343, 467] width 214 height 16
checkbox Clim "false"
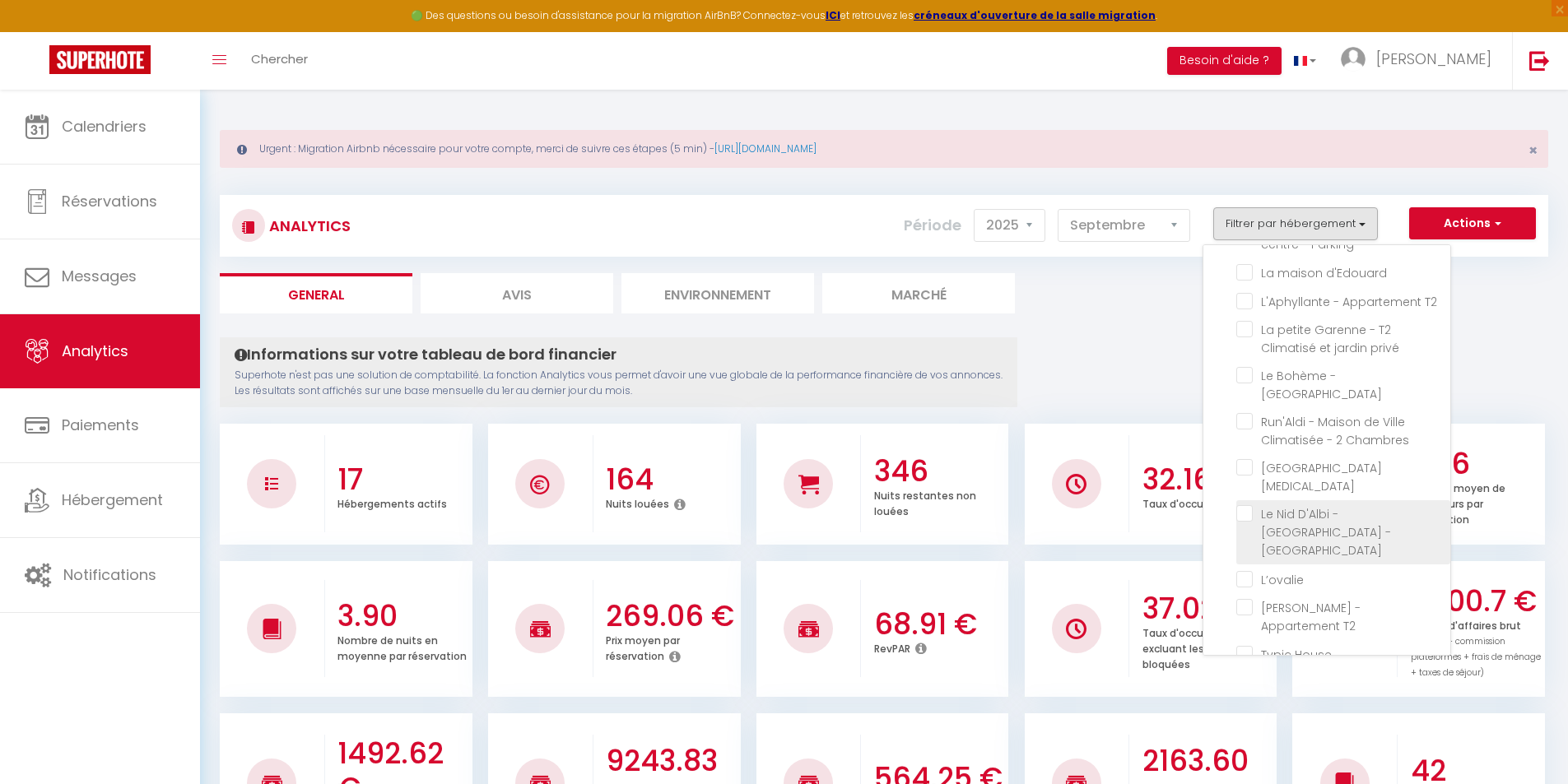
click at [1245, 505] on CLIM "checkbox" at bounding box center [1343, 512] width 214 height 16
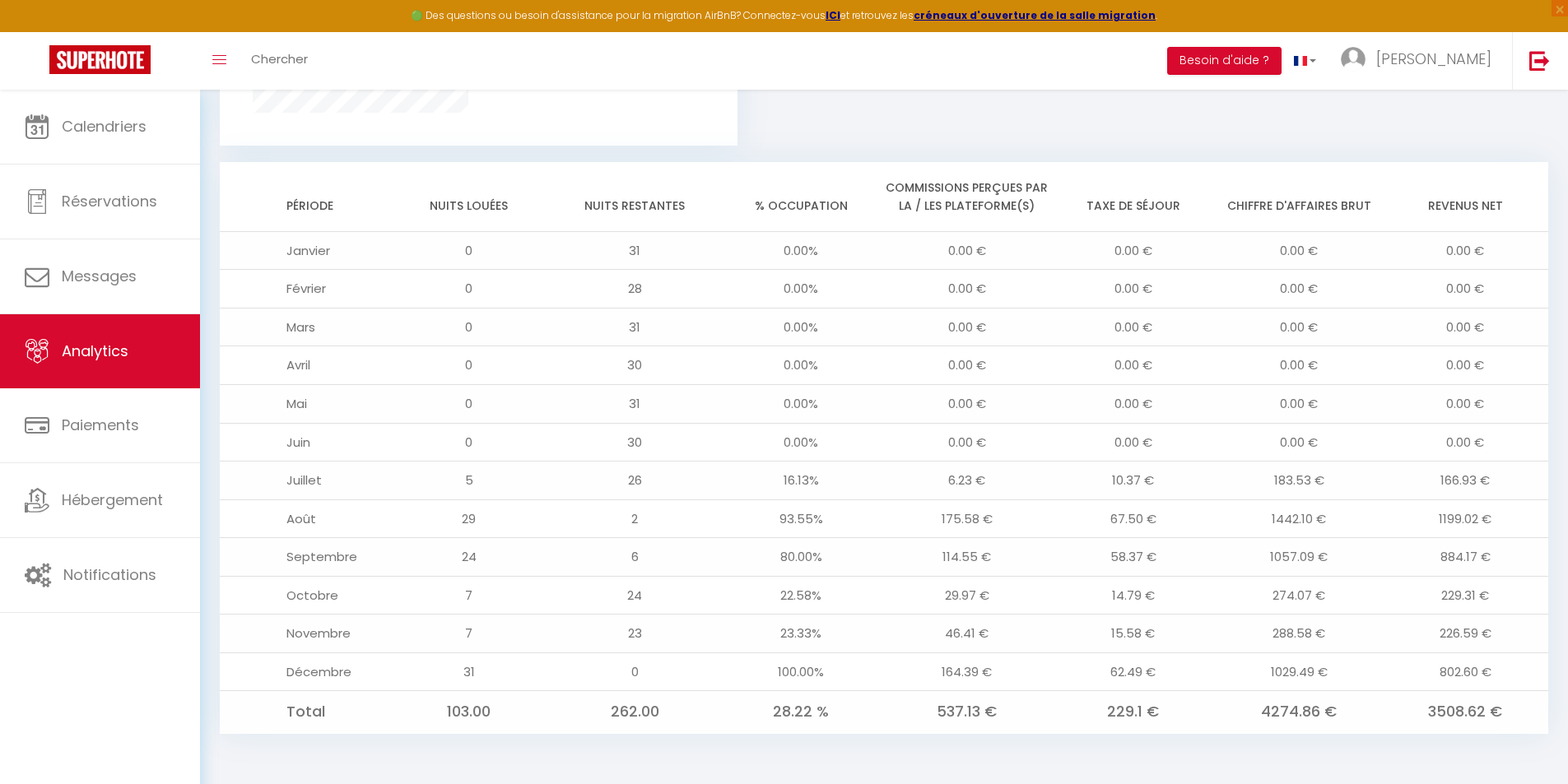
scroll to position [1339, 0]
